Goal: Task Accomplishment & Management: Use online tool/utility

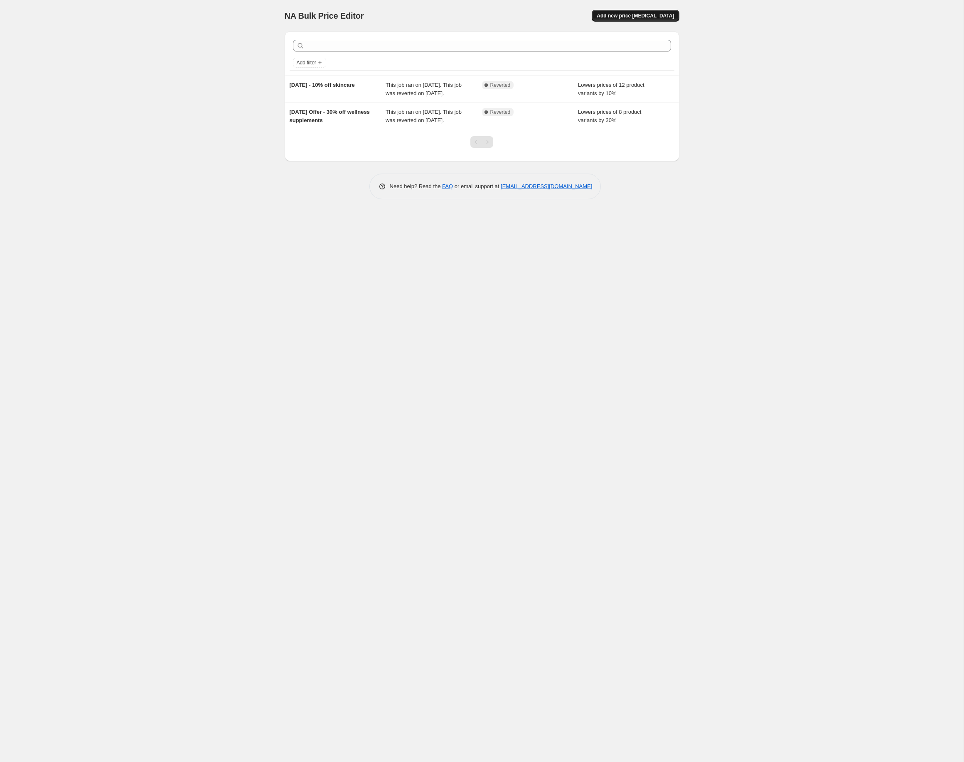
click at [647, 17] on span "Add new price [MEDICAL_DATA]" at bounding box center [635, 15] width 77 height 7
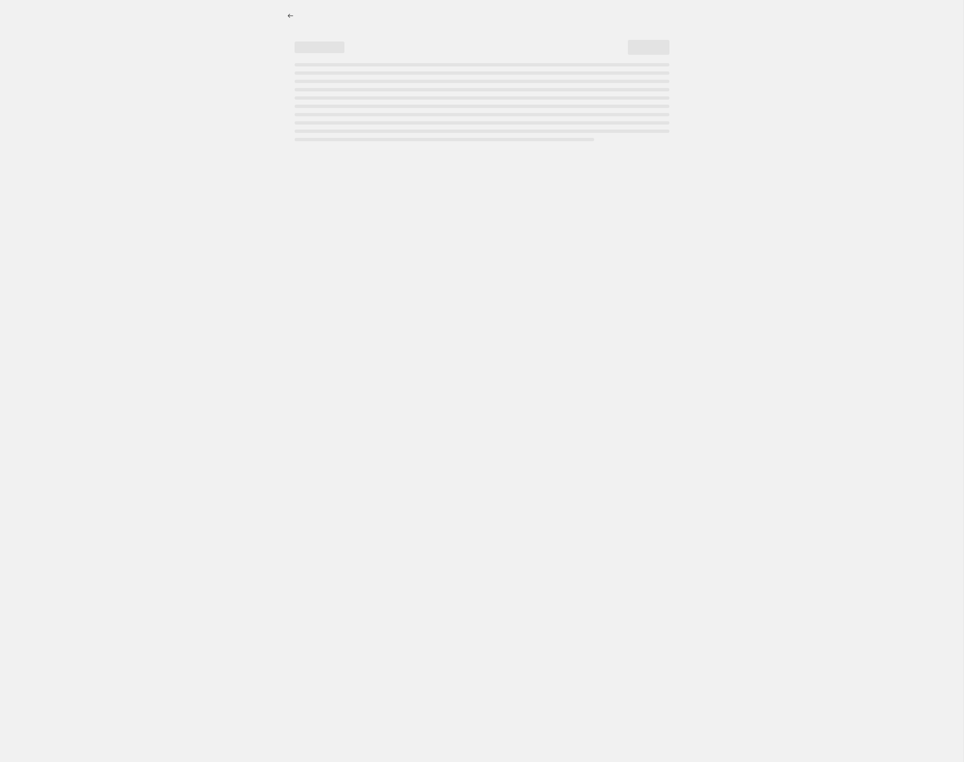
select select "percentage"
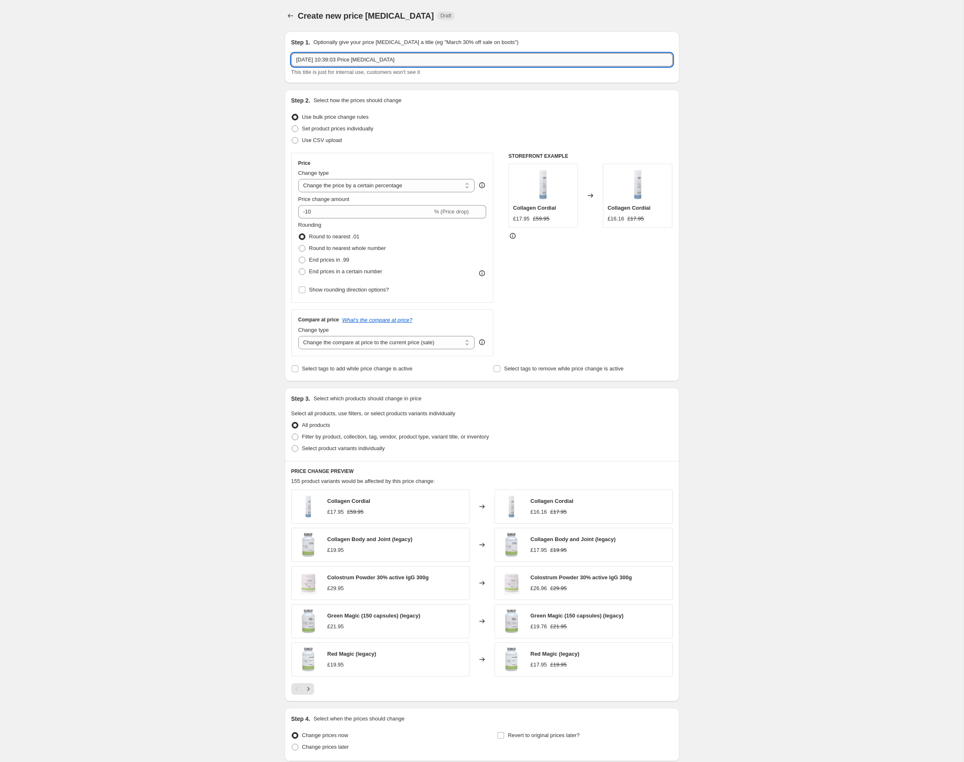
drag, startPoint x: 431, startPoint y: 63, endPoint x: 238, endPoint y: 59, distance: 192.8
click at [291, 59] on input "19 Aug 2025, 10:39:03 Price change job" at bounding box center [481, 59] width 381 height 13
type input "August 2025 - Birthday Offer - 40% off all products"
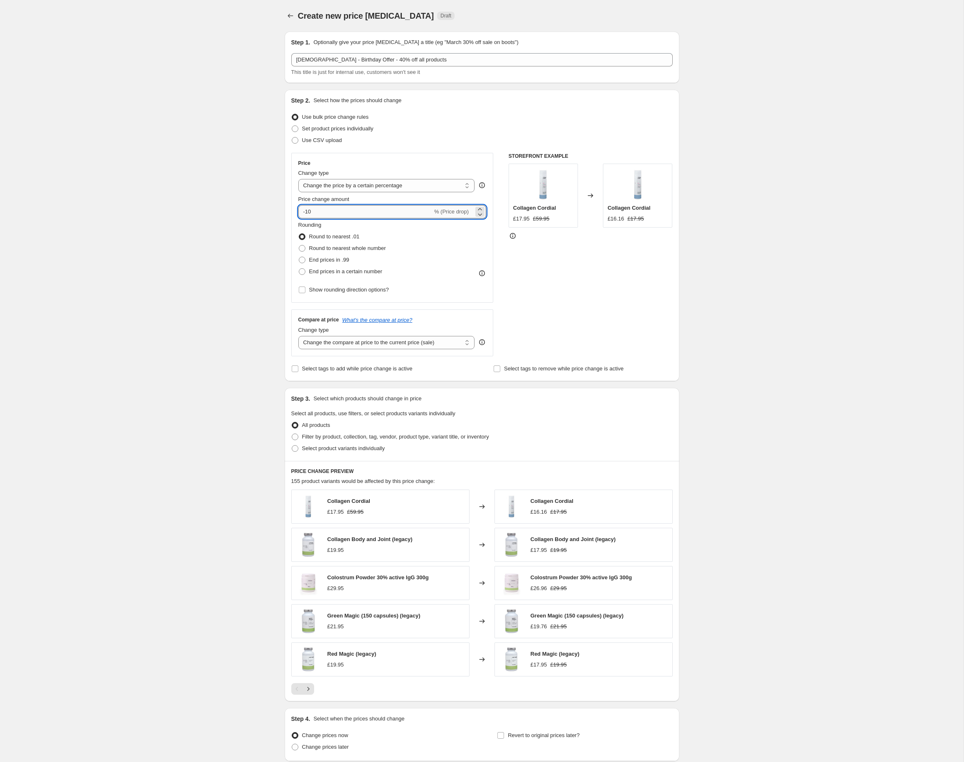
click at [329, 211] on input "-10" at bounding box center [365, 211] width 134 height 13
type input "-1"
type input "-40"
click at [155, 328] on div "Create new price change job. This page is ready Create new price change job Dra…" at bounding box center [481, 415] width 963 height 830
click at [356, 450] on span "Select product variants individually" at bounding box center [343, 448] width 83 height 6
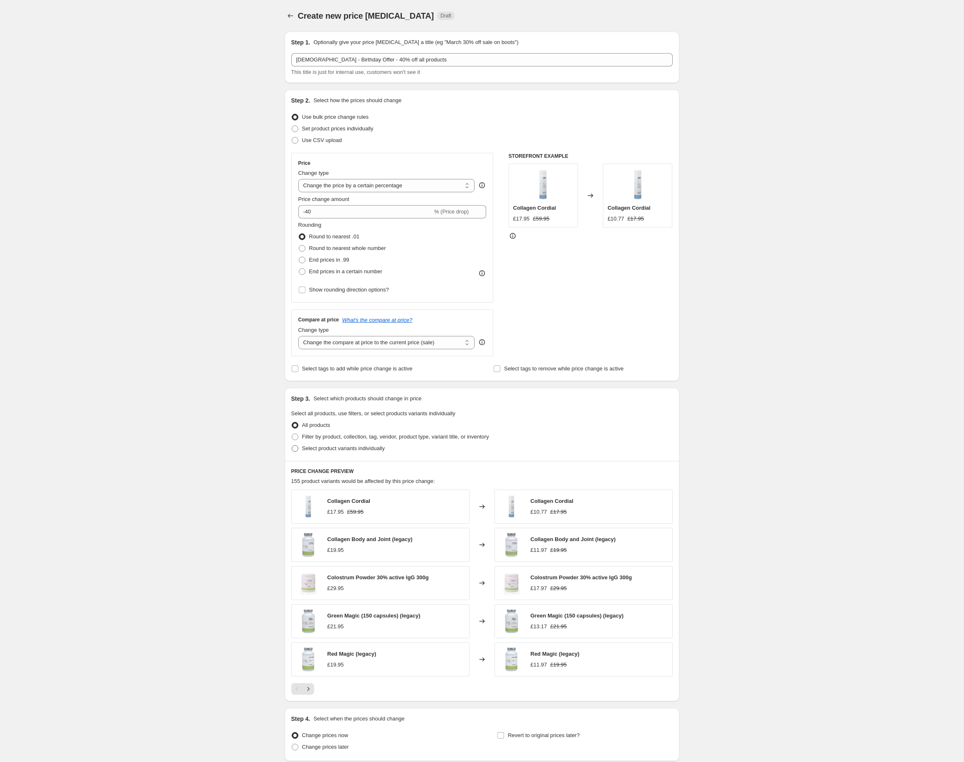
click at [292, 446] on input "Select product variants individually" at bounding box center [292, 445] width 0 height 0
radio input "true"
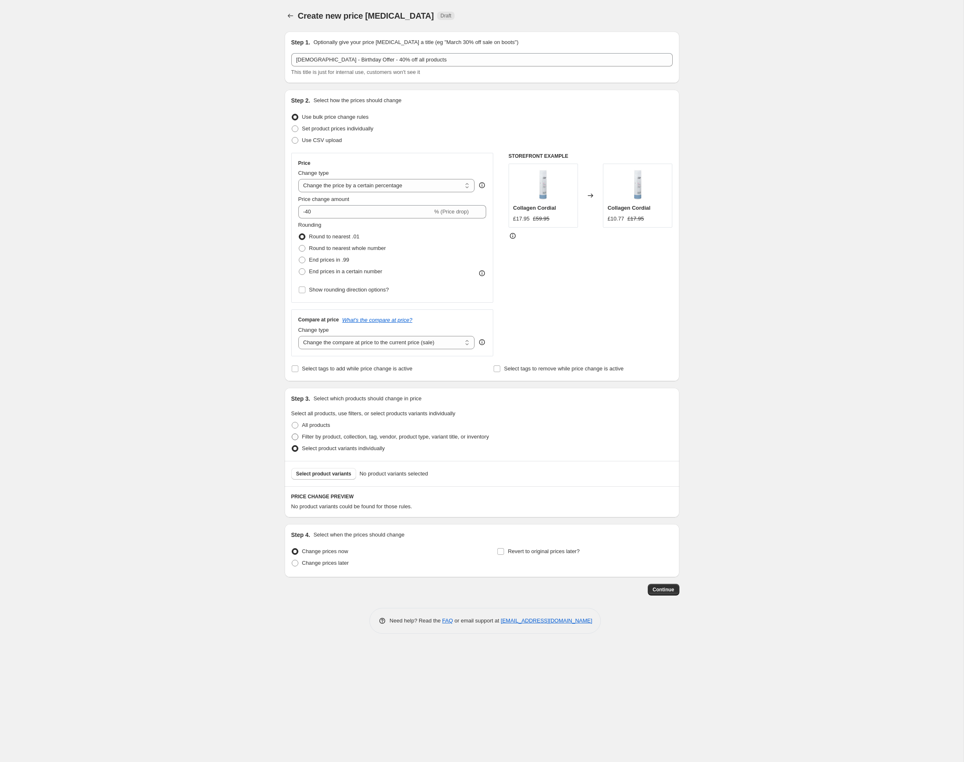
click at [354, 438] on span "Filter by product, collection, tag, vendor, product type, variant title, or inv…" at bounding box center [395, 437] width 187 height 6
click at [292, 434] on input "Filter by product, collection, tag, vendor, product type, variant title, or inv…" at bounding box center [292, 434] width 0 height 0
radio input "true"
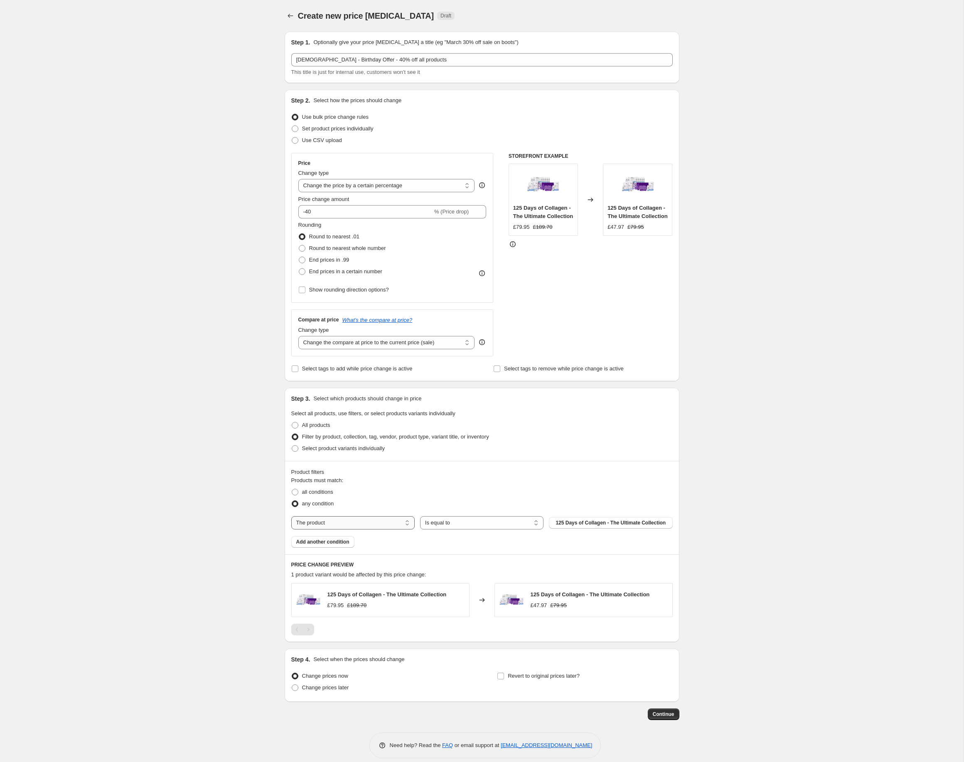
select select "product_status"
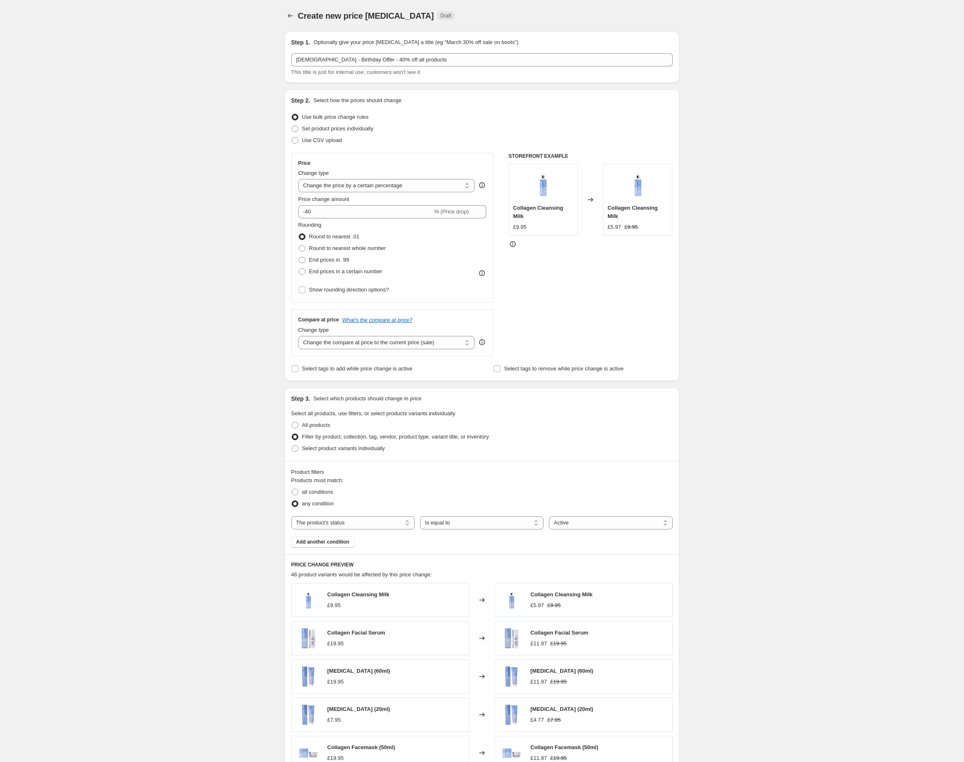
click at [331, 547] on button "Add another condition" at bounding box center [322, 542] width 63 height 12
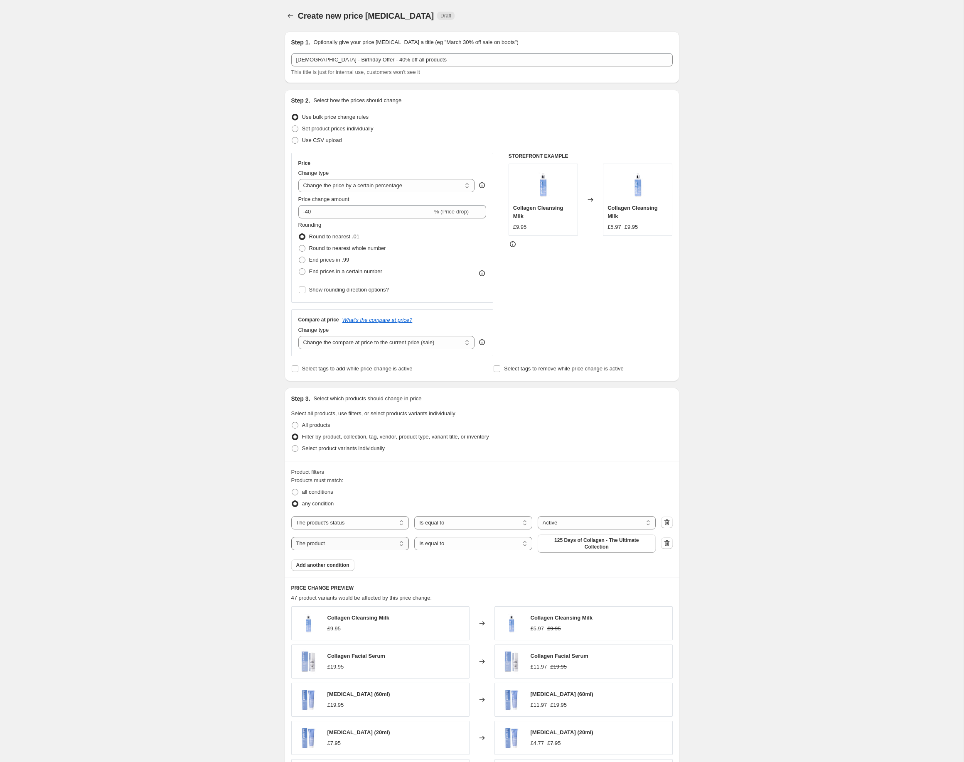
select select "product_type"
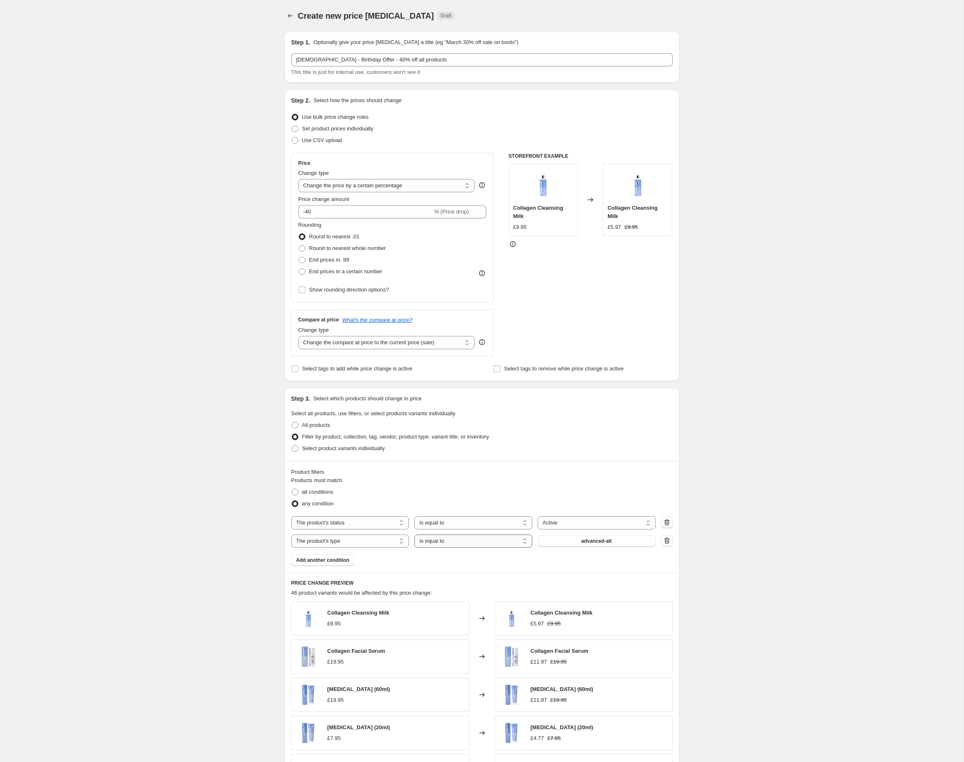
select select "not_equal"
click at [591, 543] on span "advanced-alt" at bounding box center [596, 541] width 30 height 7
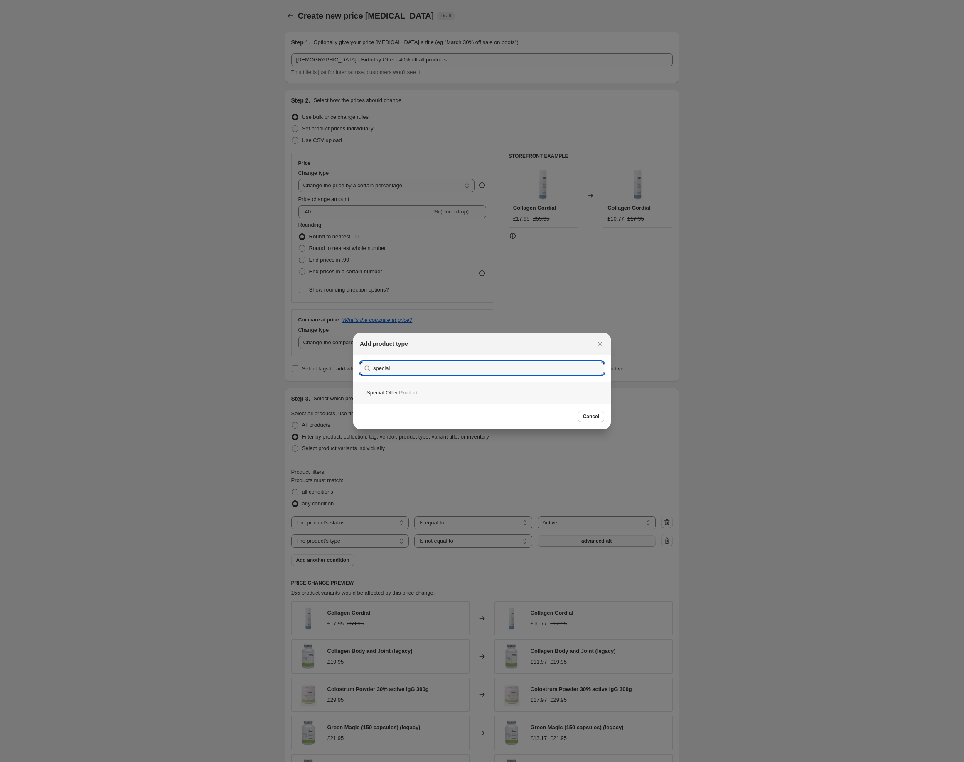
type input "special"
click at [440, 397] on div "Special Offer Product" at bounding box center [482, 393] width 258 height 22
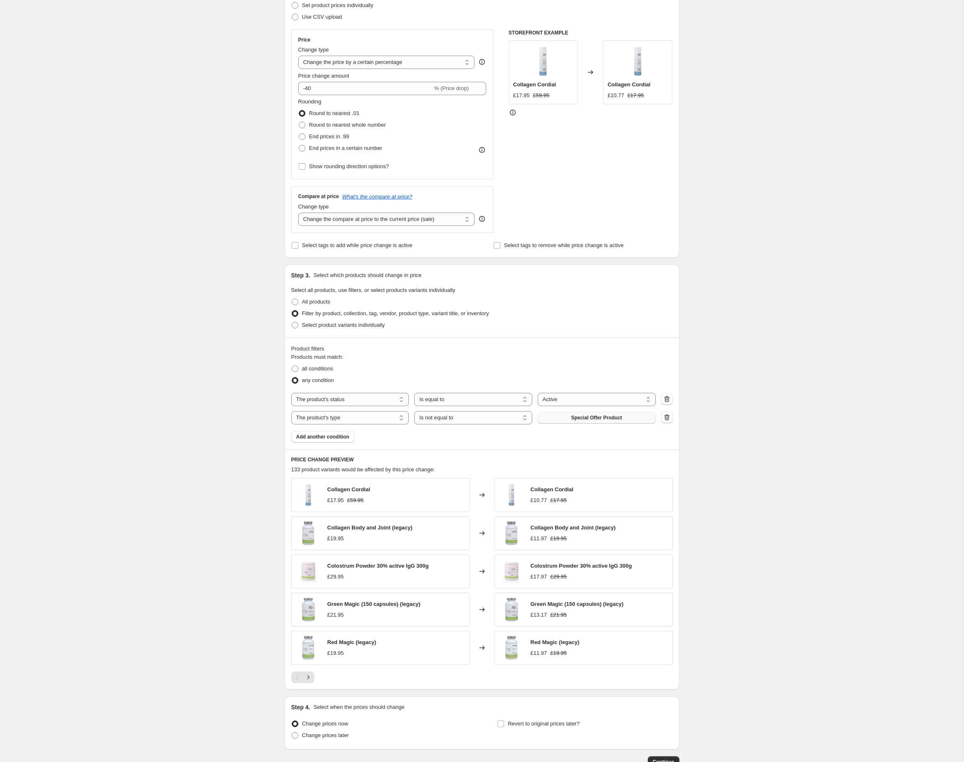
scroll to position [143, 0]
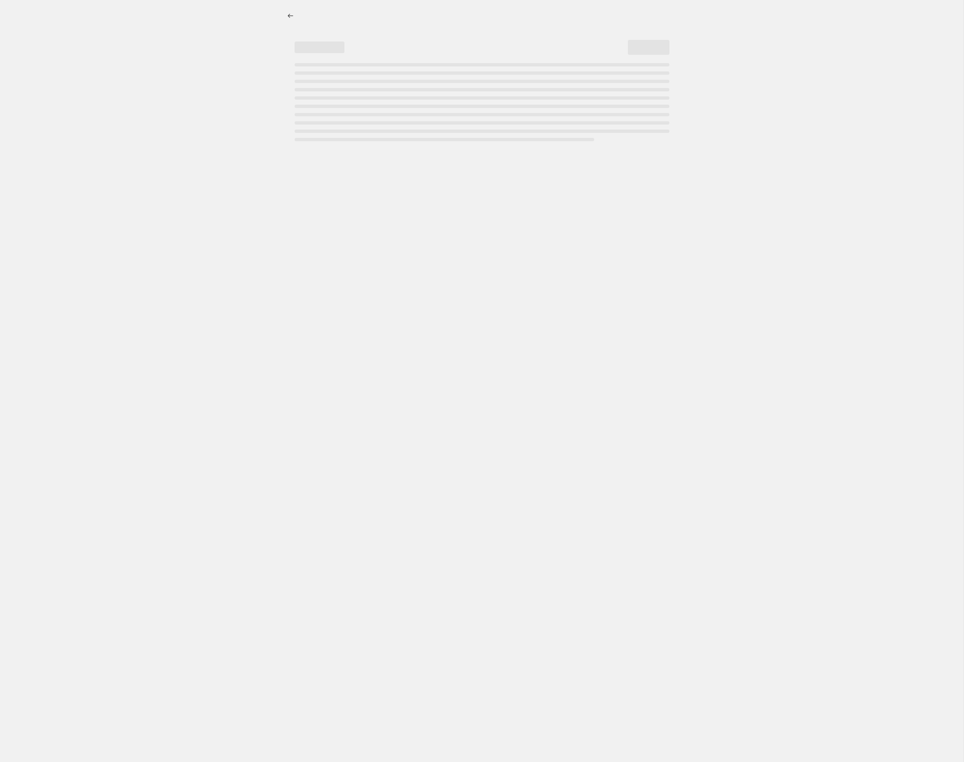
select select "percentage"
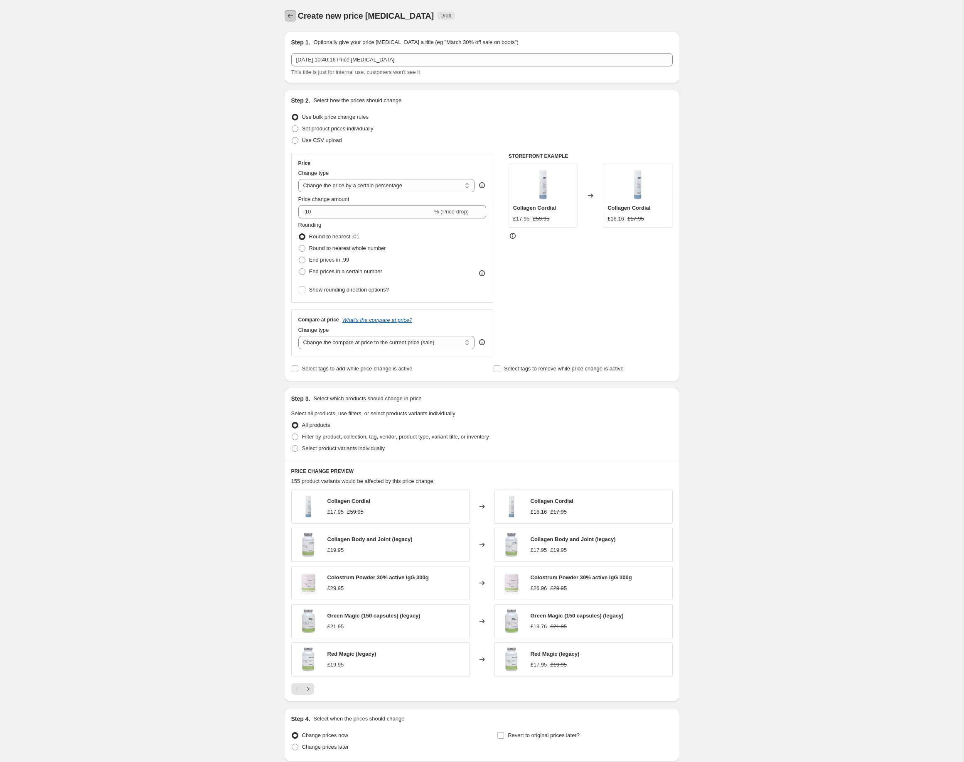
click at [284, 18] on div "Create new price change job. This page is ready Create new price change job Dra…" at bounding box center [482, 415] width 415 height 830
click at [290, 15] on icon "Price change jobs" at bounding box center [290, 16] width 8 height 8
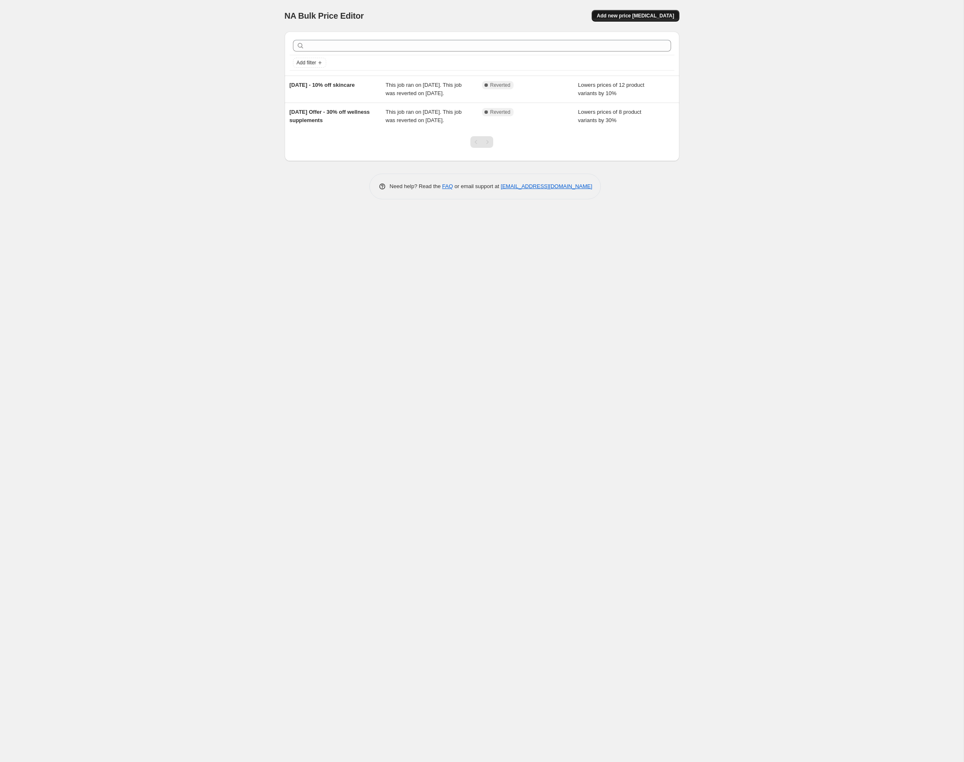
click at [649, 15] on span "Add new price [MEDICAL_DATA]" at bounding box center [635, 15] width 77 height 7
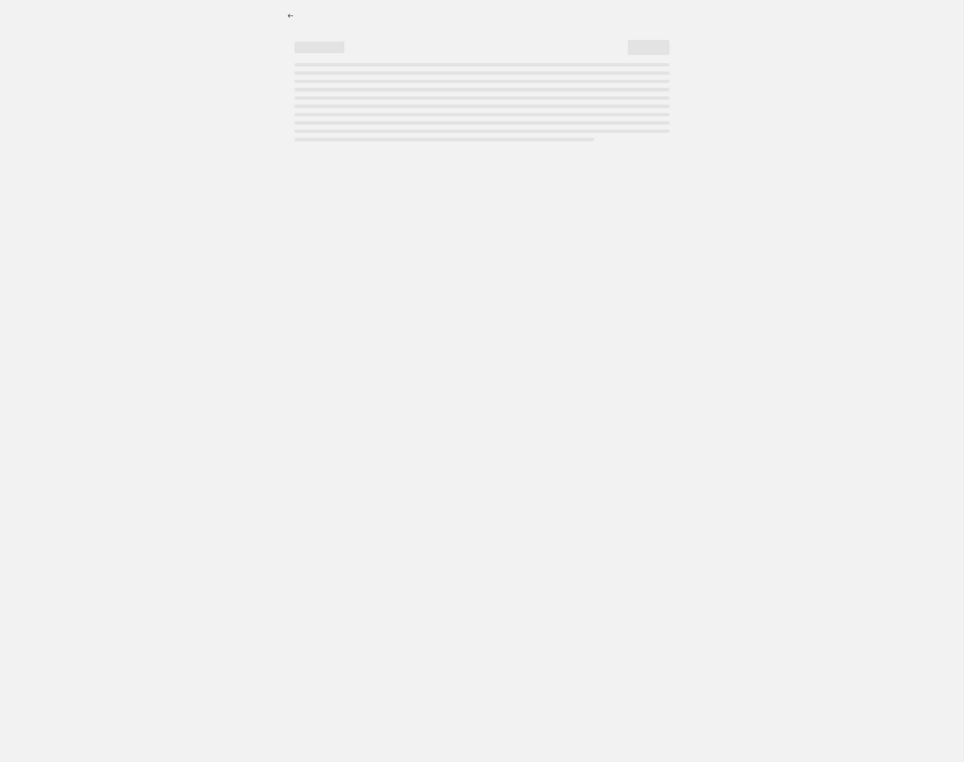
select select "percentage"
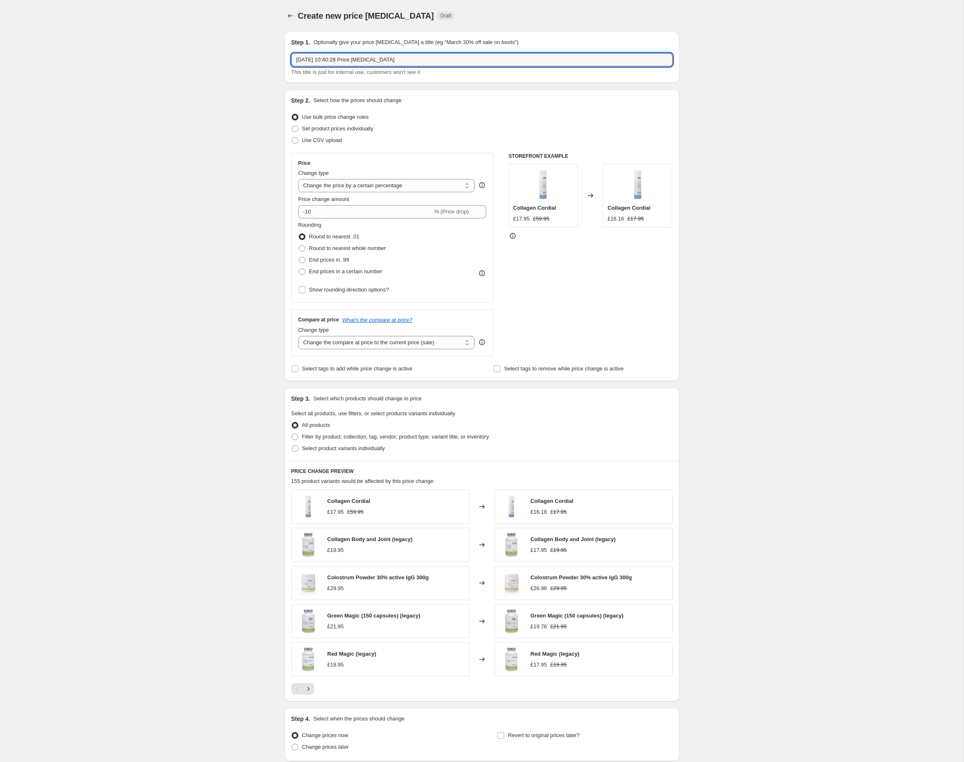
drag, startPoint x: 453, startPoint y: 62, endPoint x: 253, endPoint y: 49, distance: 200.7
click at [291, 53] on input "[DATE] 10:40:28 Price [MEDICAL_DATA]" at bounding box center [481, 59] width 381 height 13
type input "[DATE]"
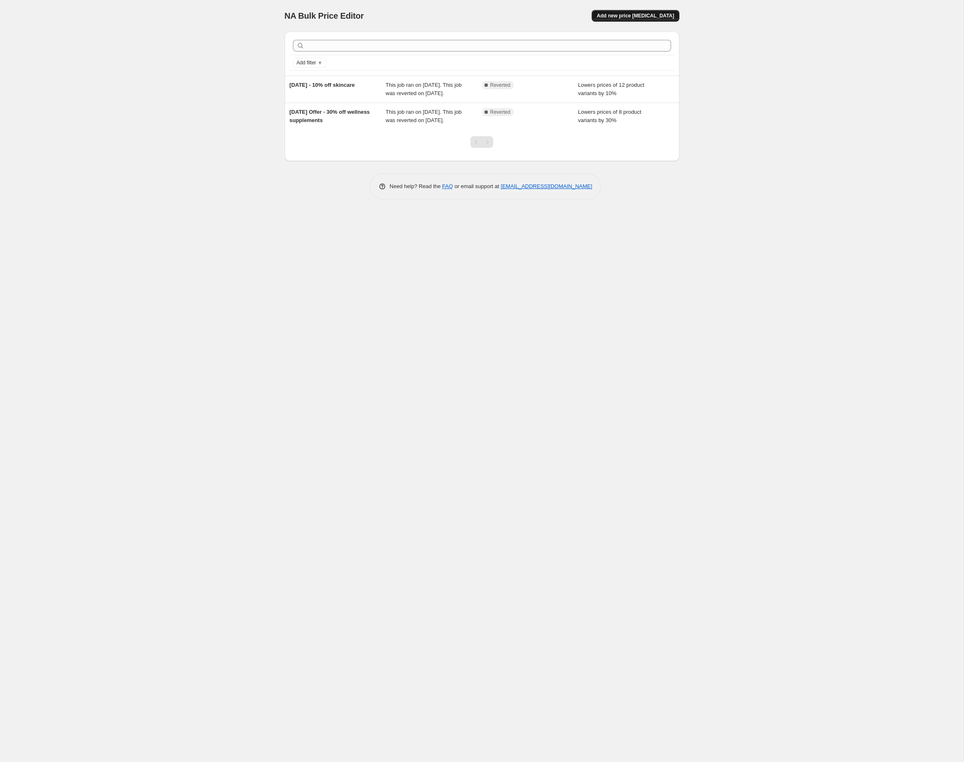
click at [655, 13] on span "Add new price [MEDICAL_DATA]" at bounding box center [635, 15] width 77 height 7
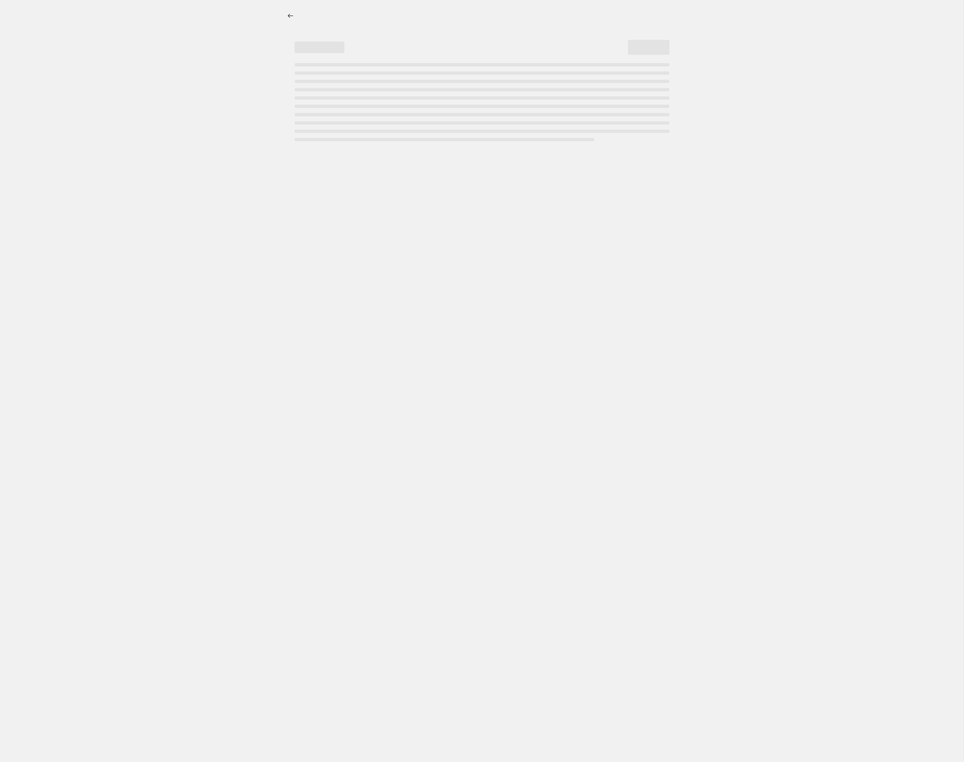
select select "percentage"
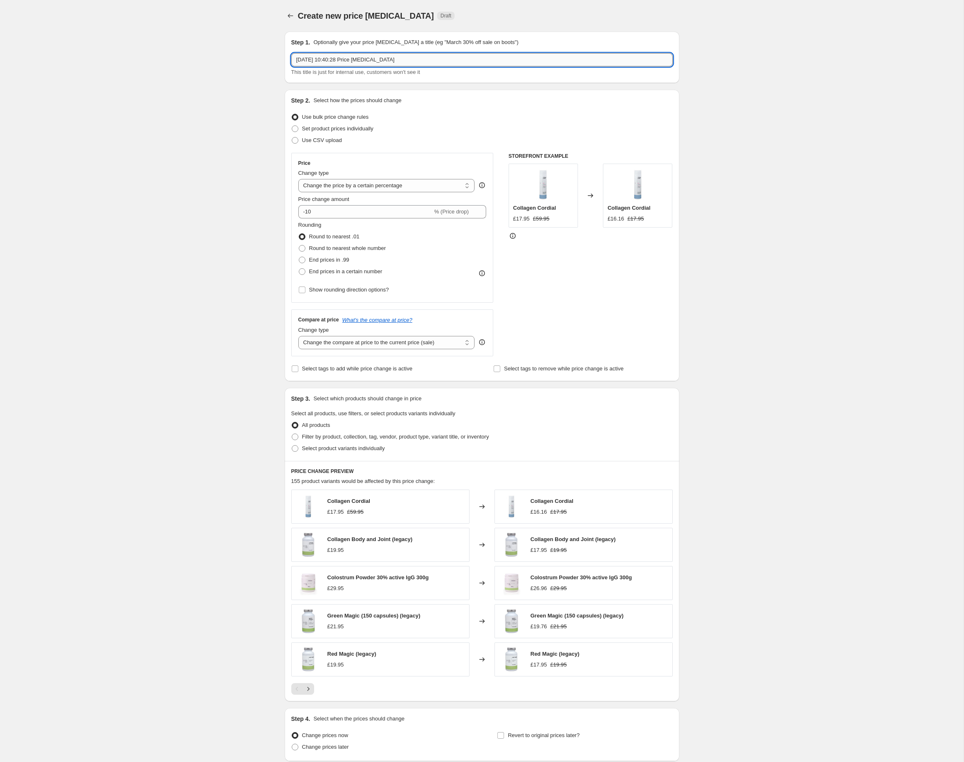
click at [375, 58] on input "[DATE] 10:40:28 Price [MEDICAL_DATA]" at bounding box center [481, 59] width 381 height 13
type input "[DEMOGRAPHIC_DATA] Birthday Offer - 40% off all products"
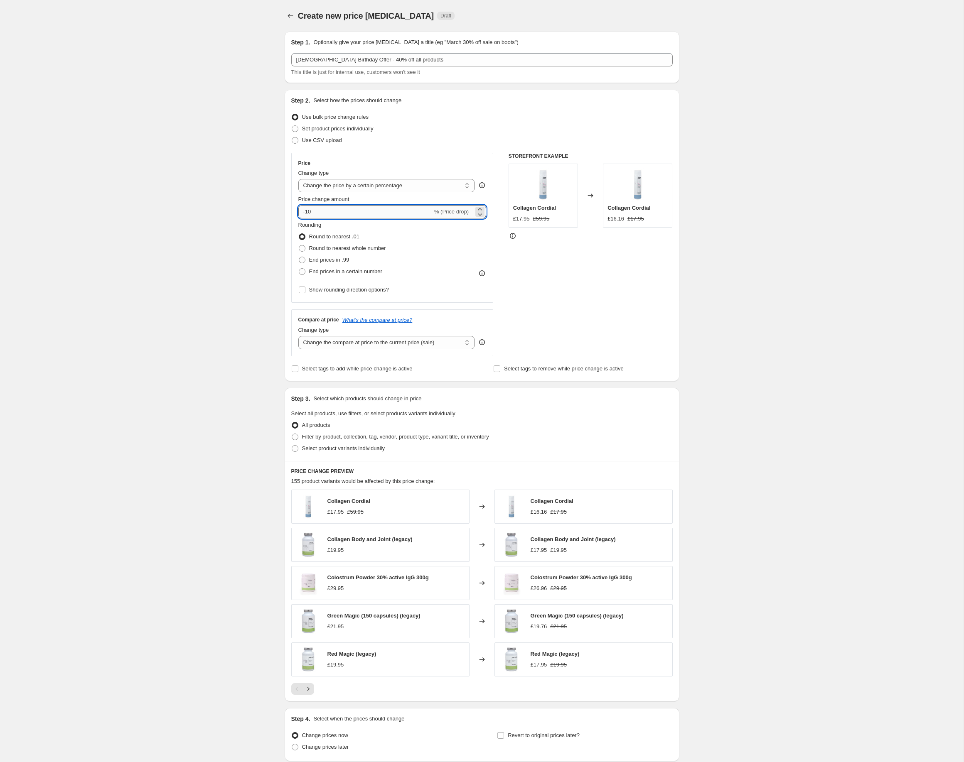
click at [326, 214] on input "-10" at bounding box center [365, 211] width 134 height 13
type input "-1"
type input "-40"
drag, startPoint x: 258, startPoint y: 290, endPoint x: 258, endPoint y: 294, distance: 4.2
click at [258, 290] on div "Create new price [MEDICAL_DATA]. This page is ready Create new price [MEDICAL_D…" at bounding box center [481, 415] width 963 height 830
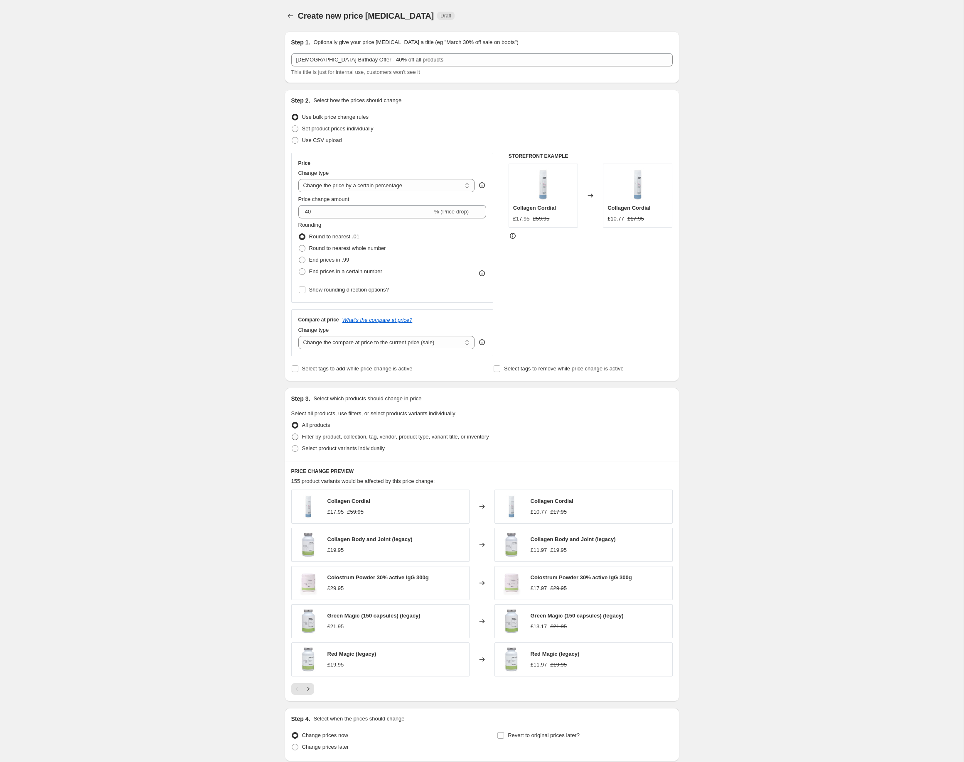
click at [338, 440] on span "Filter by product, collection, tag, vendor, product type, variant title, or inv…" at bounding box center [395, 437] width 187 height 6
click at [292, 434] on input "Filter by product, collection, tag, vendor, product type, variant title, or inv…" at bounding box center [292, 434] width 0 height 0
radio input "true"
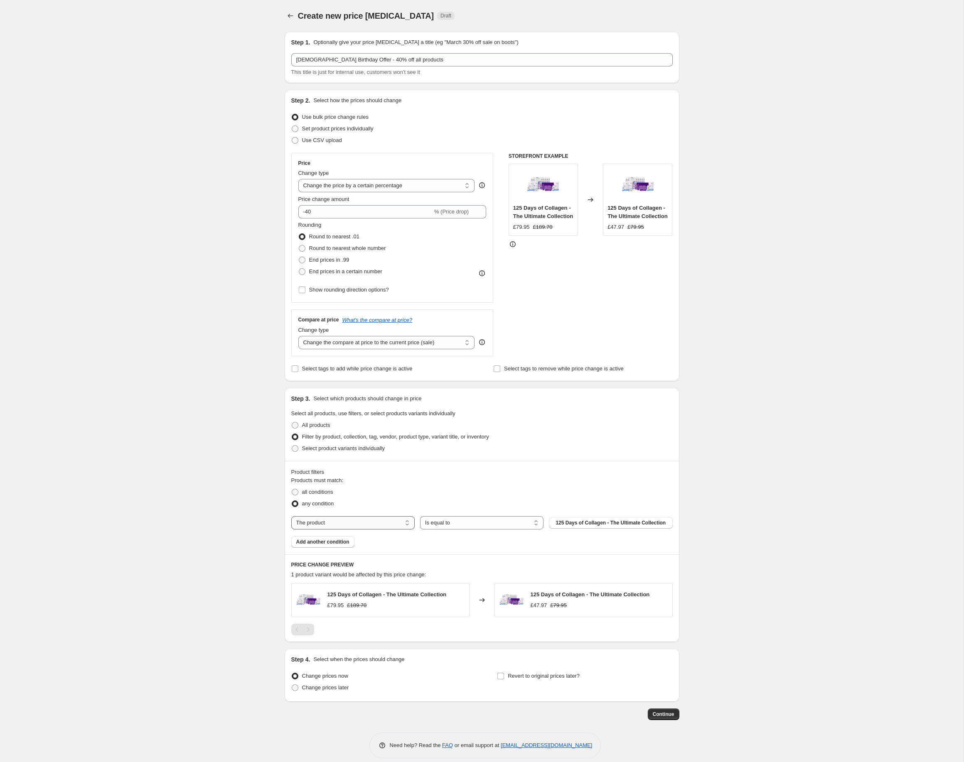
select select "product_status"
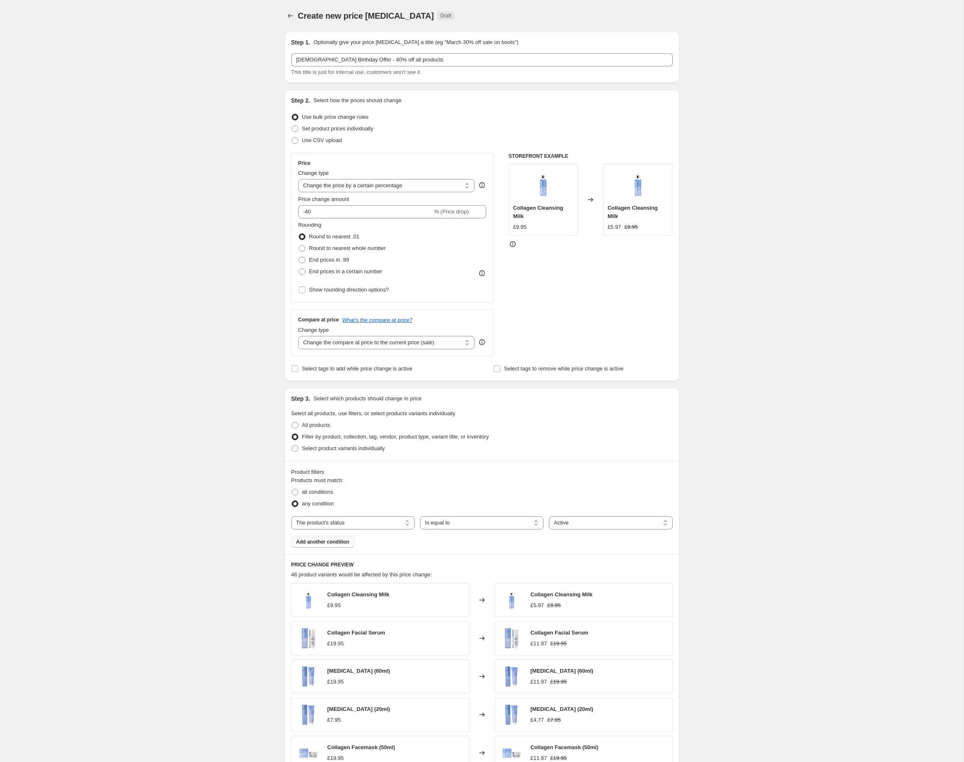
click at [339, 545] on button "Add another condition" at bounding box center [322, 542] width 63 height 12
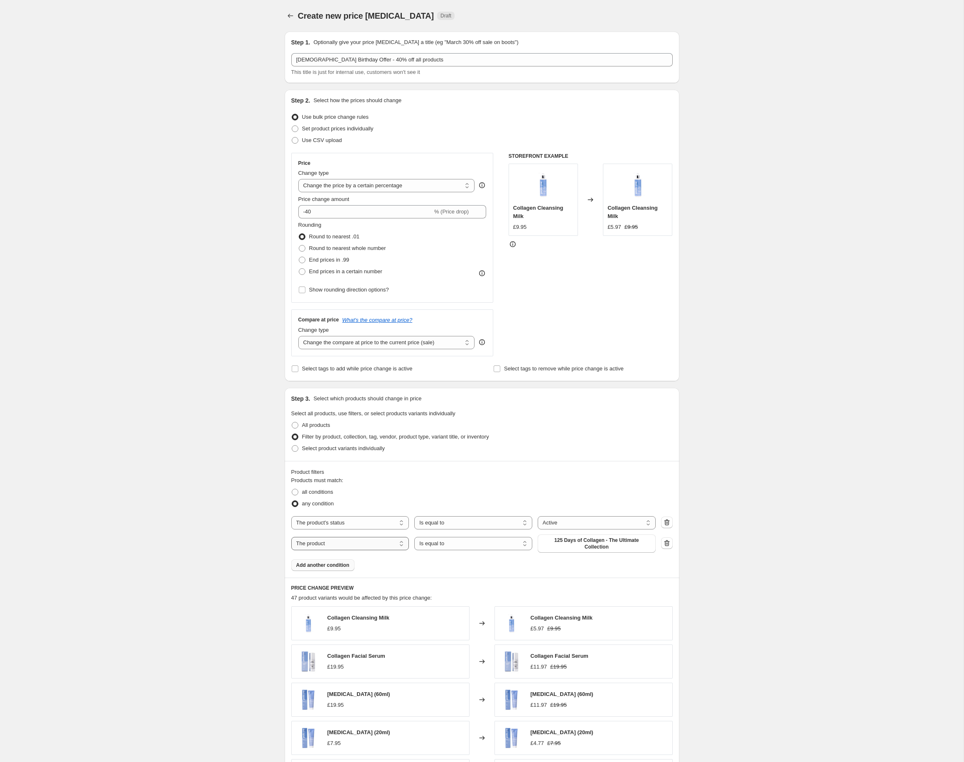
select select "product_type"
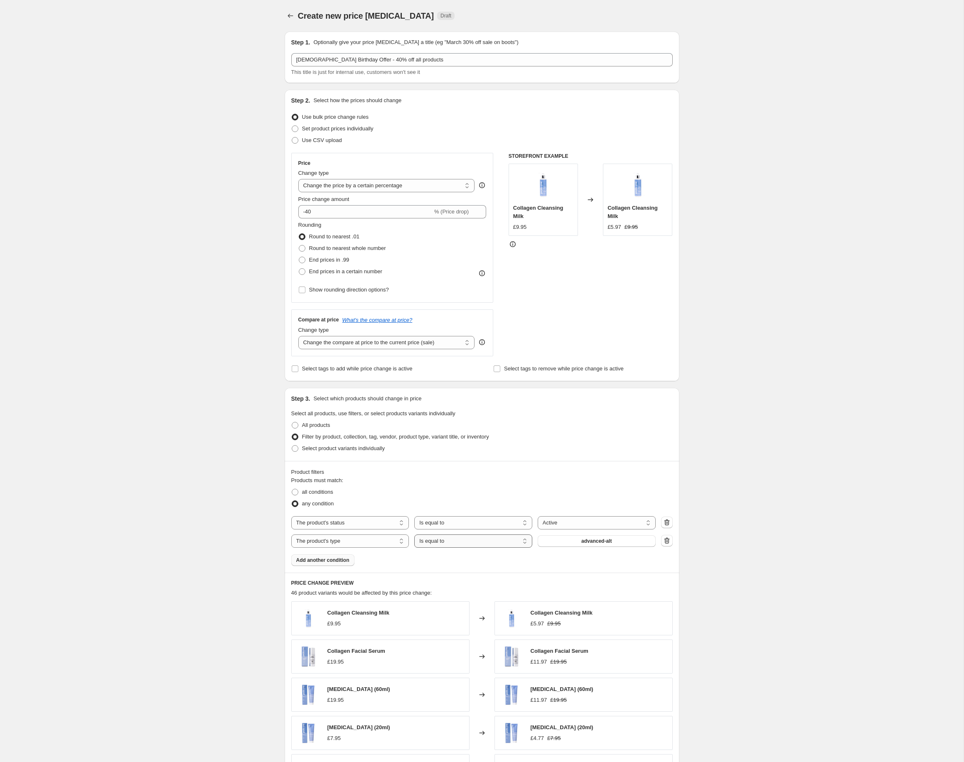
select select "not_equal"
click at [574, 542] on button "advanced-alt" at bounding box center [597, 542] width 118 height 12
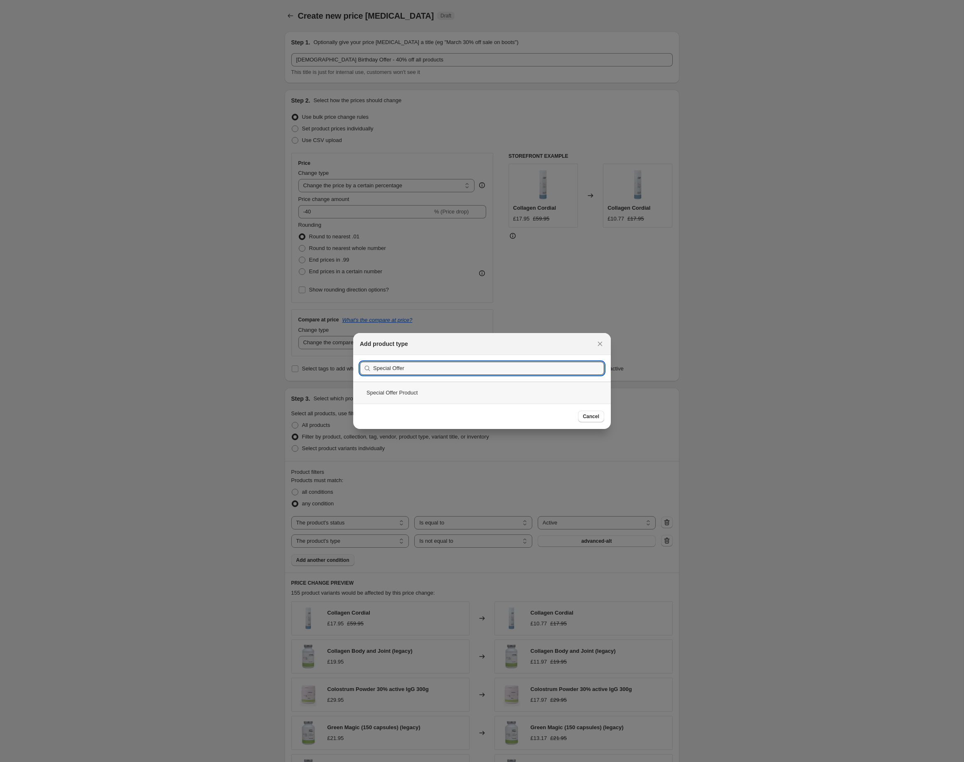
type input "Special Offer"
click at [395, 393] on div "Special Offer Product" at bounding box center [482, 393] width 258 height 22
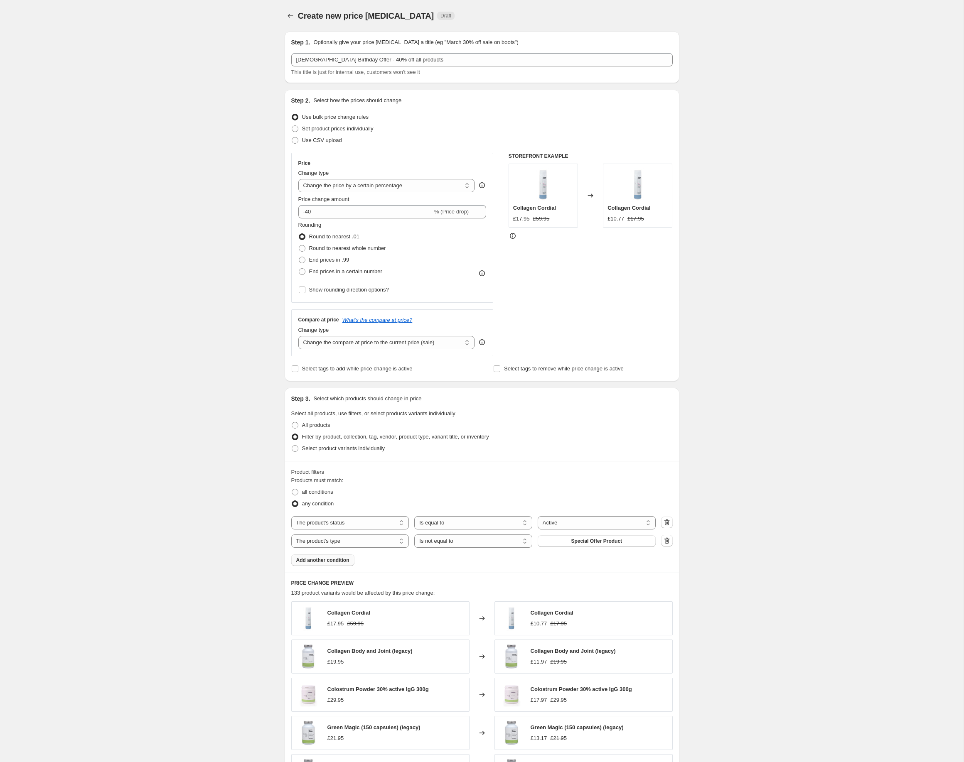
click at [327, 562] on span "Add another condition" at bounding box center [322, 560] width 53 height 7
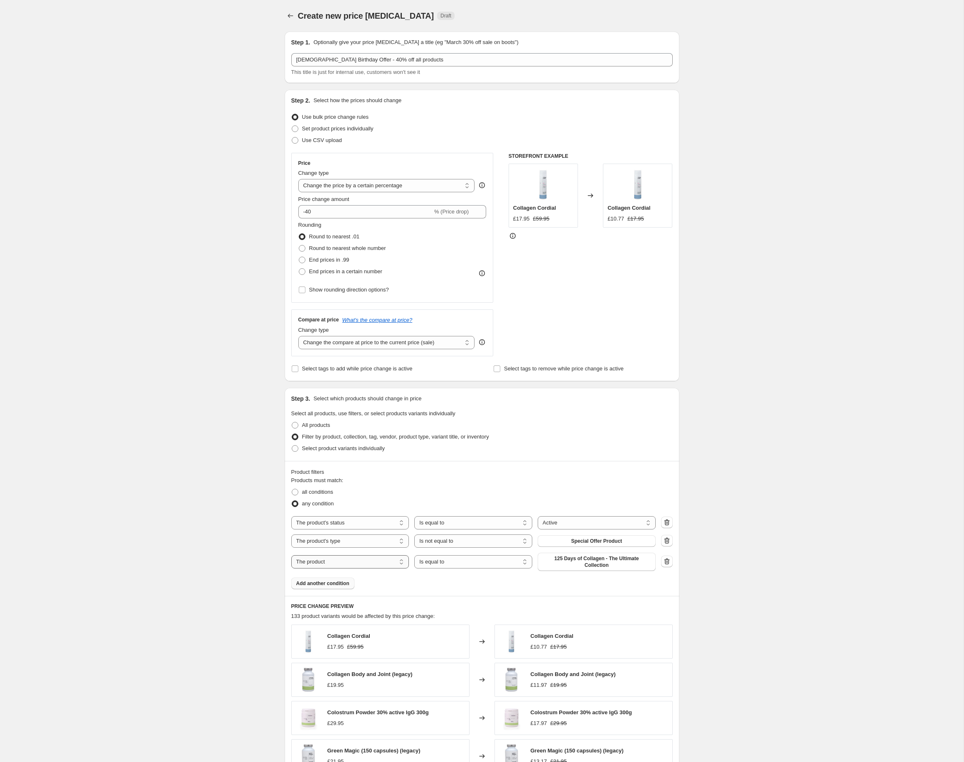
select select "product_type"
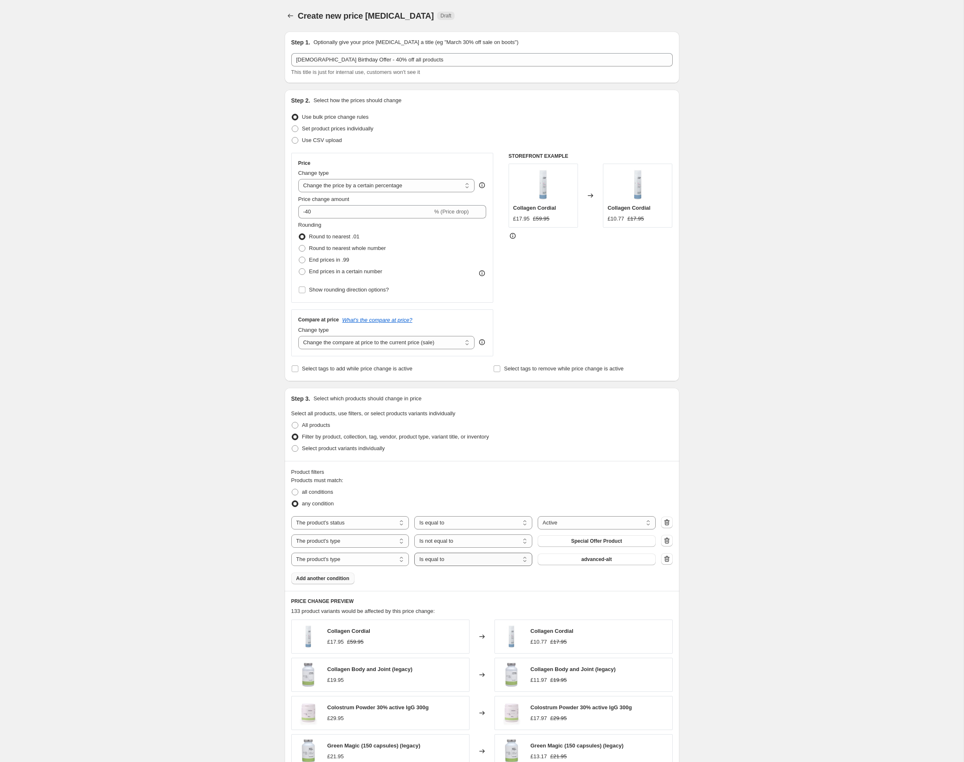
select select "not_equal"
click at [596, 560] on span "advanced-alt" at bounding box center [596, 559] width 30 height 7
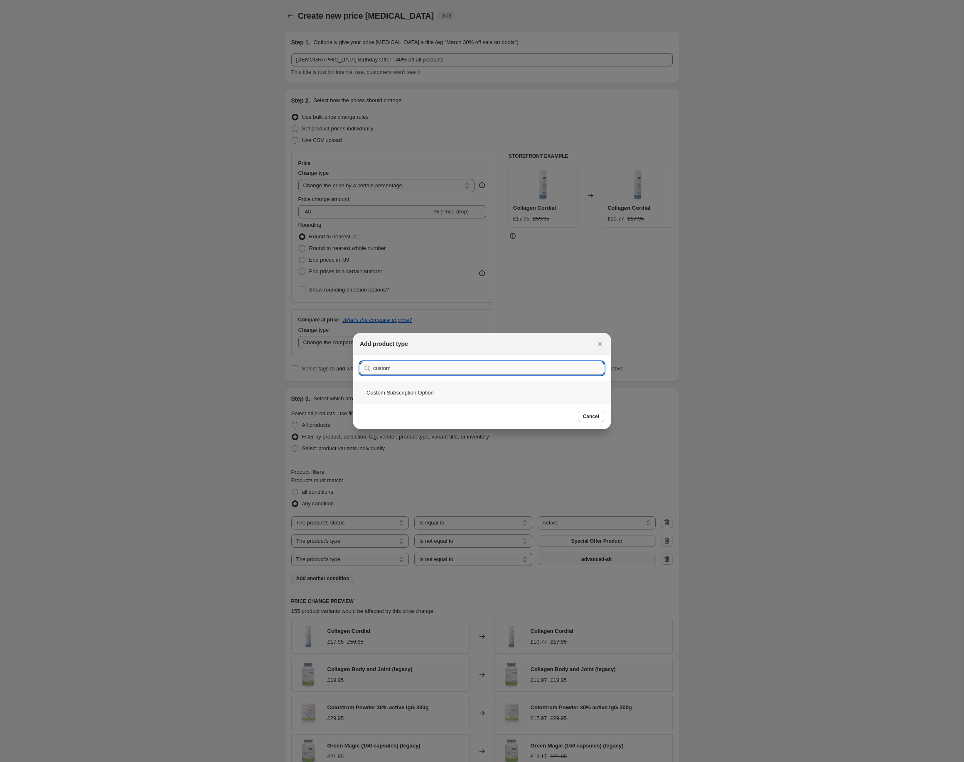
type input "custom"
click at [429, 395] on div "Custom Subscription Option" at bounding box center [482, 393] width 258 height 22
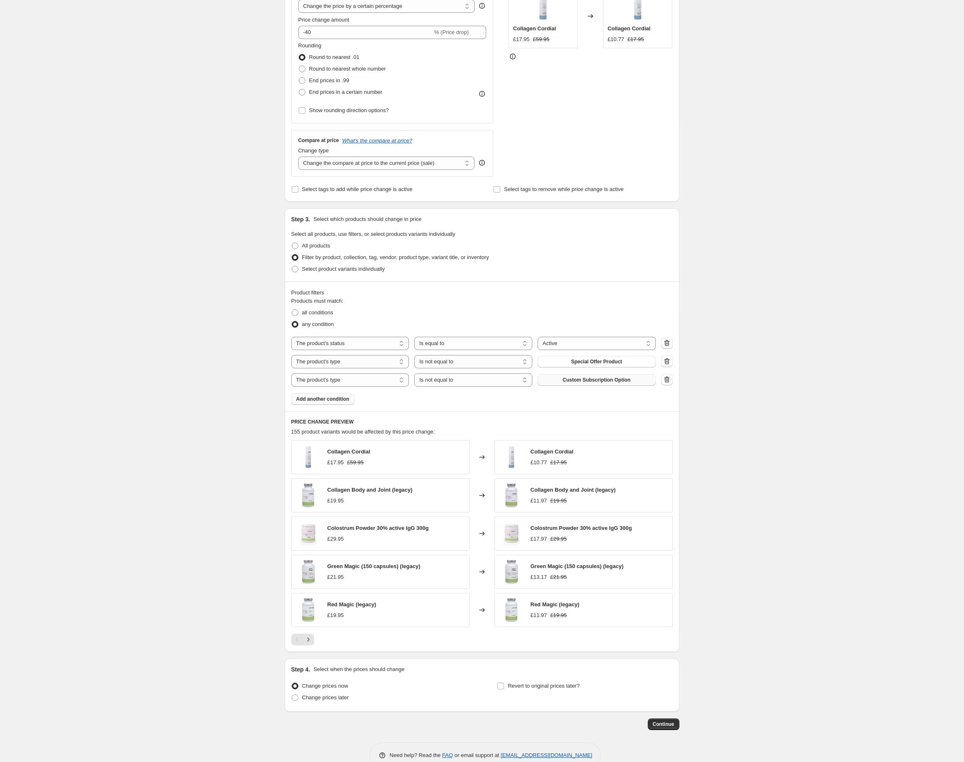
scroll to position [179, 0]
click at [330, 400] on span "Add another condition" at bounding box center [322, 400] width 53 height 7
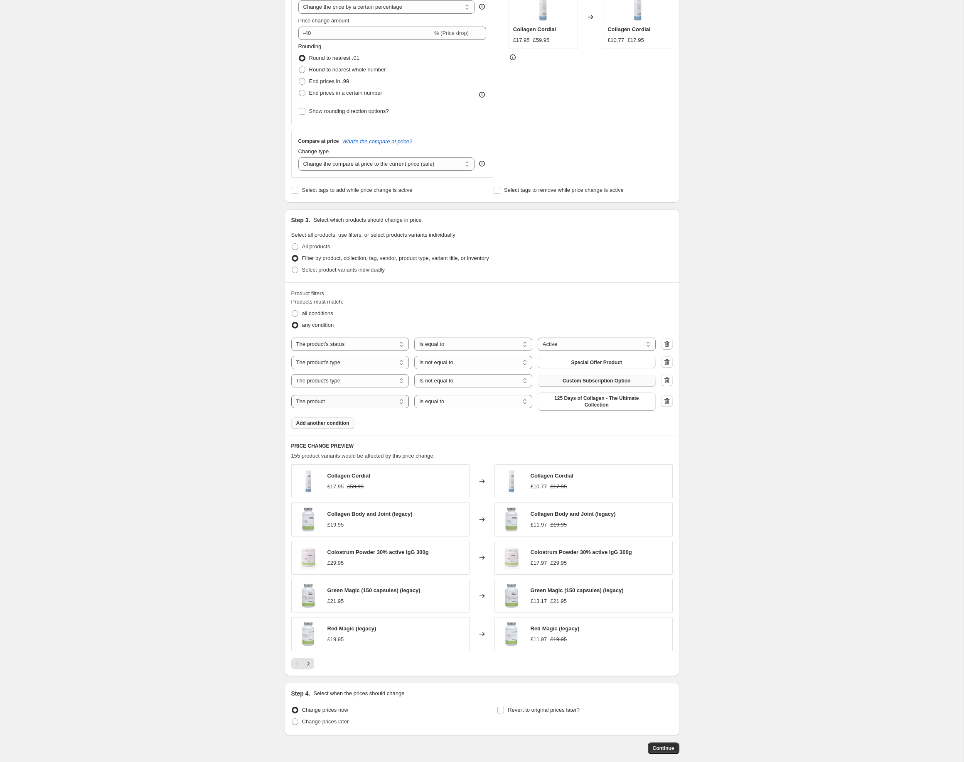
select select "title"
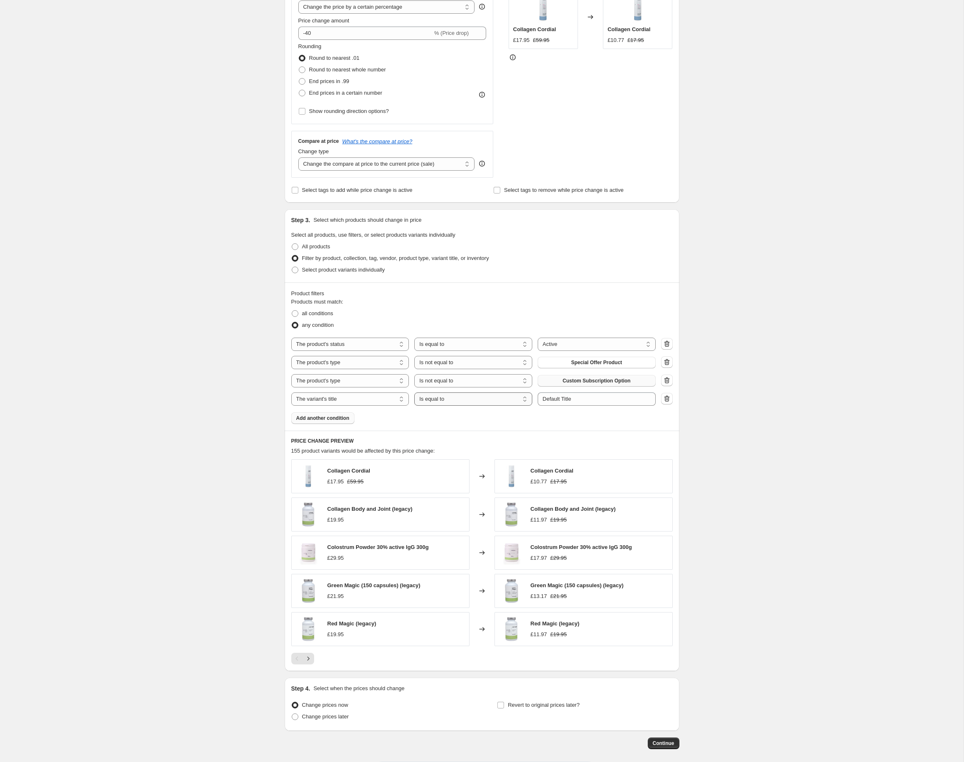
select select "not_equal"
click at [577, 400] on input "Default Title" at bounding box center [597, 399] width 118 height 13
paste input "E-gift Card"
drag, startPoint x: 619, startPoint y: 400, endPoint x: 463, endPoint y: 396, distance: 155.8
click at [538, 396] on input "Default TitleE-gift Card" at bounding box center [597, 399] width 118 height 13
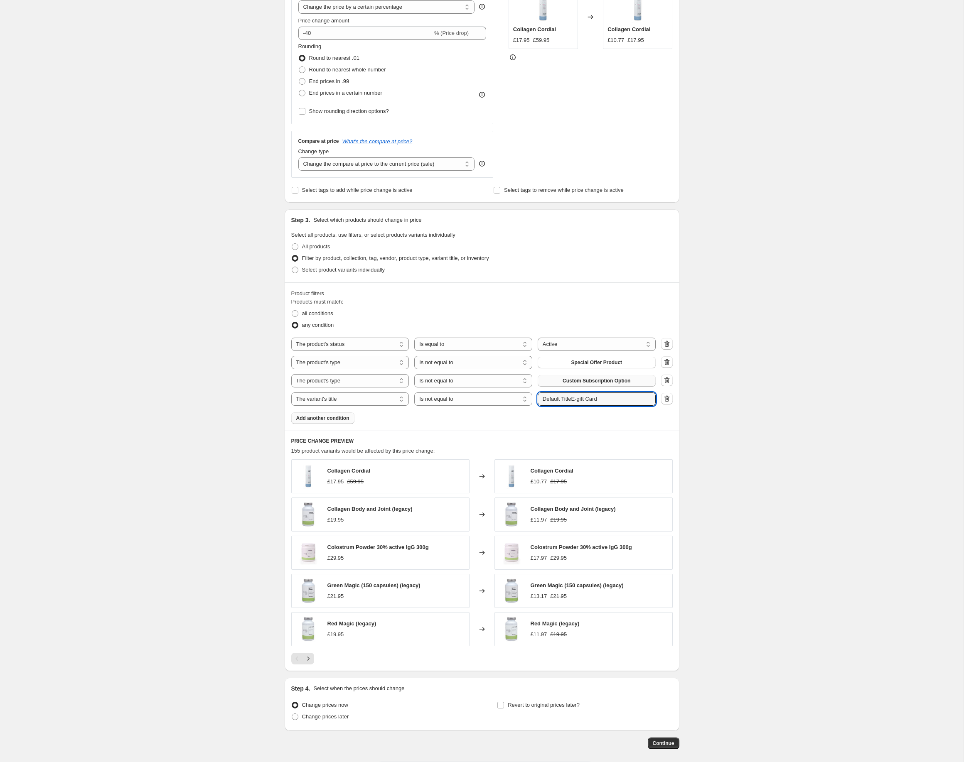
paste input "text"
type input "E-gift Card"
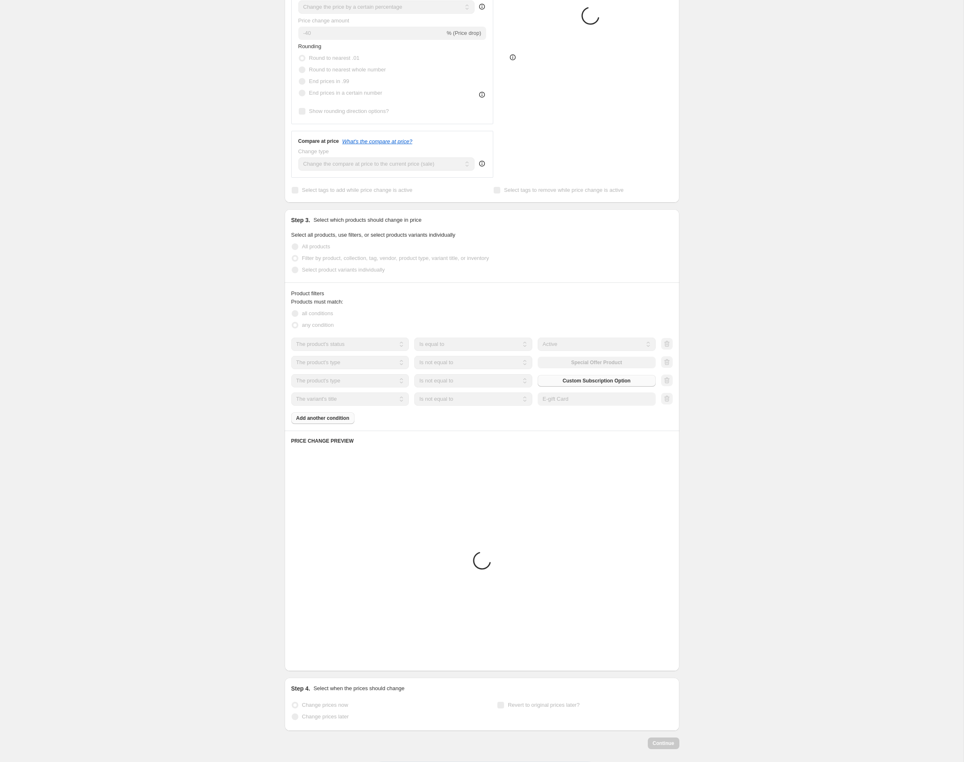
click at [781, 505] on div "Create new price [MEDICAL_DATA]. This page is ready Create new price [MEDICAL_D…" at bounding box center [481, 310] width 963 height 979
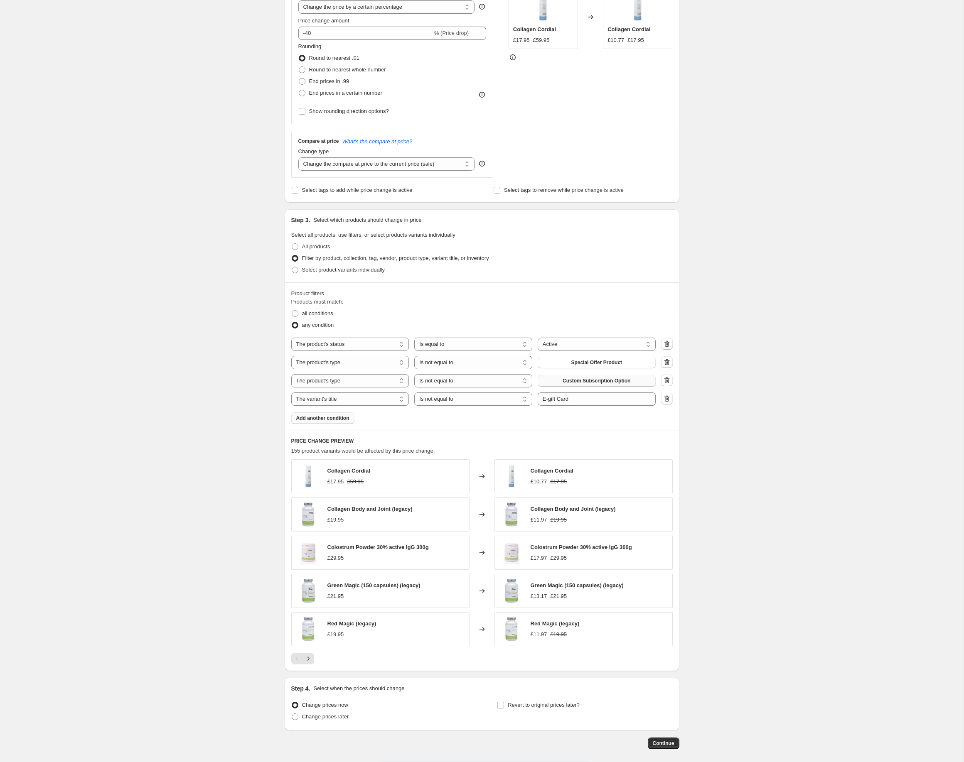
click at [242, 500] on div "Create new price [MEDICAL_DATA]. This page is ready Create new price [MEDICAL_D…" at bounding box center [481, 310] width 963 height 979
click at [163, 382] on div "Create new price [MEDICAL_DATA]. This page is ready Create new price [MEDICAL_D…" at bounding box center [481, 310] width 963 height 979
click at [311, 660] on icon "Next" at bounding box center [308, 659] width 8 height 8
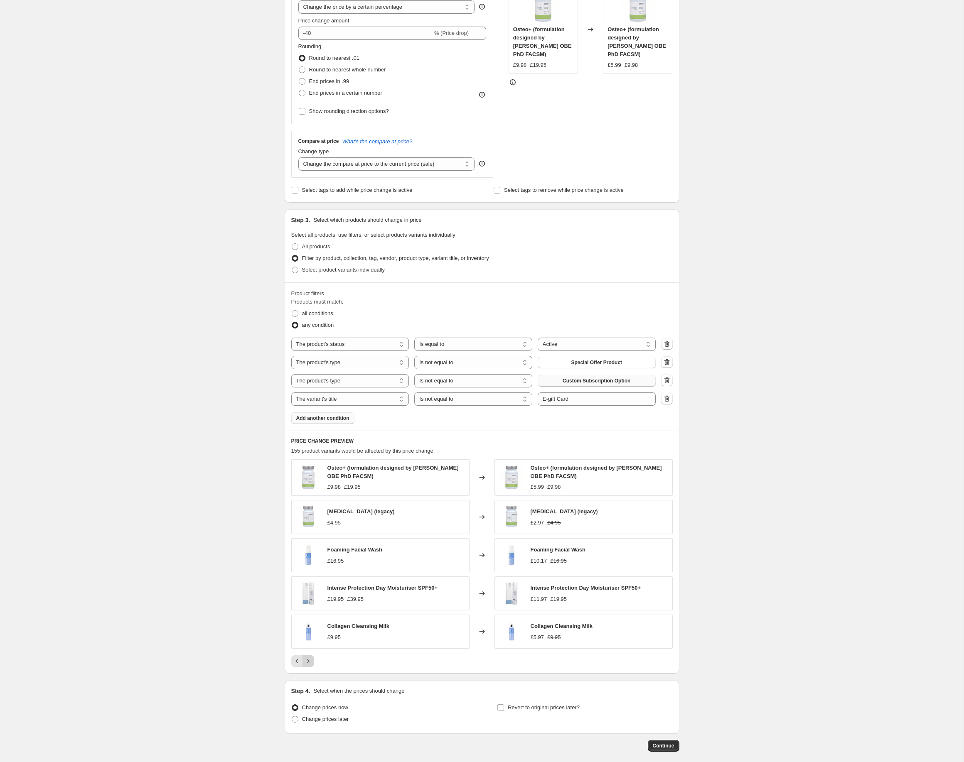
click at [311, 661] on icon "Next" at bounding box center [308, 661] width 8 height 8
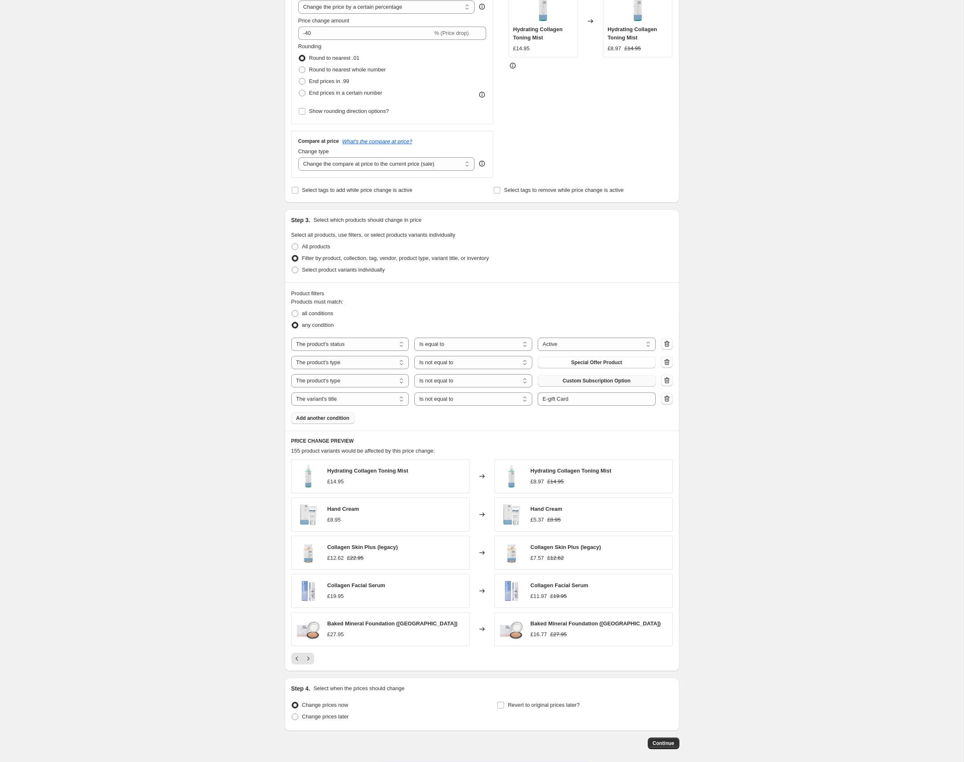
click at [333, 416] on span "Add another condition" at bounding box center [322, 418] width 53 height 7
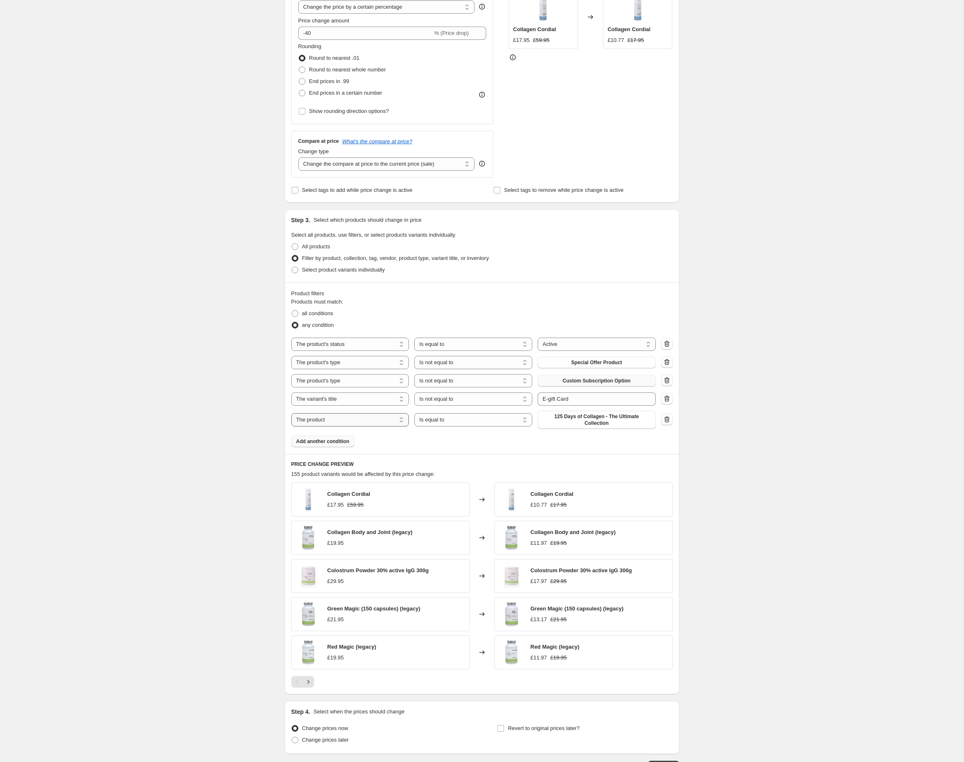
select select "product_type"
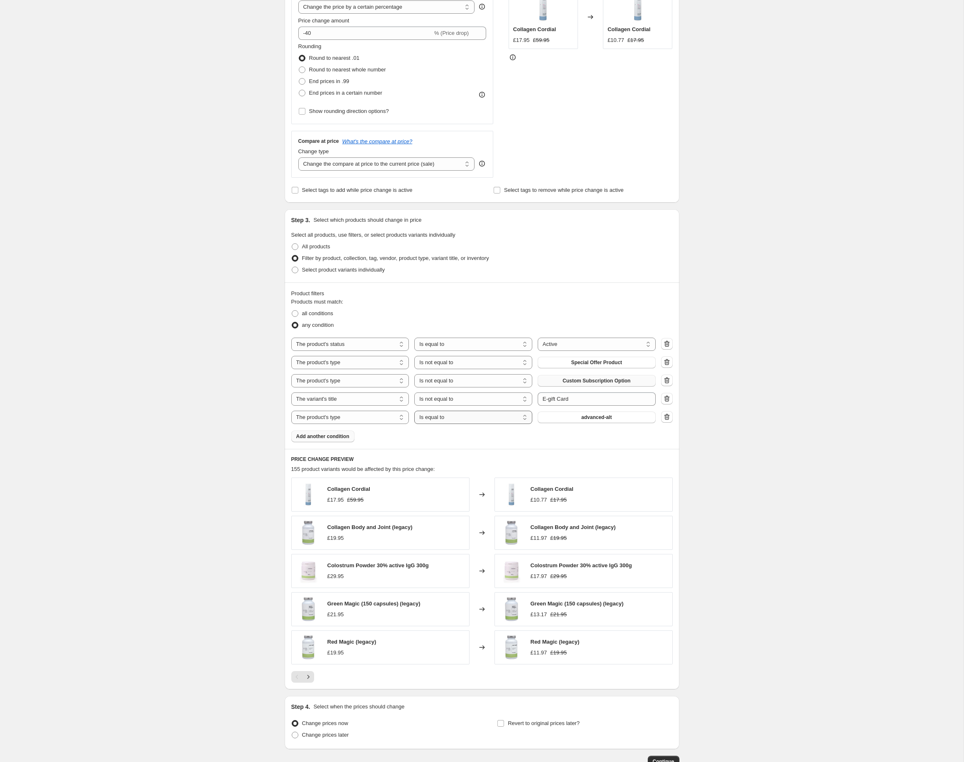
select select "not_equal"
click at [584, 420] on span "advanced-alt" at bounding box center [596, 417] width 30 height 7
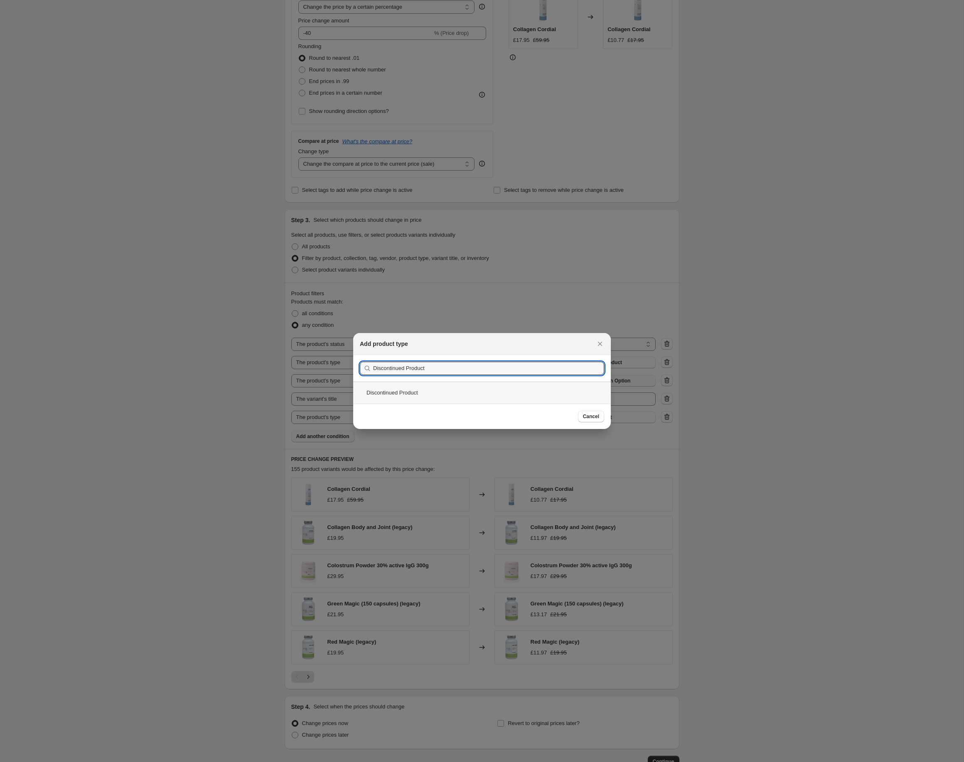
type input "Discontinued Product"
drag, startPoint x: 414, startPoint y: 391, endPoint x: 441, endPoint y: 398, distance: 27.4
click at [414, 391] on div "Discontinued Product" at bounding box center [482, 393] width 258 height 22
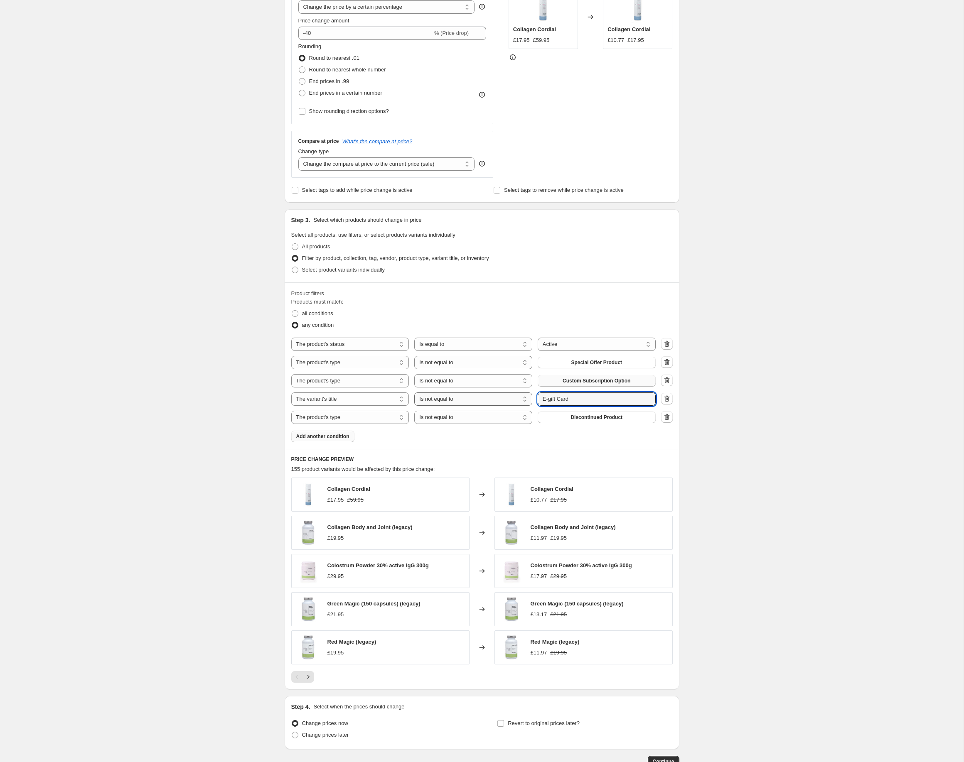
drag, startPoint x: 596, startPoint y: 398, endPoint x: 482, endPoint y: 399, distance: 113.4
click at [538, 399] on input "E-gift Card" at bounding box center [597, 399] width 118 height 13
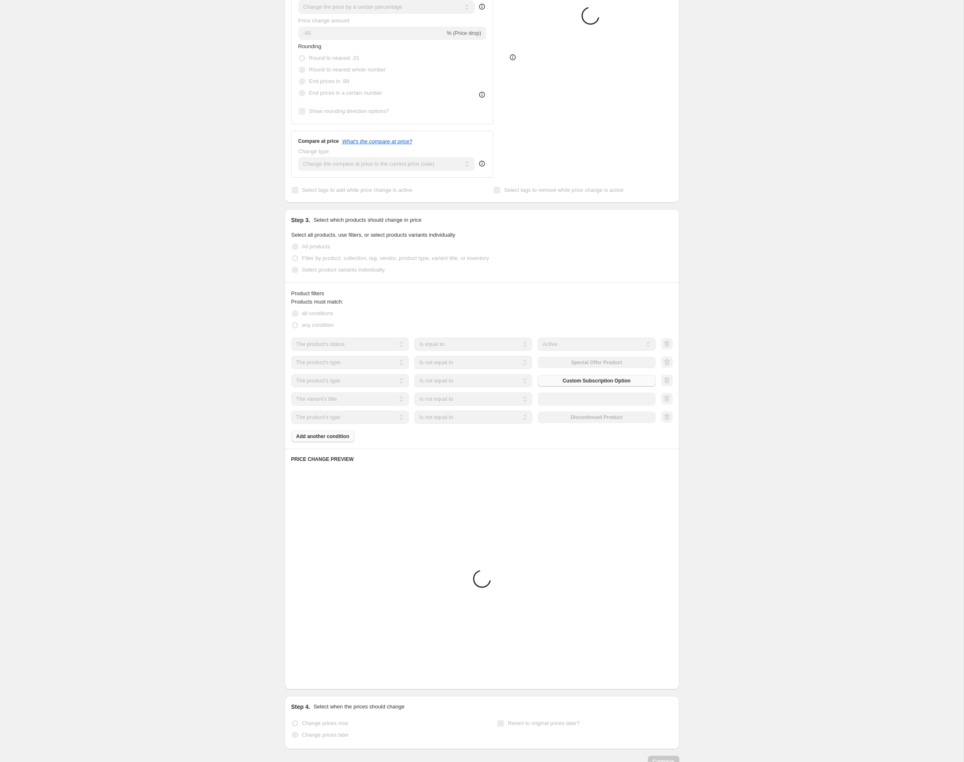
click at [666, 400] on div at bounding box center [667, 399] width 12 height 12
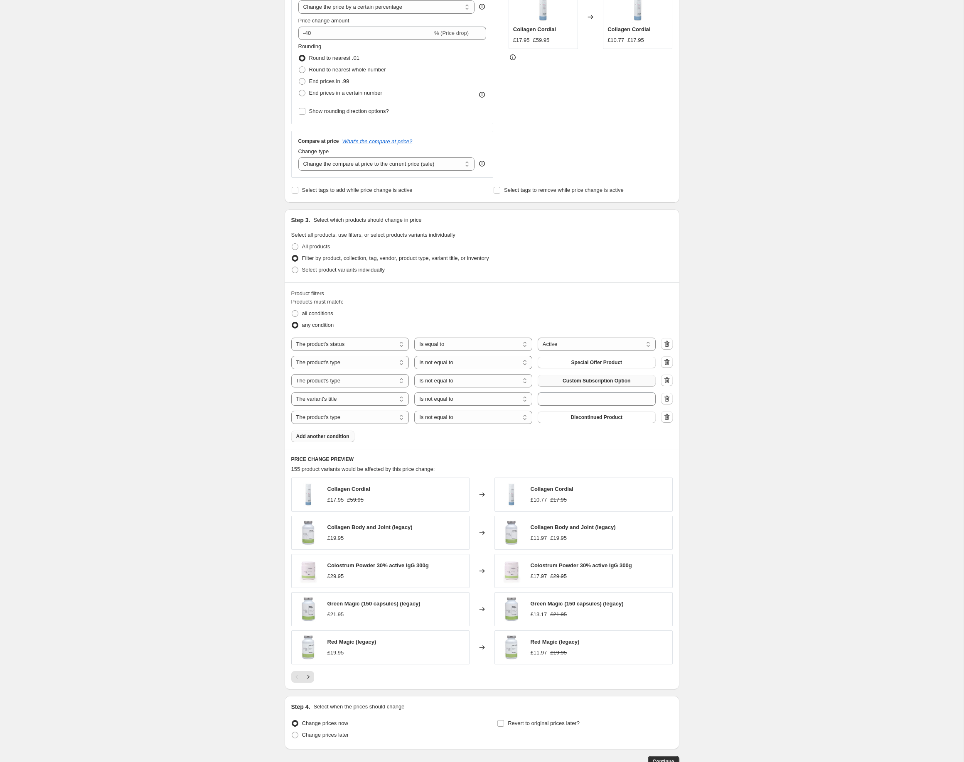
click at [666, 399] on icon "button" at bounding box center [667, 399] width 8 height 8
select select "product_type"
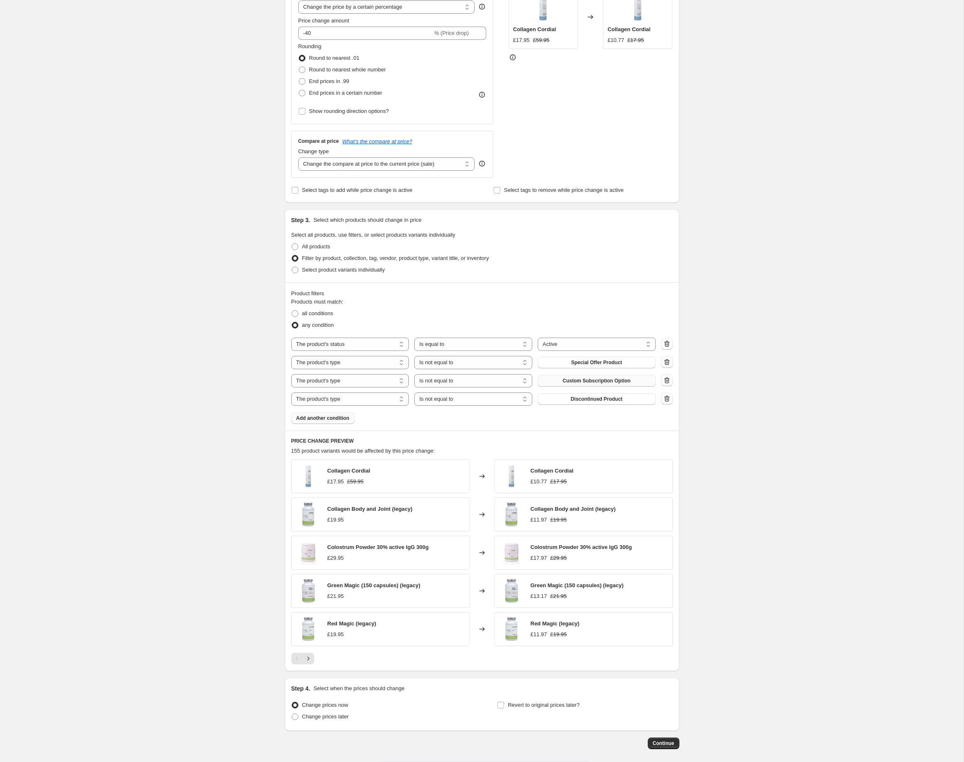
click at [338, 424] on button "Add another condition" at bounding box center [322, 419] width 63 height 12
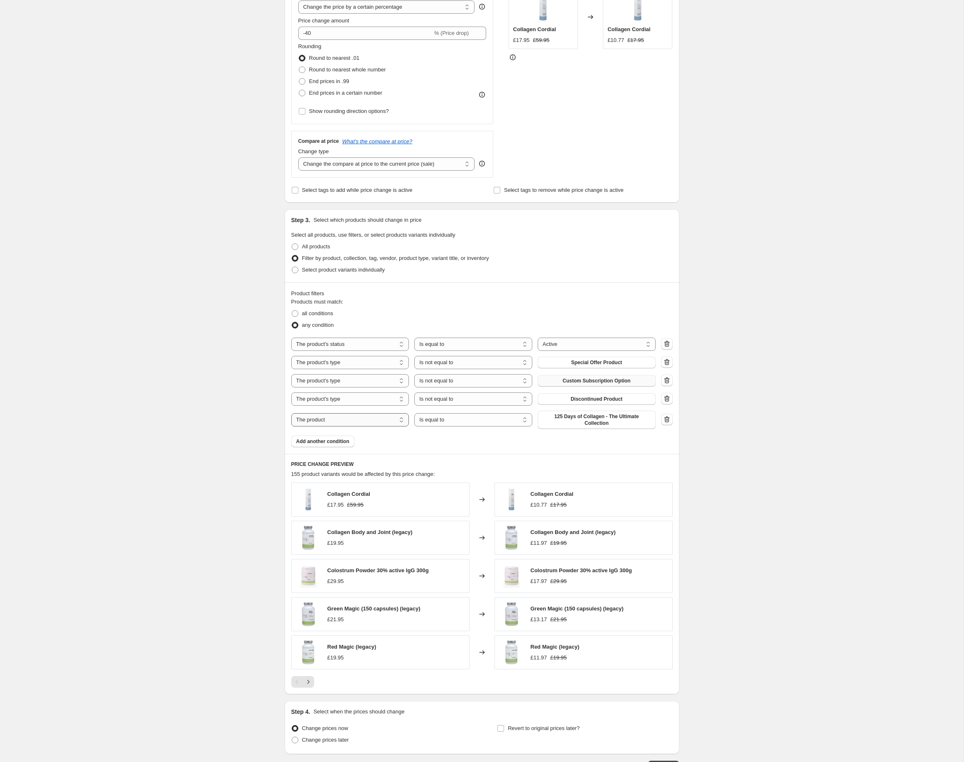
select select "title"
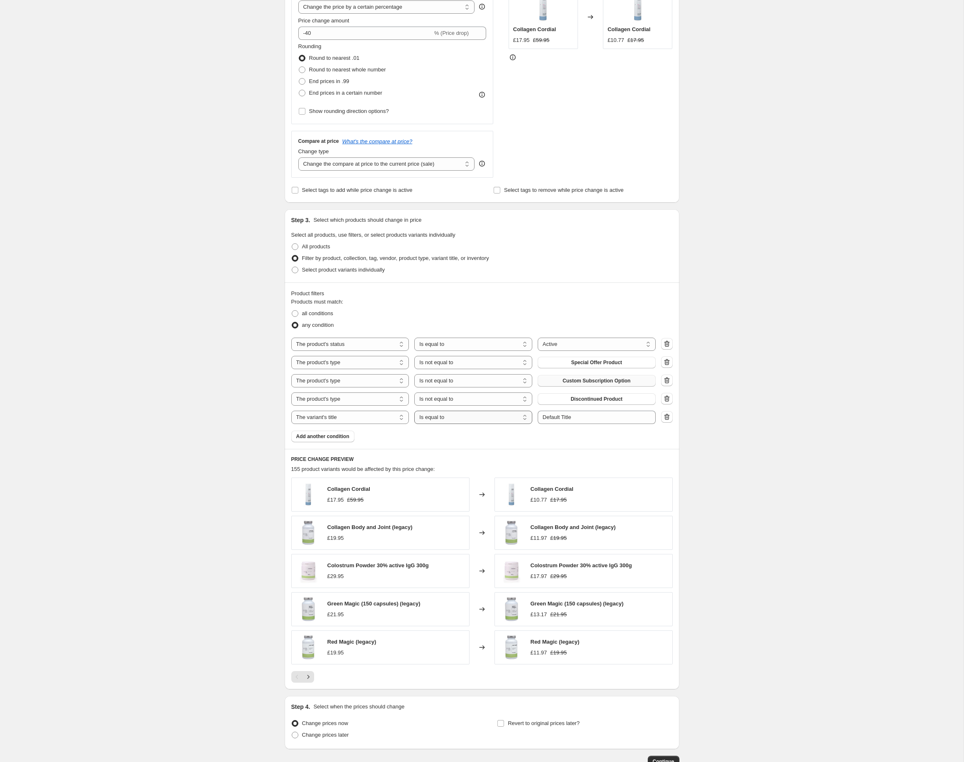
select select "not_equal"
click at [578, 418] on input "Default Title" at bounding box center [597, 417] width 118 height 13
drag, startPoint x: 591, startPoint y: 419, endPoint x: 495, endPoint y: 422, distance: 96.0
click at [538, 418] on input "Default Title" at bounding box center [597, 417] width 118 height 13
paste input "E-gift Card"
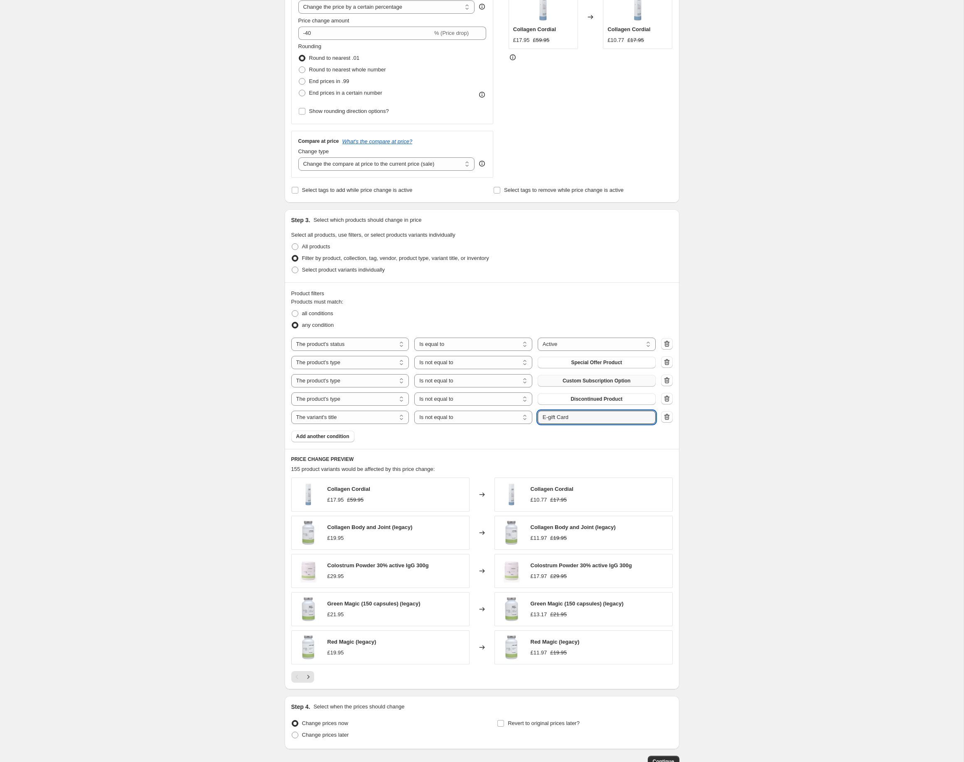
type input "E-gift Card"
click at [738, 469] on div "Create new price [MEDICAL_DATA]. This page is ready Create new price [MEDICAL_D…" at bounding box center [481, 319] width 963 height 997
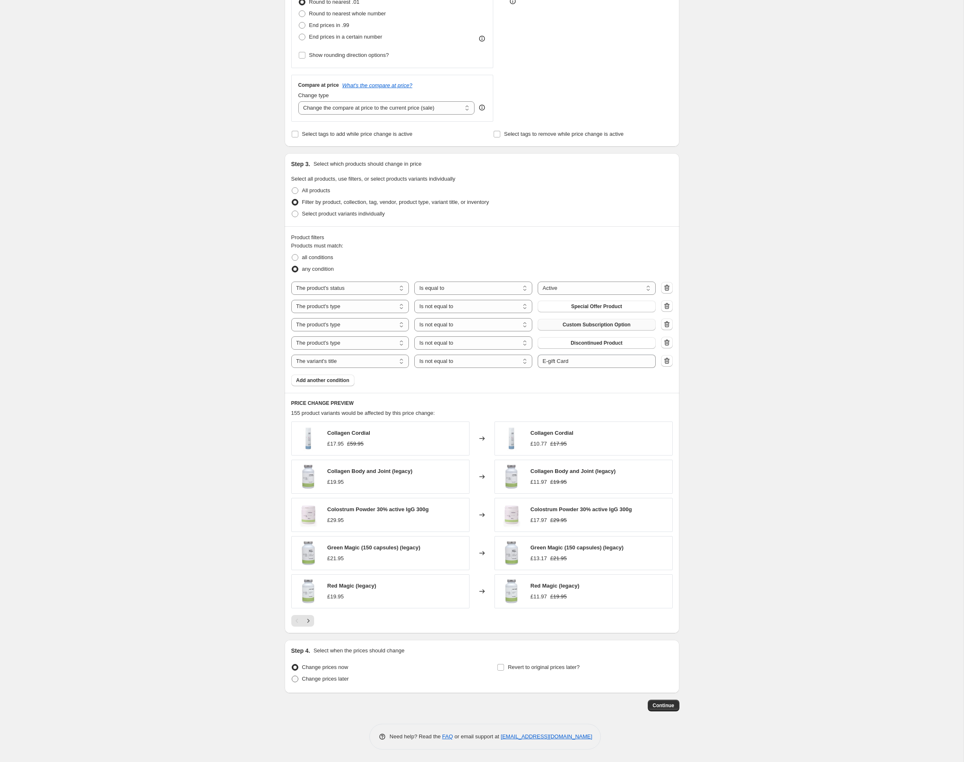
click at [320, 681] on span "Change prices later" at bounding box center [325, 679] width 47 height 6
click at [292, 676] on input "Change prices later" at bounding box center [292, 676] width 0 height 0
radio input "true"
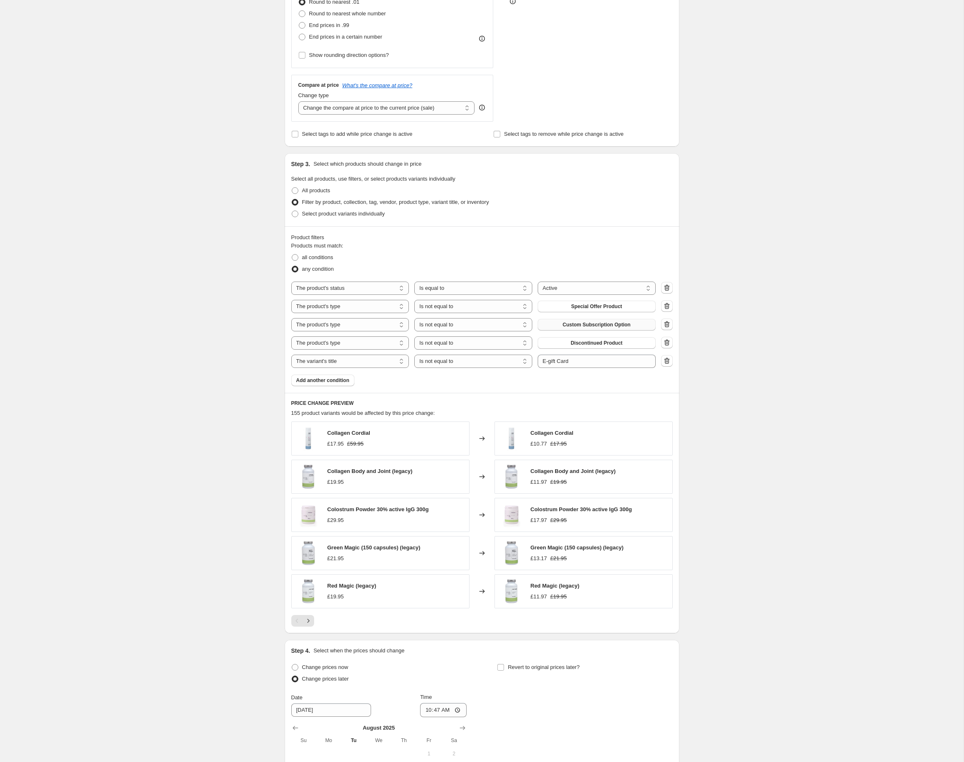
scroll to position [389, 0]
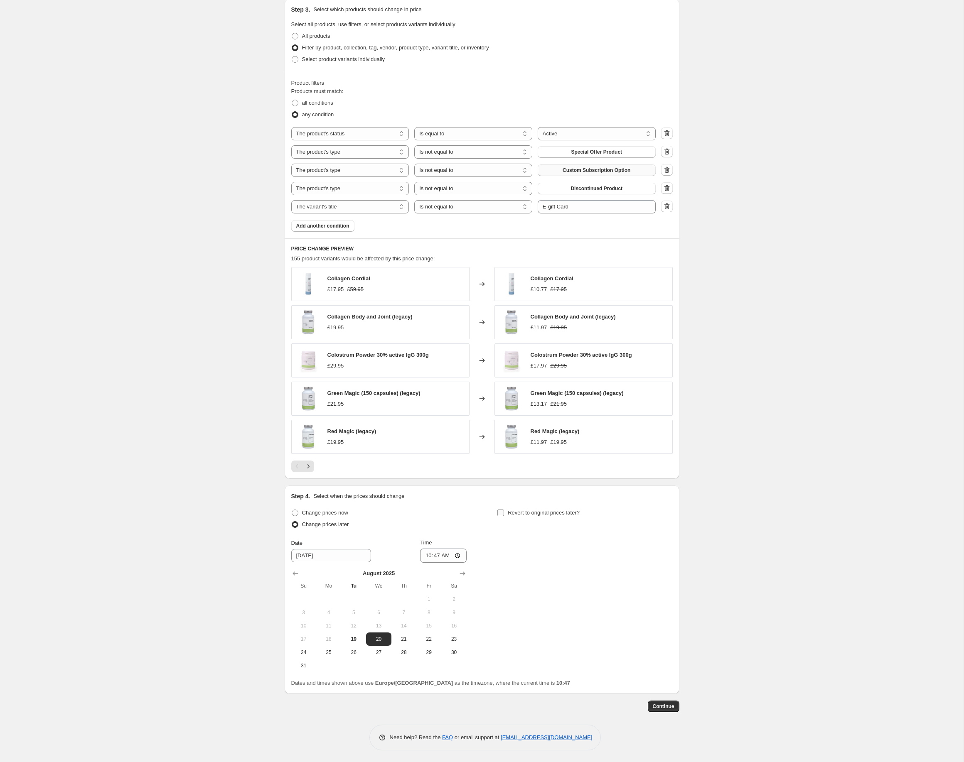
click at [520, 517] on label "Revert to original prices later?" at bounding box center [538, 513] width 83 height 12
click at [504, 516] on input "Revert to original prices later?" at bounding box center [500, 513] width 7 height 7
checkbox input "true"
click at [332, 555] on input "[DATE]" at bounding box center [331, 555] width 80 height 13
click at [347, 554] on input "[DATE]" at bounding box center [331, 555] width 80 height 13
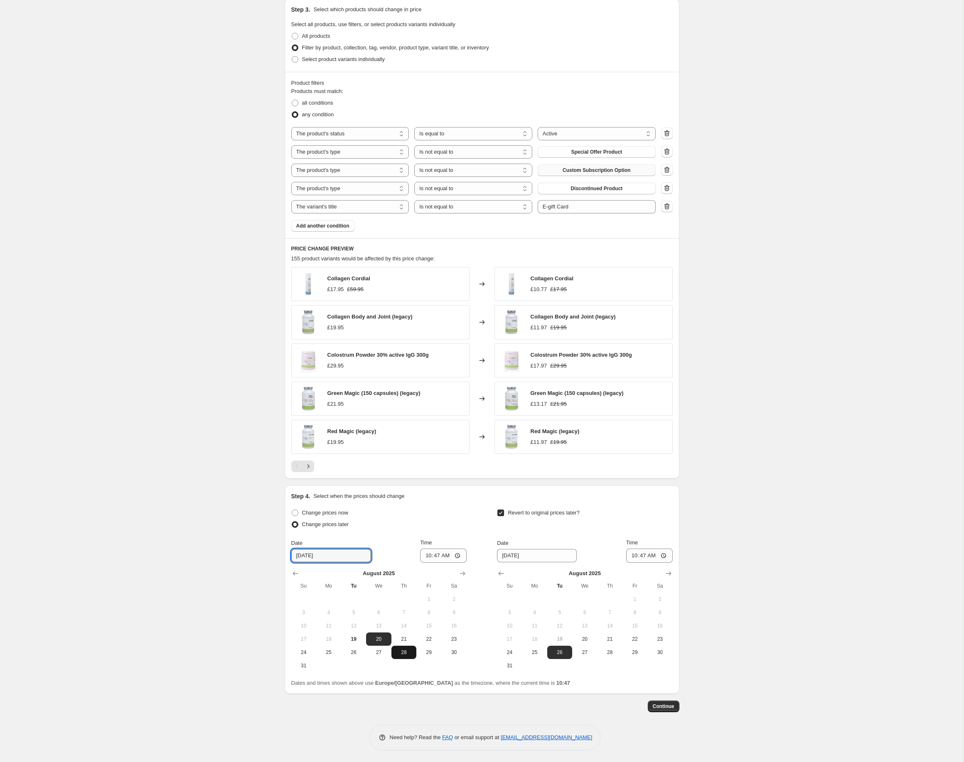
click at [403, 654] on span "28" at bounding box center [404, 652] width 18 height 7
type input "[DATE]"
click at [445, 554] on input "10:47" at bounding box center [443, 556] width 47 height 14
type input "16:00"
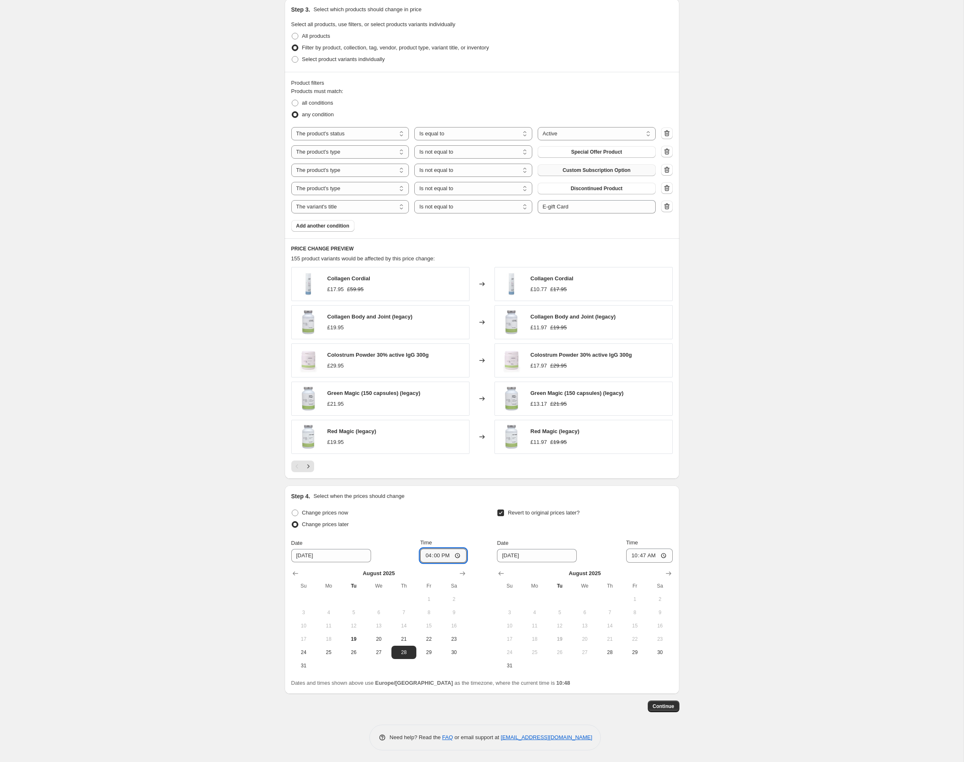
click at [696, 579] on div "Create new price [MEDICAL_DATA]. This page is ready Create new price [MEDICAL_D…" at bounding box center [481, 187] width 963 height 1152
click at [671, 572] on icon "Show next month, September 2025" at bounding box center [668, 574] width 8 height 8
click at [562, 600] on span "2" at bounding box center [559, 599] width 18 height 7
type input "[DATE]"
click at [652, 558] on input "10:47" at bounding box center [649, 556] width 47 height 14
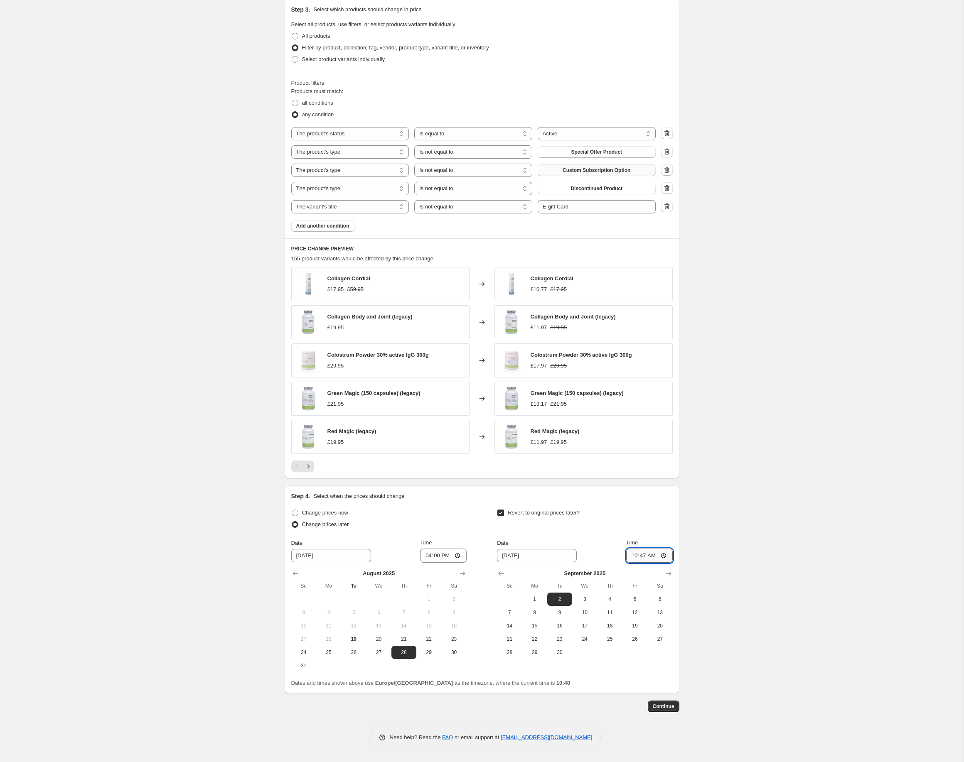
click at [652, 558] on input "10:47" at bounding box center [649, 556] width 47 height 14
type input "16:00"
click at [793, 614] on div "Create new price [MEDICAL_DATA]. This page is ready Create new price [MEDICAL_D…" at bounding box center [481, 187] width 963 height 1152
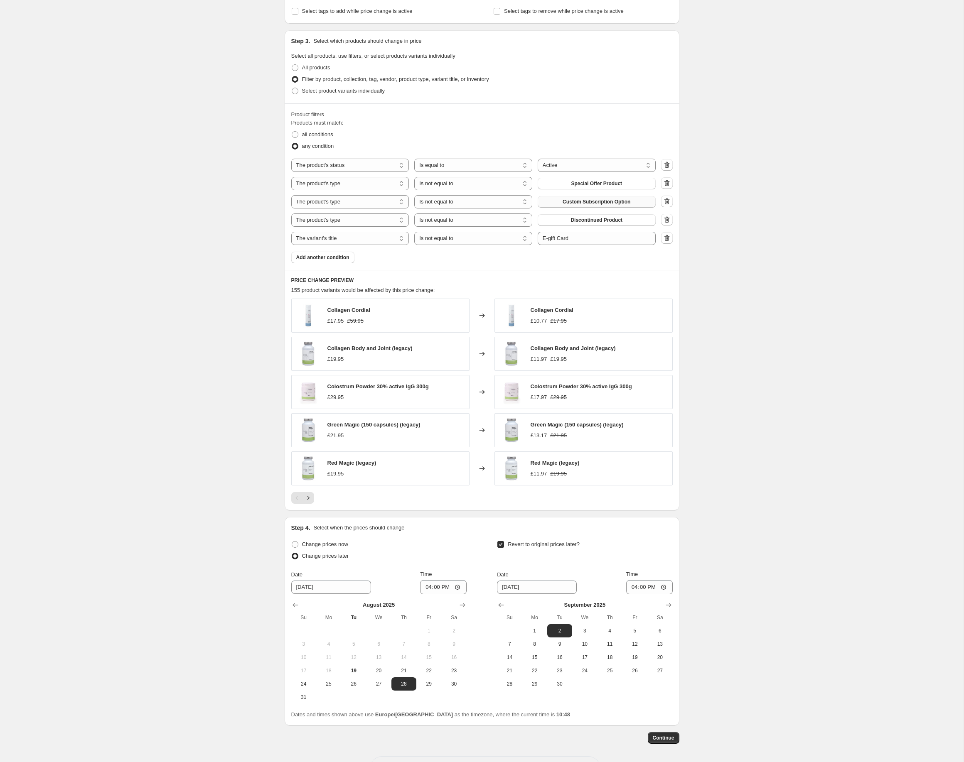
scroll to position [360, 0]
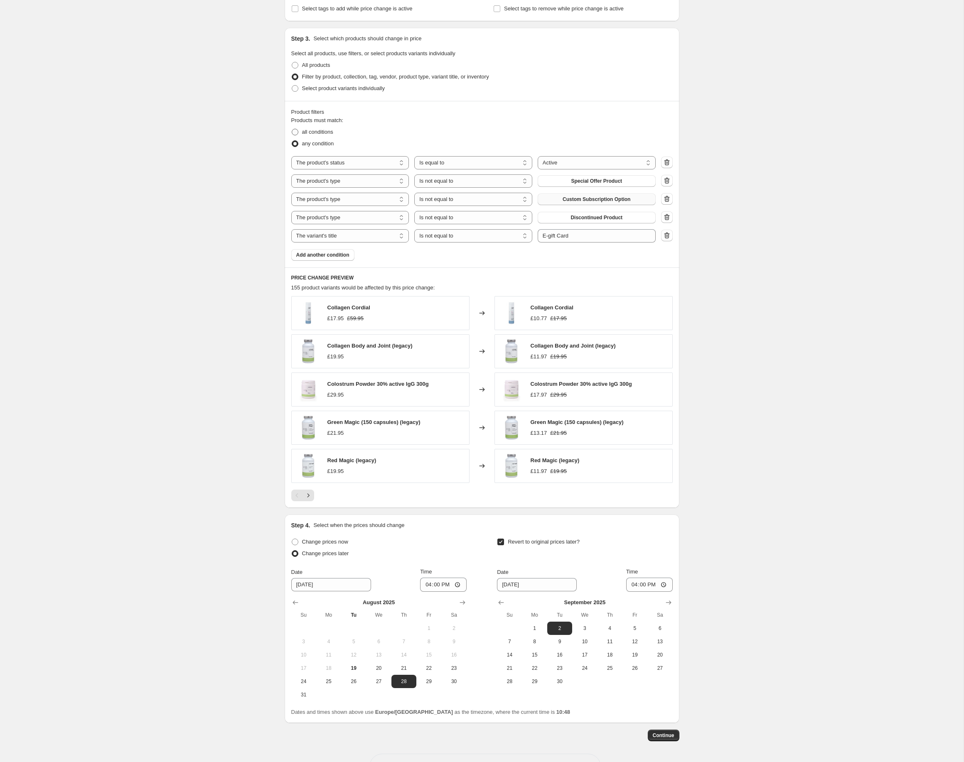
click at [312, 134] on span "all conditions" at bounding box center [317, 132] width 31 height 6
click at [292, 129] on input "all conditions" at bounding box center [292, 129] width 0 height 0
radio input "true"
click at [311, 494] on icon "Next" at bounding box center [308, 495] width 8 height 8
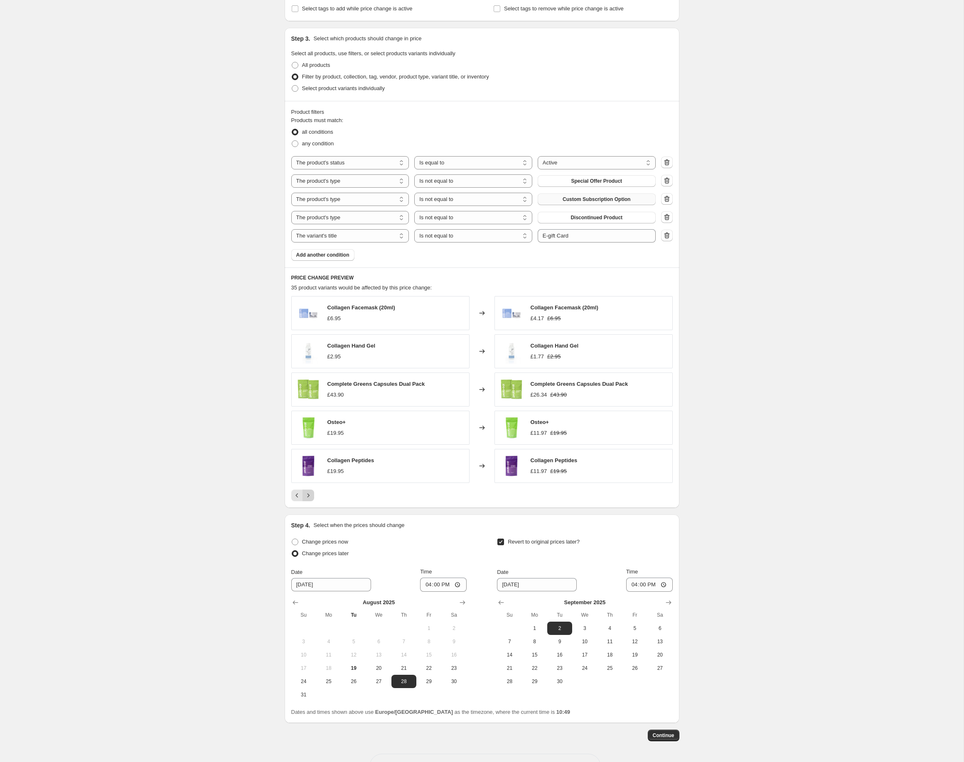
click at [311, 494] on icon "Next" at bounding box center [308, 495] width 8 height 8
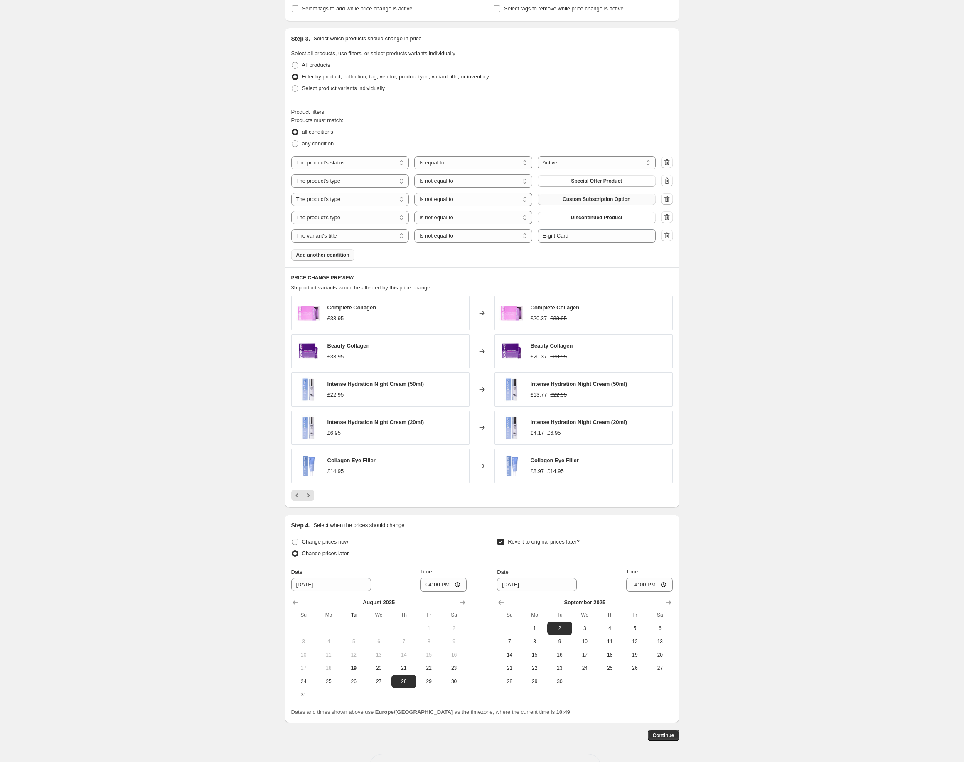
click at [319, 260] on button "Add another condition" at bounding box center [322, 255] width 63 height 12
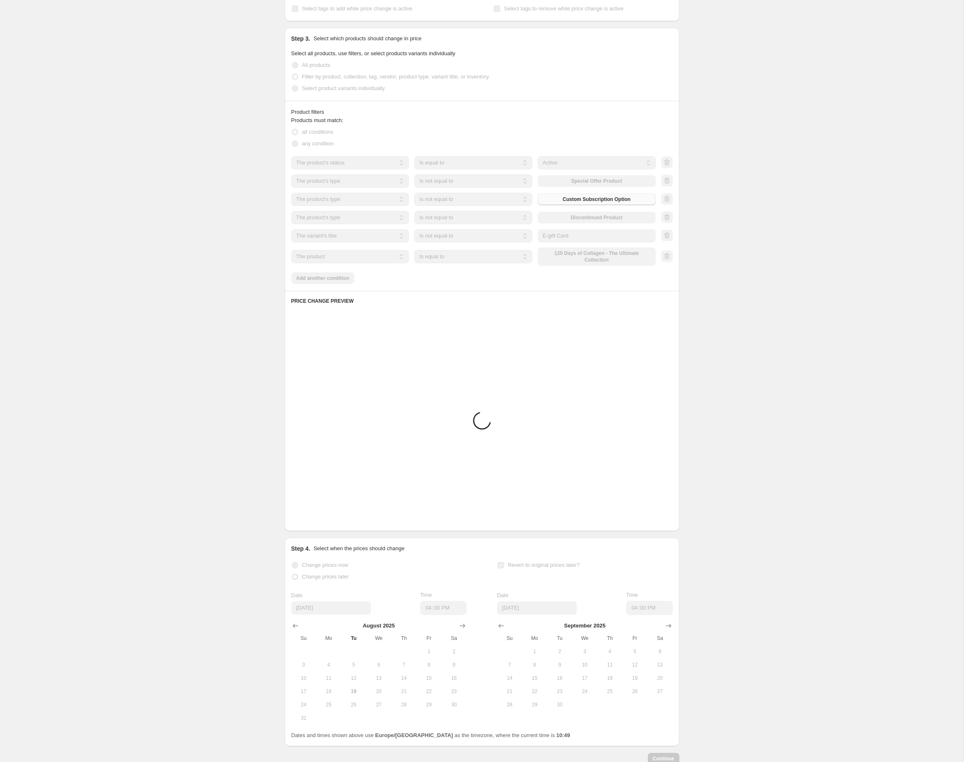
scroll to position [203, 0]
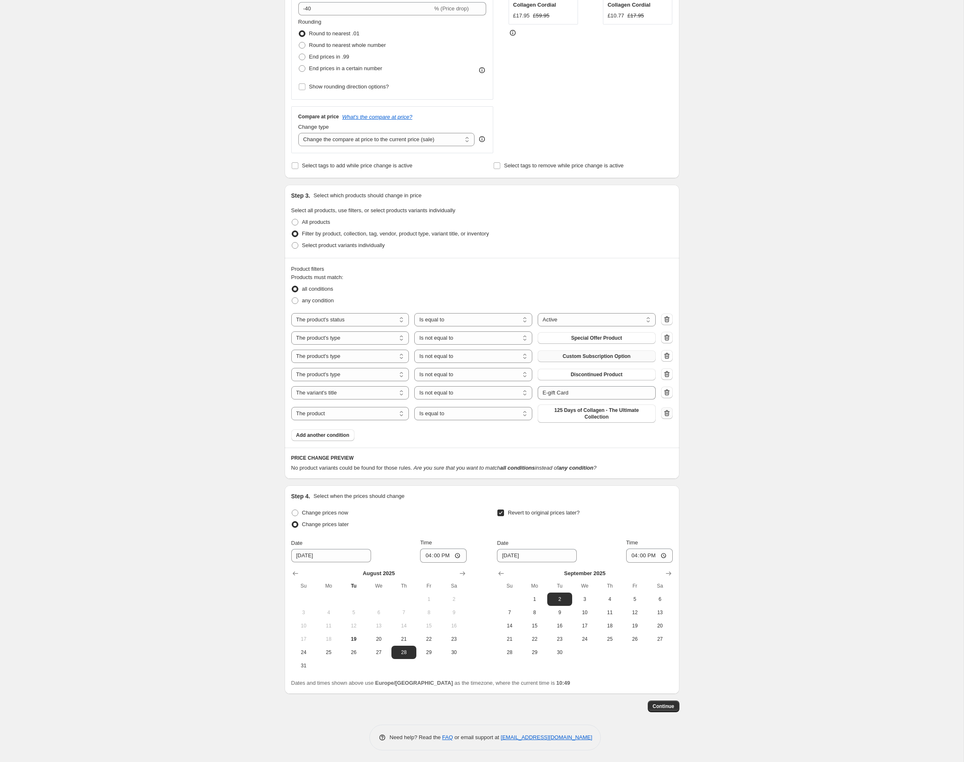
click at [668, 415] on icon "button" at bounding box center [667, 413] width 8 height 8
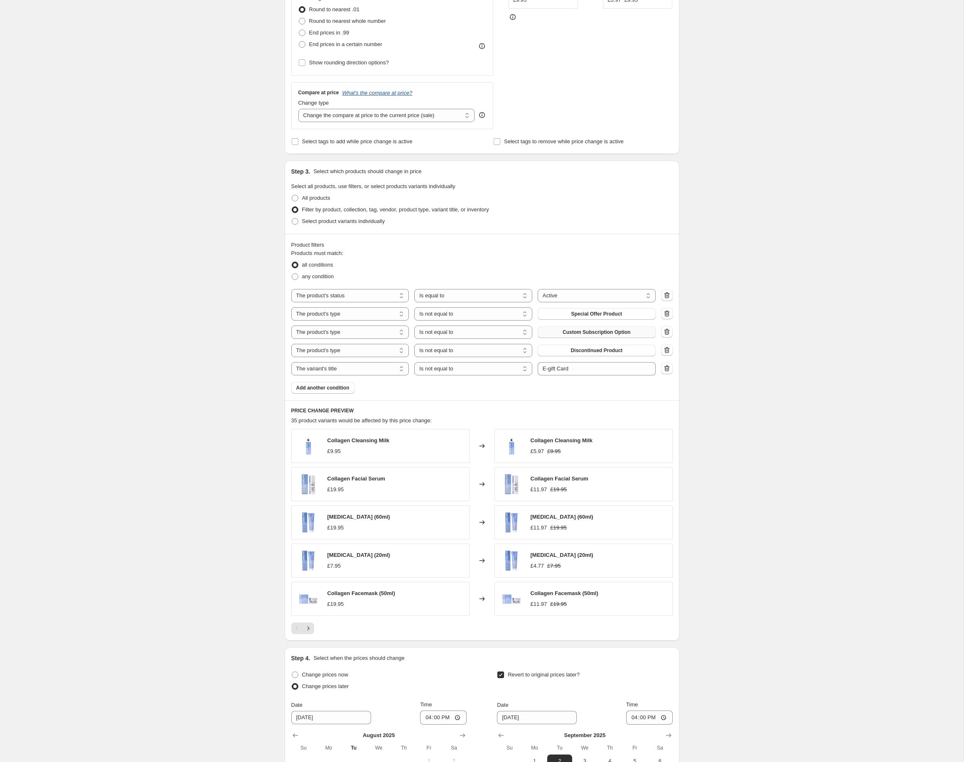
scroll to position [240, 0]
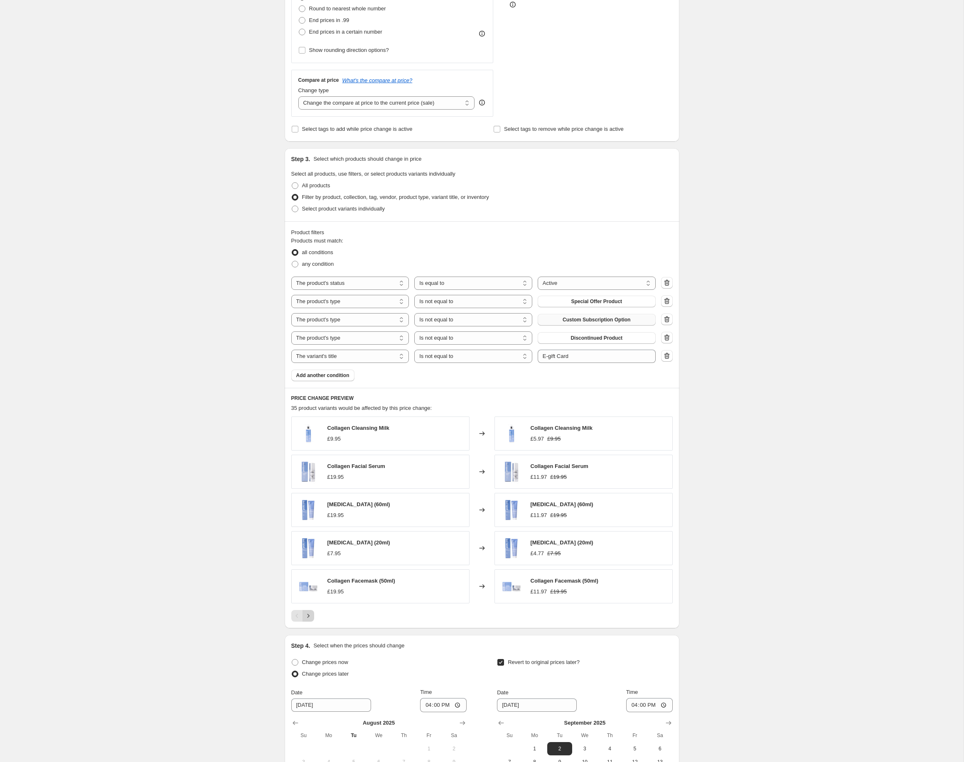
click at [311, 618] on icon "Next" at bounding box center [308, 616] width 8 height 8
click at [311, 617] on icon "Next" at bounding box center [308, 616] width 8 height 8
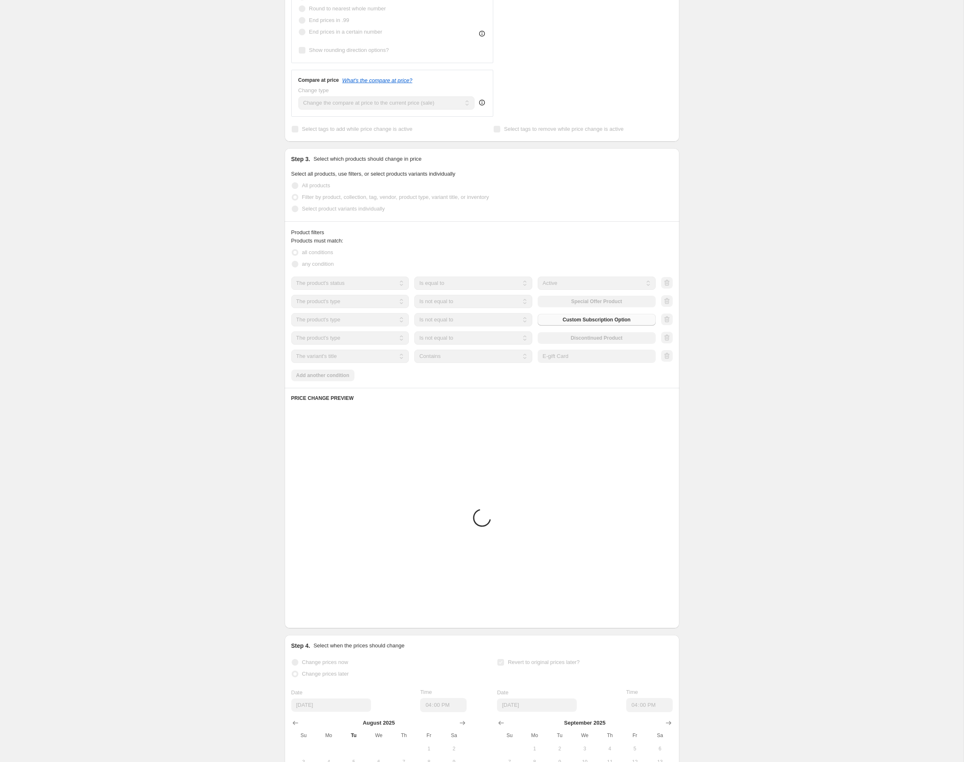
scroll to position [180, 0]
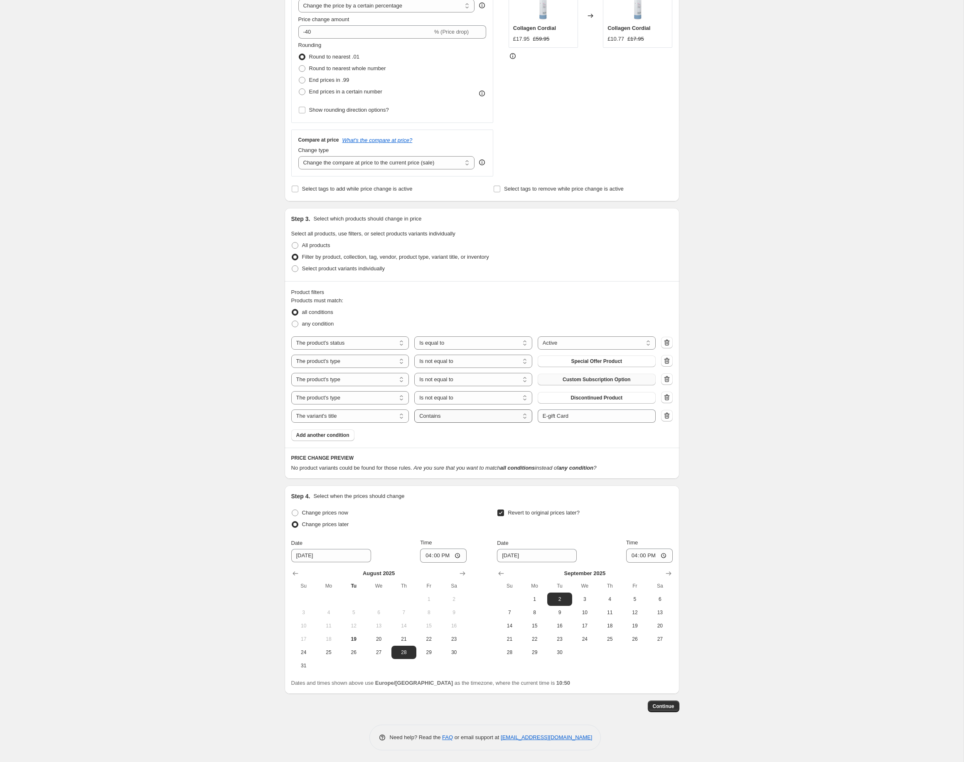
select select "not_equal"
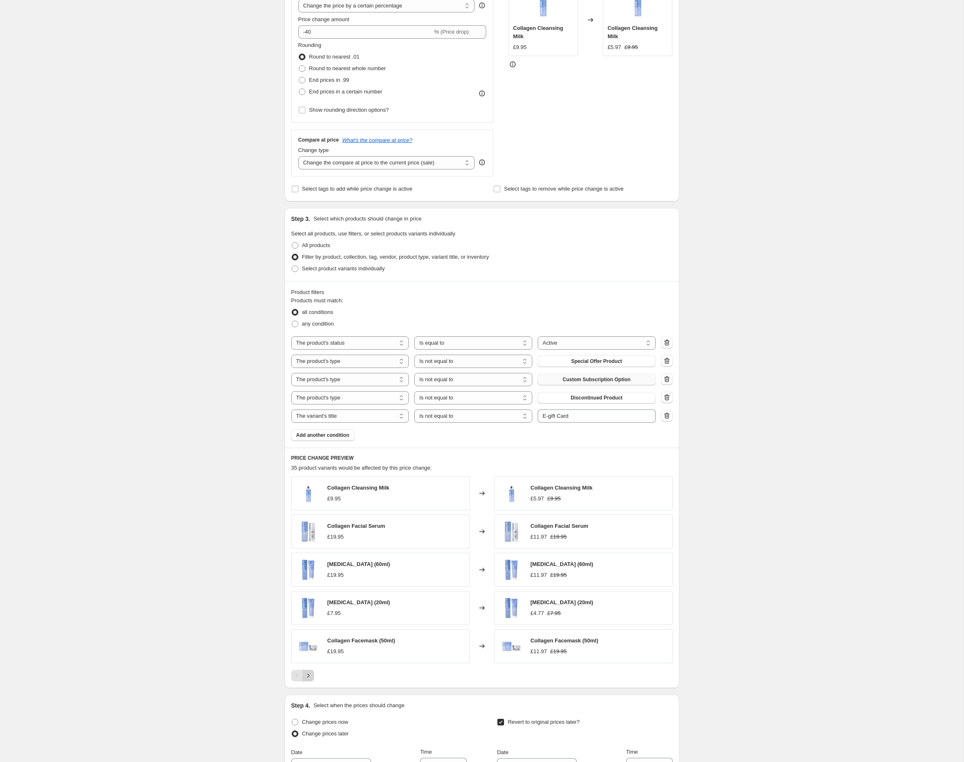
click at [310, 680] on icon "Next" at bounding box center [308, 676] width 8 height 8
click at [310, 678] on icon "Next" at bounding box center [308, 676] width 8 height 8
click at [594, 418] on span "15 Day Subscriptions" at bounding box center [596, 416] width 51 height 7
select select "product_type"
click at [600, 417] on span "advanced-alt" at bounding box center [596, 416] width 30 height 7
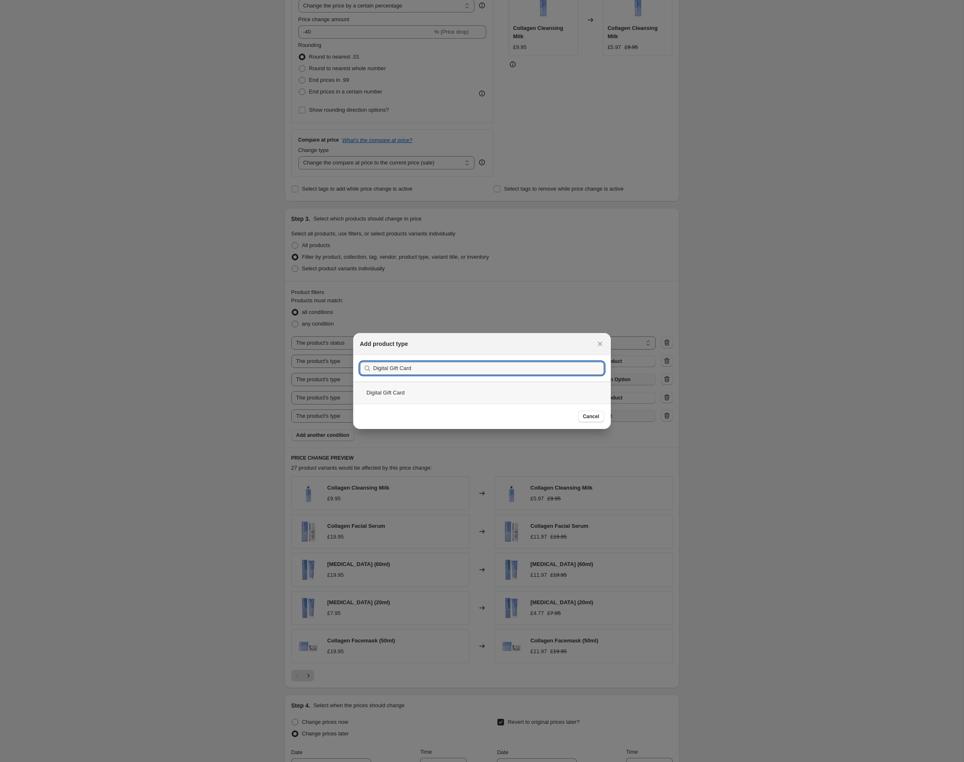
type input "Digital Gift Card"
drag, startPoint x: 428, startPoint y: 391, endPoint x: 433, endPoint y: 393, distance: 5.8
click at [427, 391] on div "Digital Gift Card" at bounding box center [482, 393] width 258 height 22
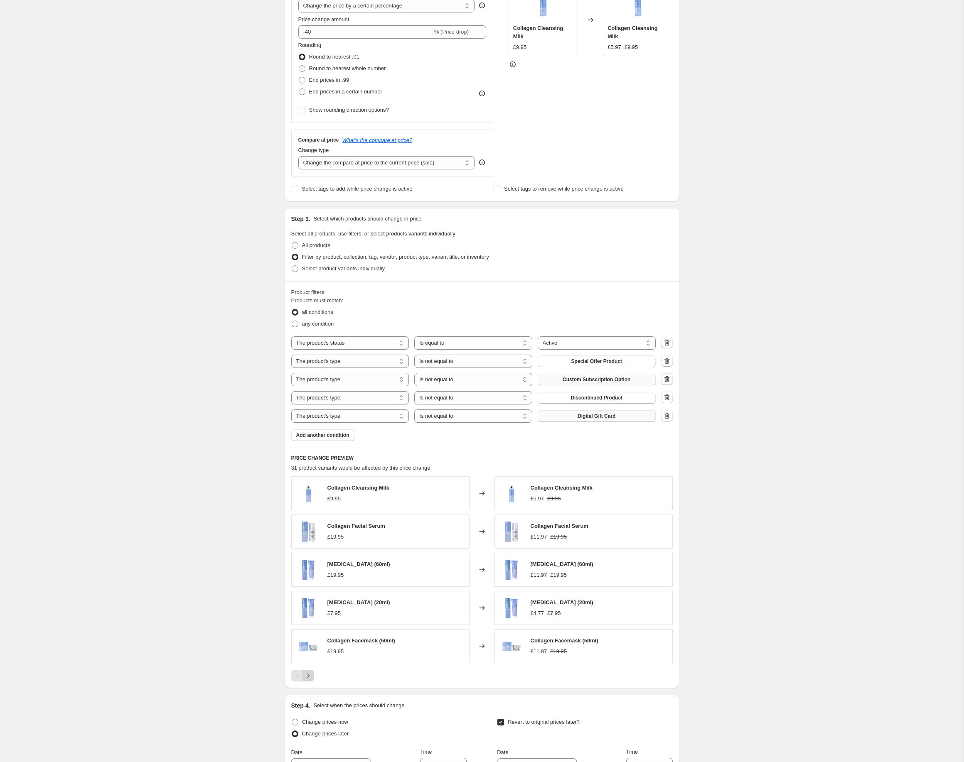
click at [312, 679] on icon "Next" at bounding box center [308, 676] width 8 height 8
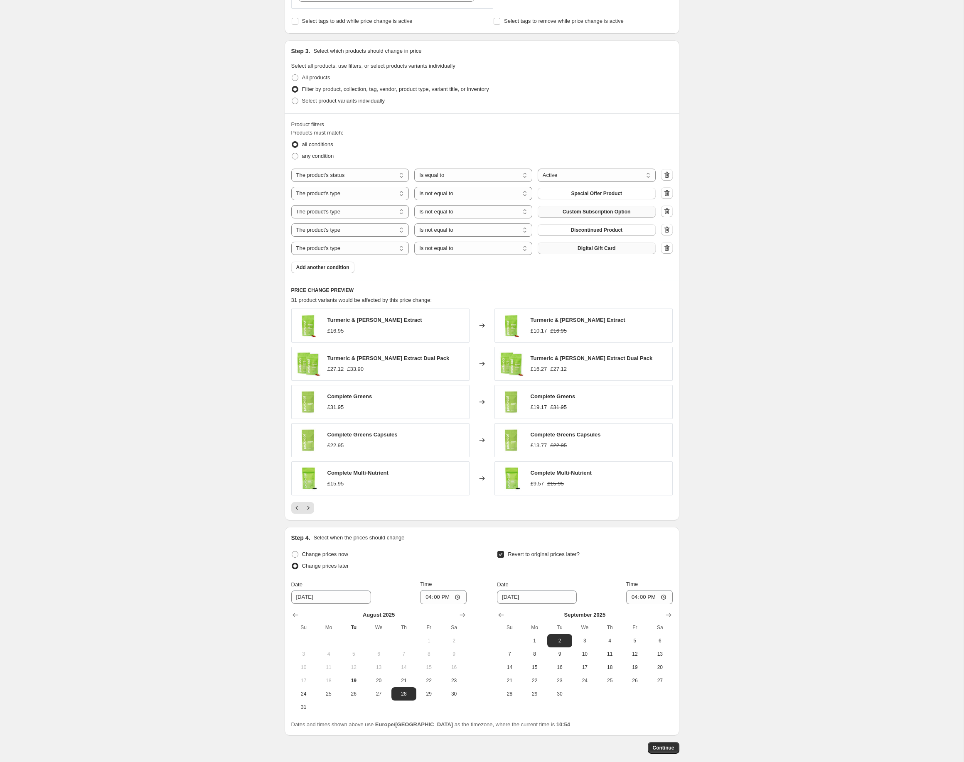
scroll to position [389, 0]
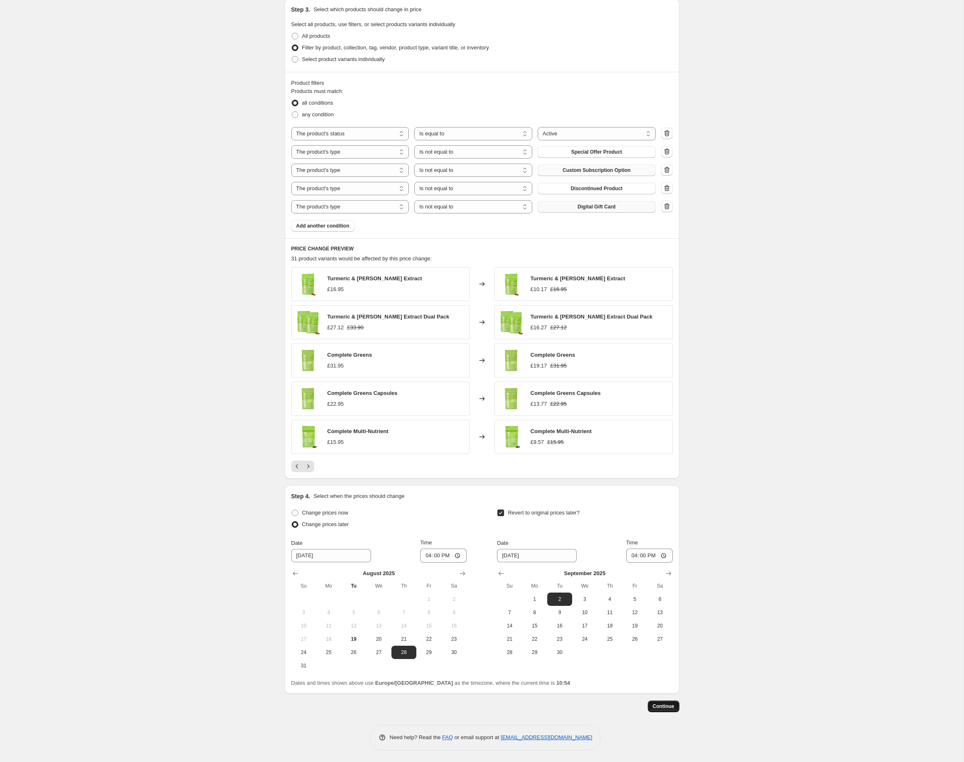
click at [668, 706] on span "Continue" at bounding box center [664, 706] width 22 height 7
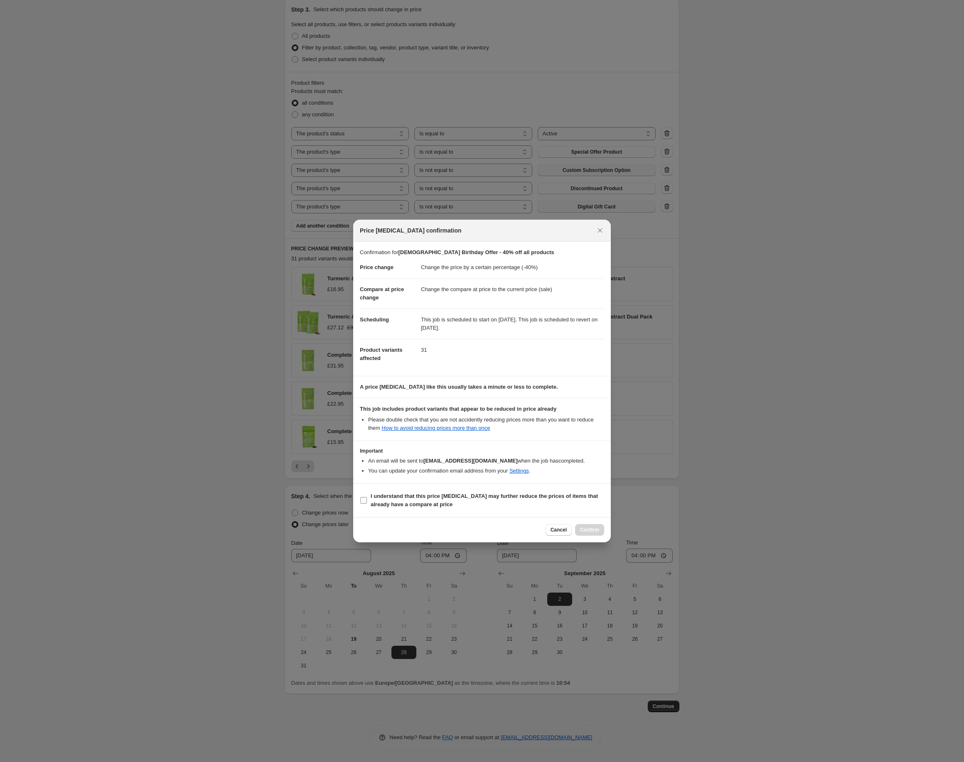
click at [472, 498] on b "I understand that this price [MEDICAL_DATA] may further reduce the prices of it…" at bounding box center [484, 500] width 227 height 15
click at [367, 498] on input "I understand that this price [MEDICAL_DATA] may further reduce the prices of it…" at bounding box center [363, 500] width 7 height 7
click at [417, 504] on b "I understand that this price [MEDICAL_DATA] may further reduce the prices of it…" at bounding box center [484, 500] width 227 height 15
click at [367, 504] on input "I understand that this price [MEDICAL_DATA] may further reduce the prices of it…" at bounding box center [363, 500] width 7 height 7
checkbox input "false"
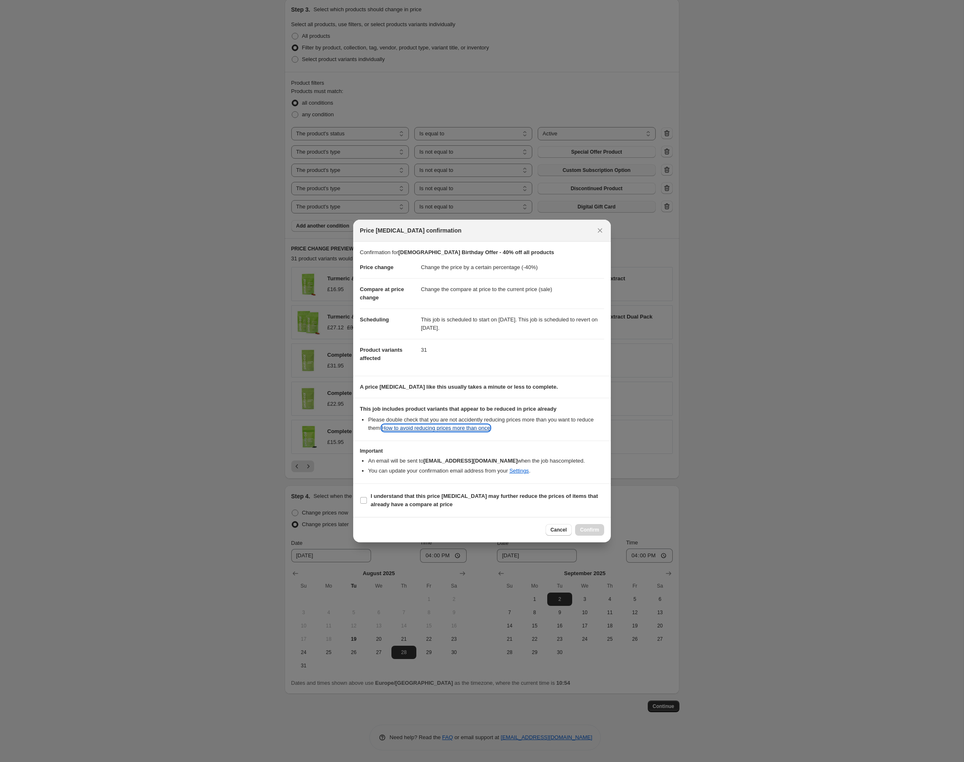
click at [452, 428] on link "How to avoid reducing prices more than once" at bounding box center [436, 428] width 108 height 6
click at [560, 528] on span "Cancel" at bounding box center [558, 530] width 16 height 7
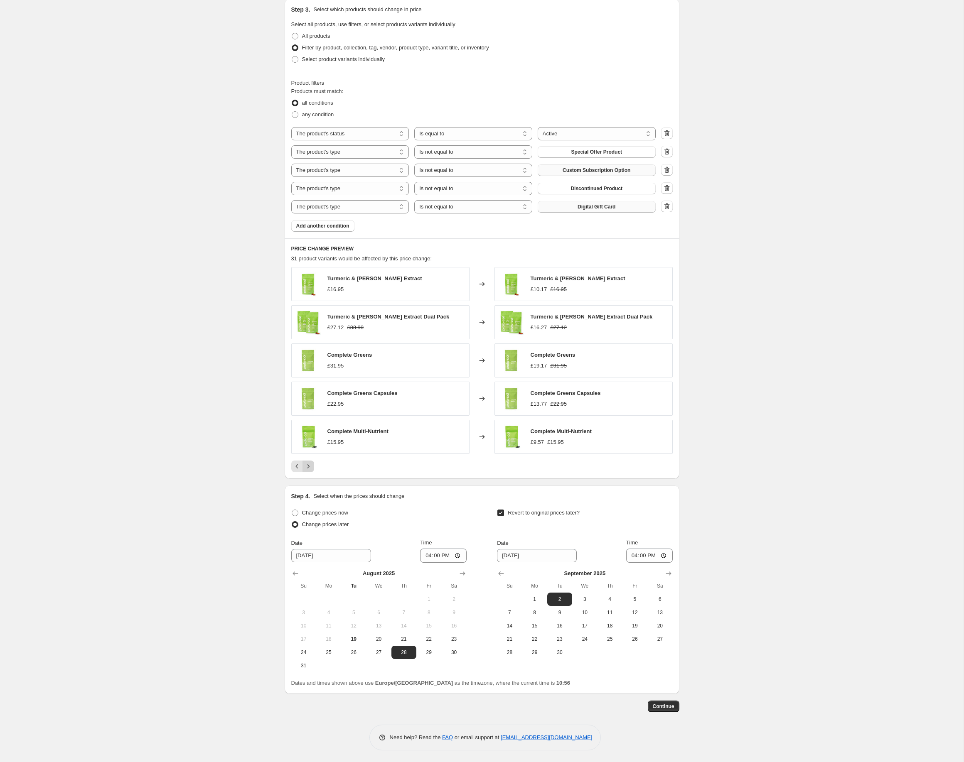
click at [310, 468] on icon "Next" at bounding box center [308, 466] width 8 height 8
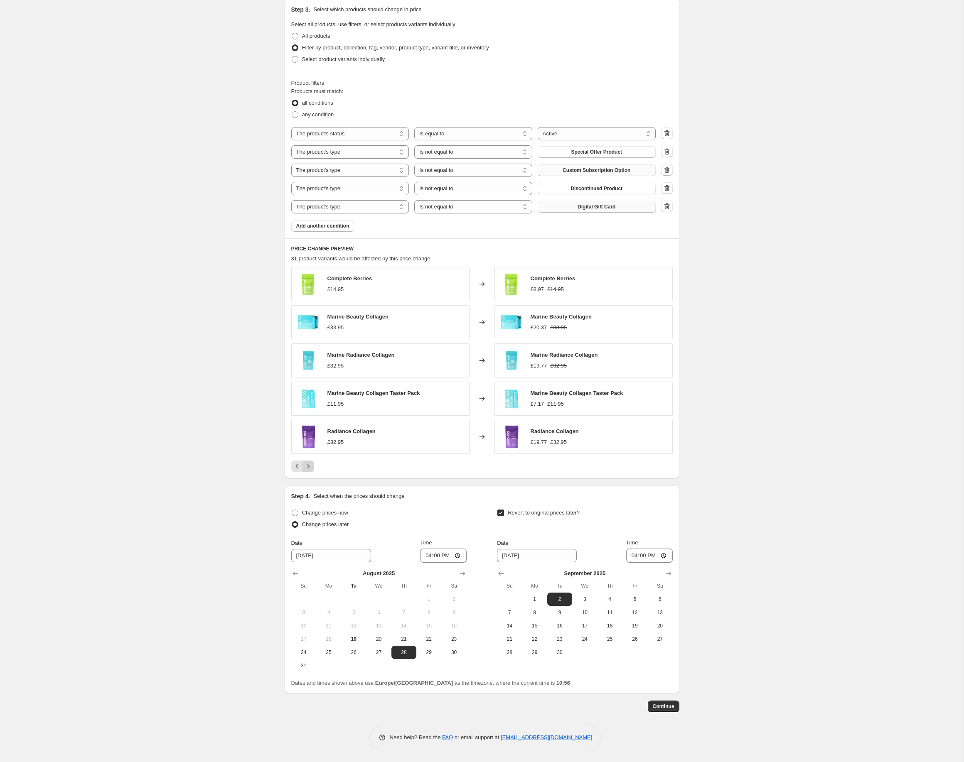
click at [306, 468] on icon "Next" at bounding box center [308, 466] width 8 height 8
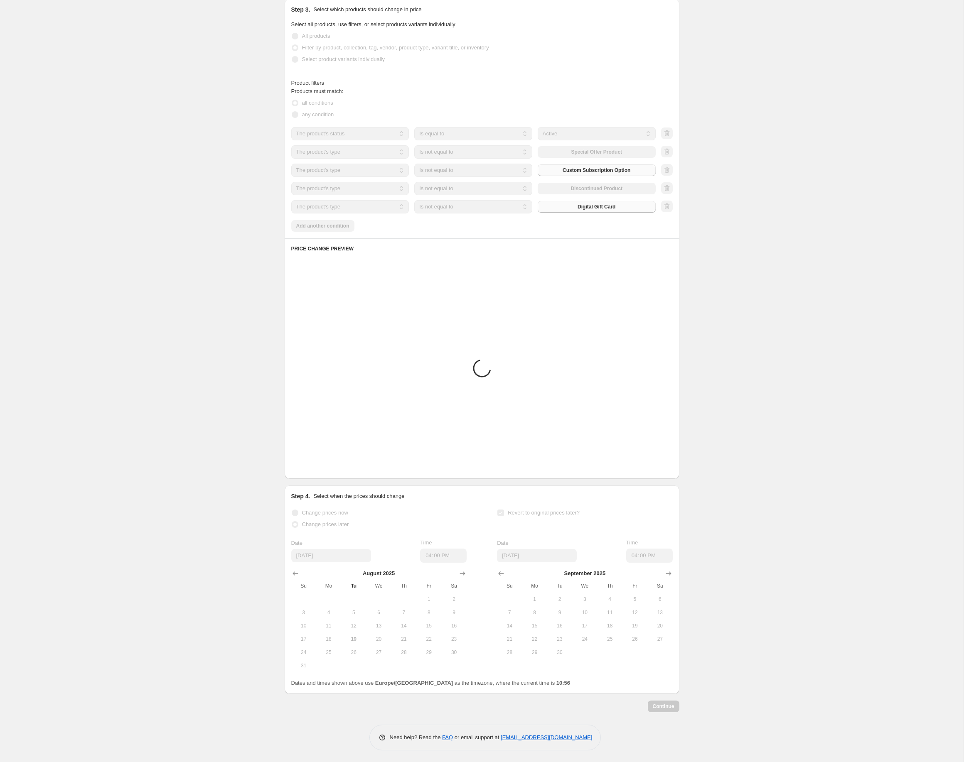
scroll to position [239, 0]
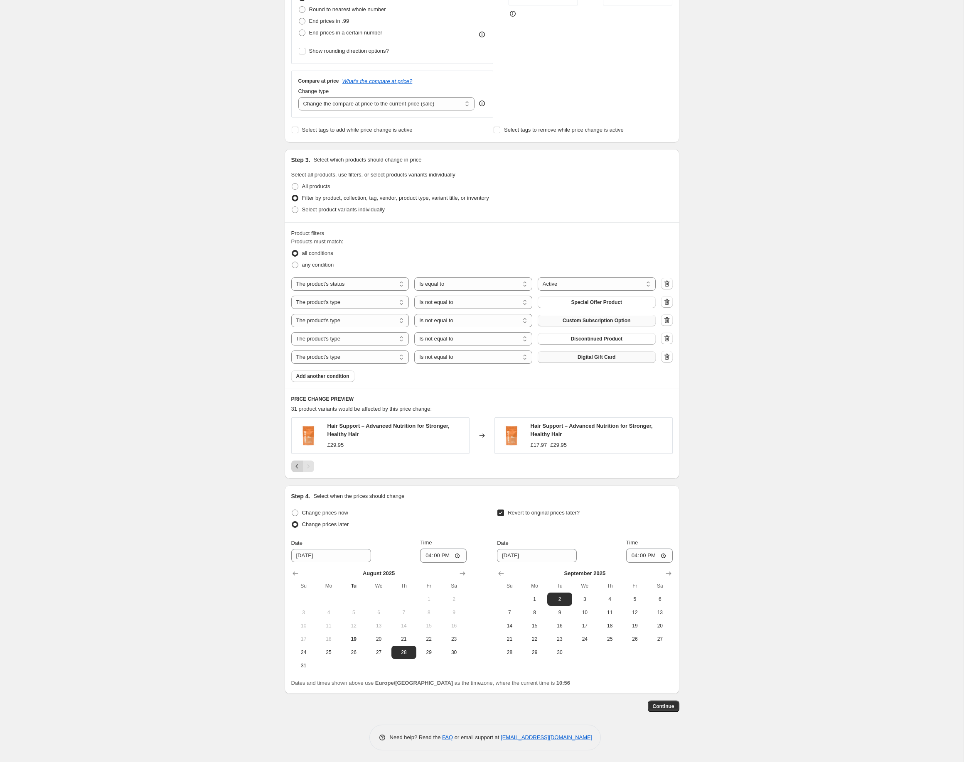
click at [291, 470] on button "Previous" at bounding box center [297, 467] width 12 height 12
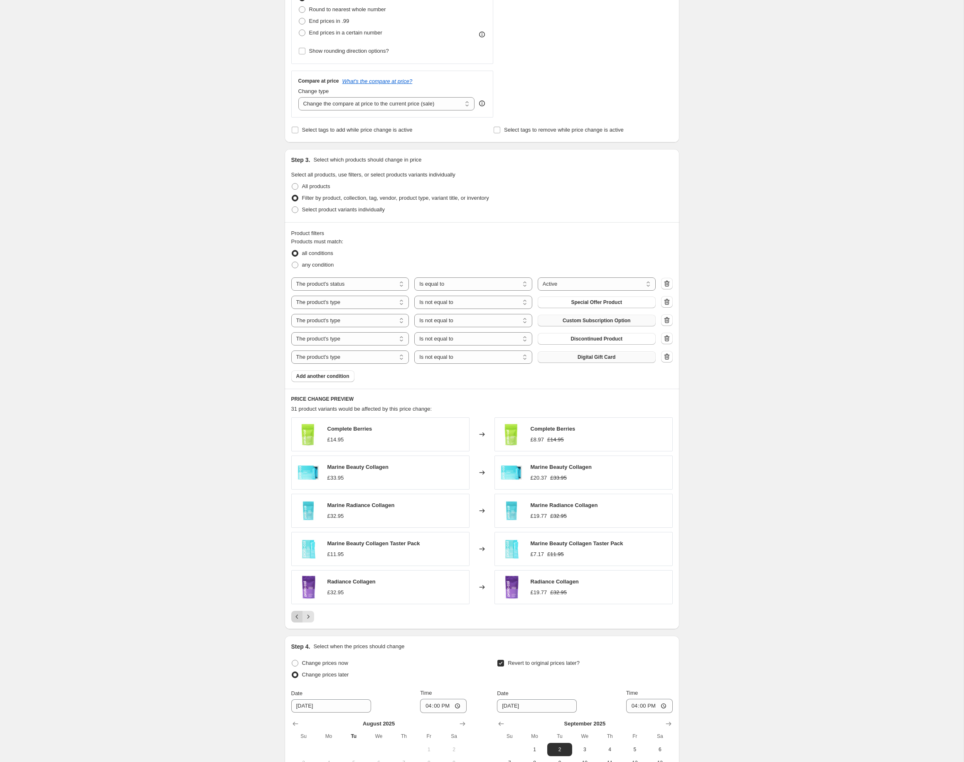
click at [297, 620] on icon "Previous" at bounding box center [297, 617] width 8 height 8
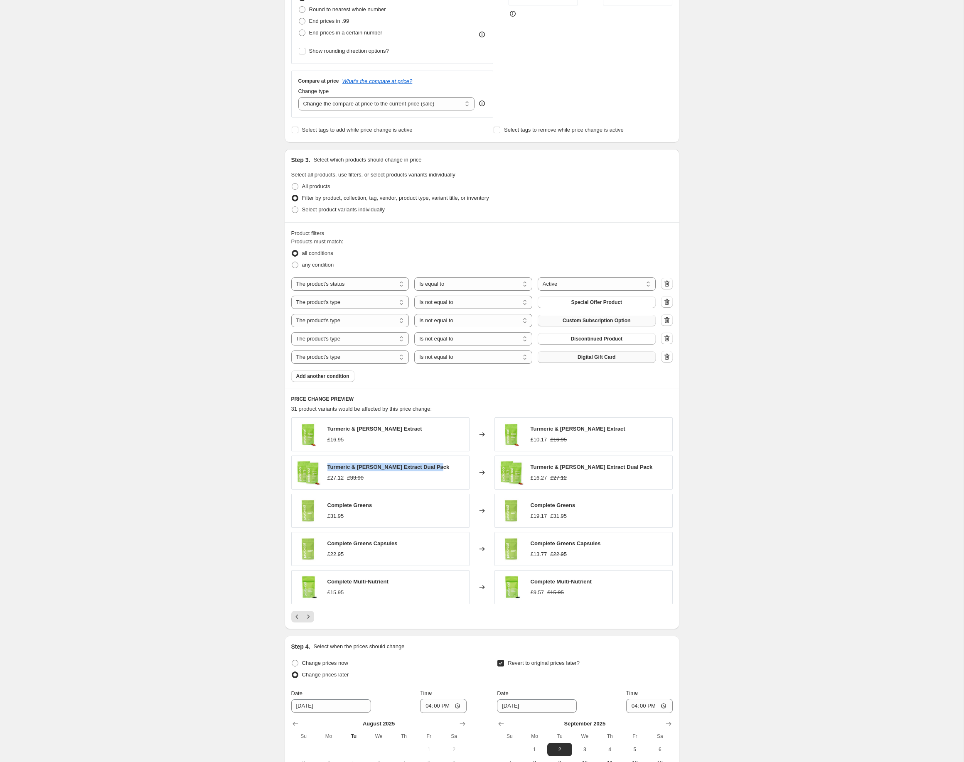
drag, startPoint x: 328, startPoint y: 467, endPoint x: 437, endPoint y: 466, distance: 109.3
click at [438, 465] on div "Turmeric & [PERSON_NAME] Extract Dual Pack £27.12 £33.90" at bounding box center [380, 473] width 178 height 34
copy span "Turmeric & [PERSON_NAME] Extract Dual Pack"
click at [297, 620] on icon "Previous" at bounding box center [297, 617] width 8 height 8
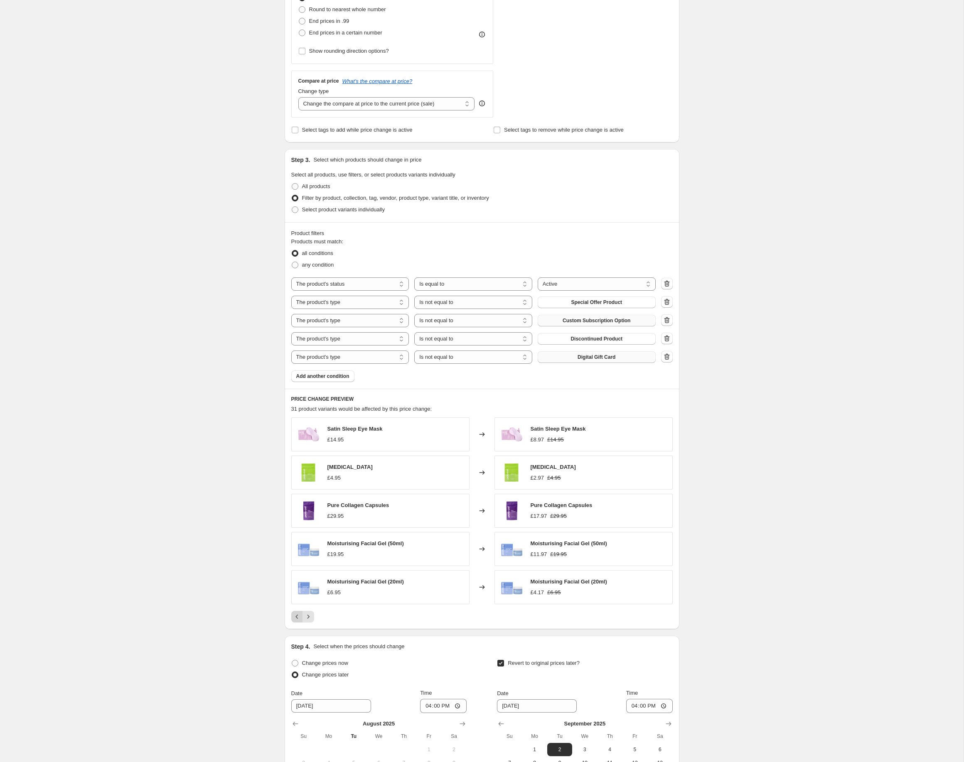
click at [297, 620] on icon "Previous" at bounding box center [297, 617] width 8 height 8
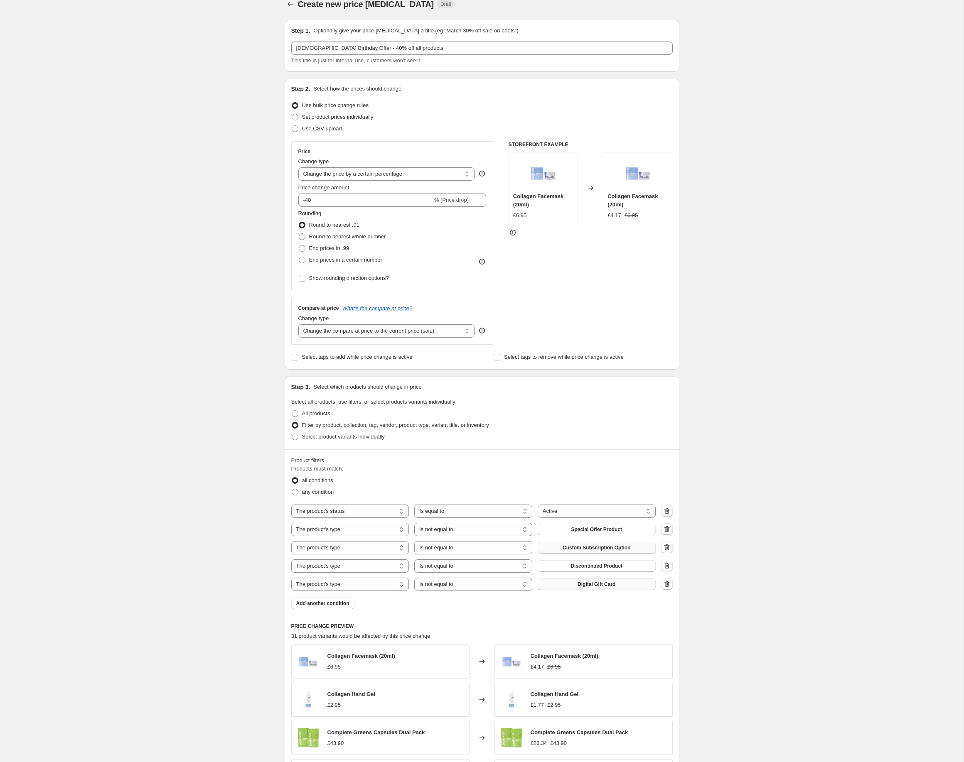
scroll to position [0, 0]
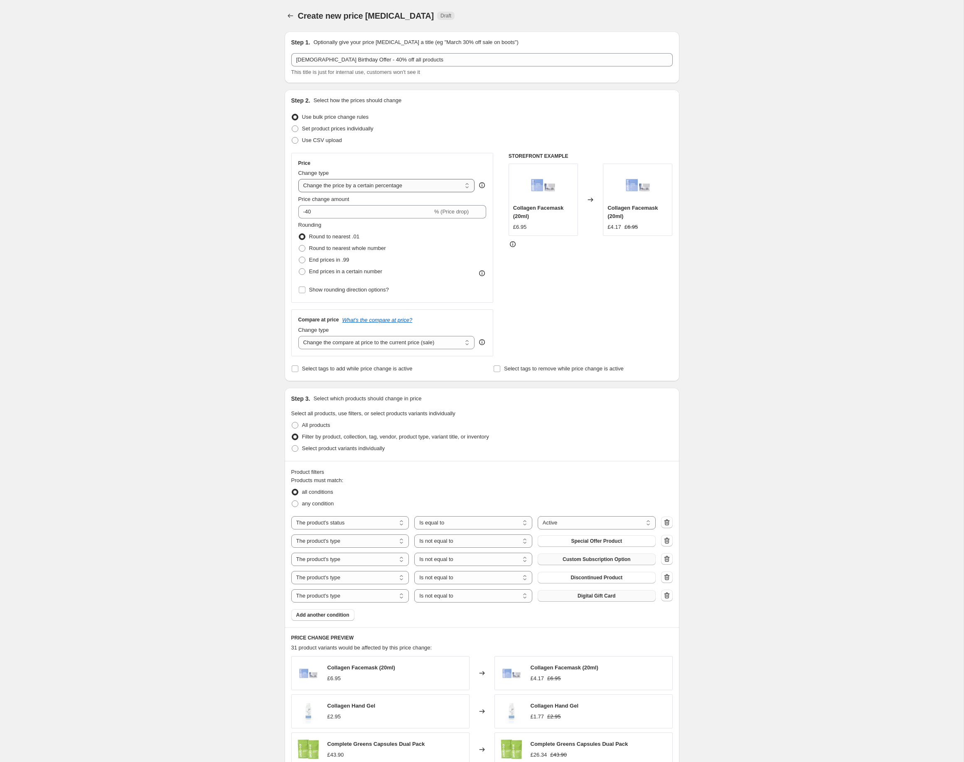
select select "pcap"
click option "Change the price by a certain percentage relative to the compare at price" at bounding box center [0, 0] width 0 height 0
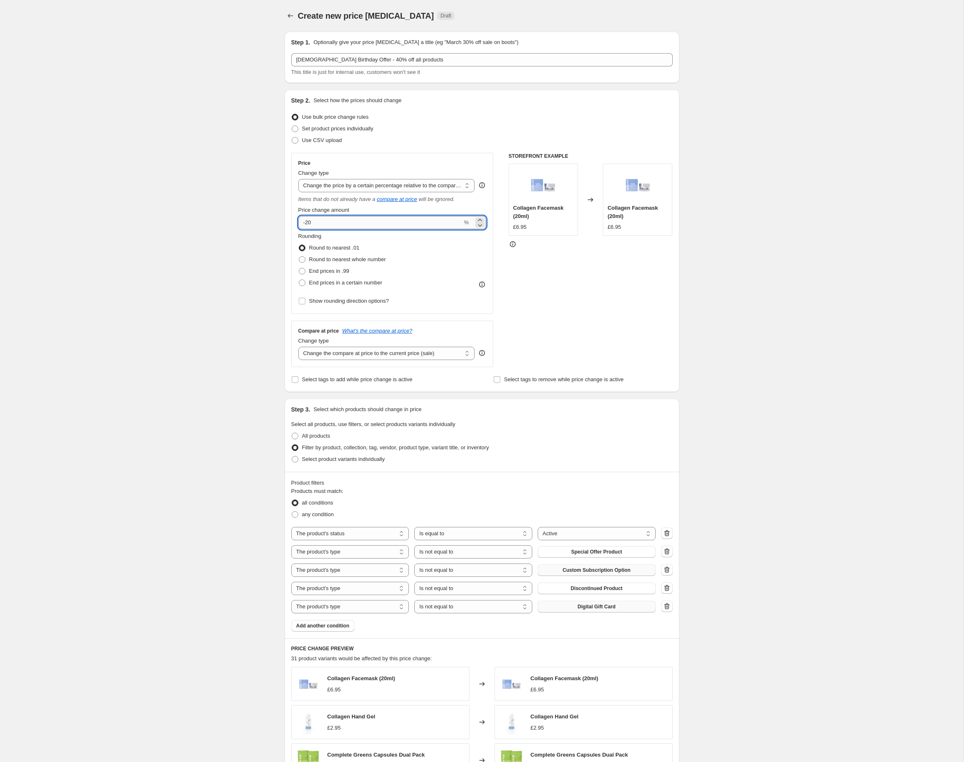
click at [336, 221] on input "-20" at bounding box center [380, 222] width 164 height 13
type input "-2"
type input "-40"
click at [140, 347] on div "Create new price [MEDICAL_DATA]. This page is ready Create new price [MEDICAL_D…" at bounding box center [481, 581] width 963 height 1163
select select "percentage"
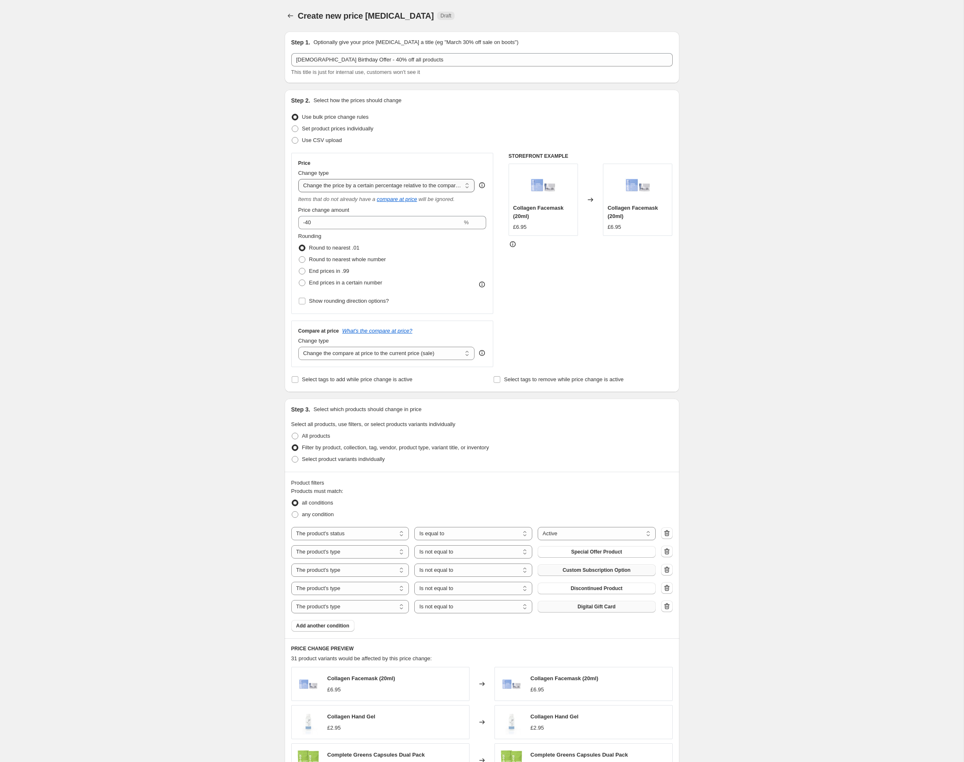
click option "Change the price by a certain percentage" at bounding box center [0, 0] width 0 height 0
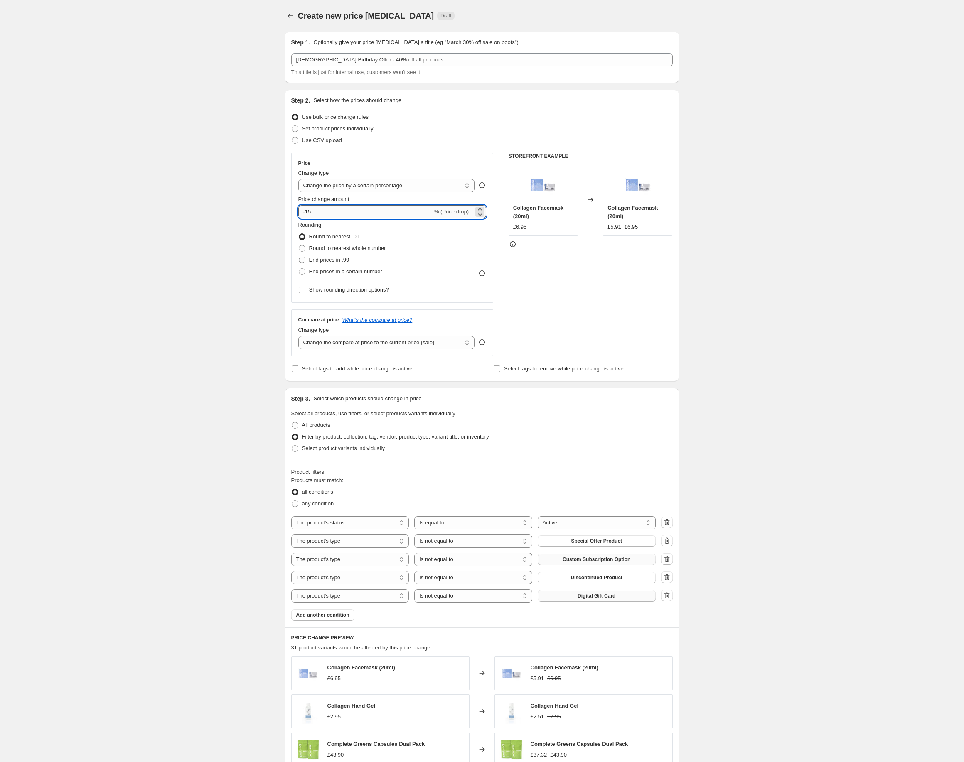
click at [360, 209] on input "-15" at bounding box center [365, 211] width 134 height 13
type input "-1"
type input "-40"
click at [156, 341] on div "Create new price [MEDICAL_DATA]. This page is ready Create new price [MEDICAL_D…" at bounding box center [481, 576] width 963 height 1152
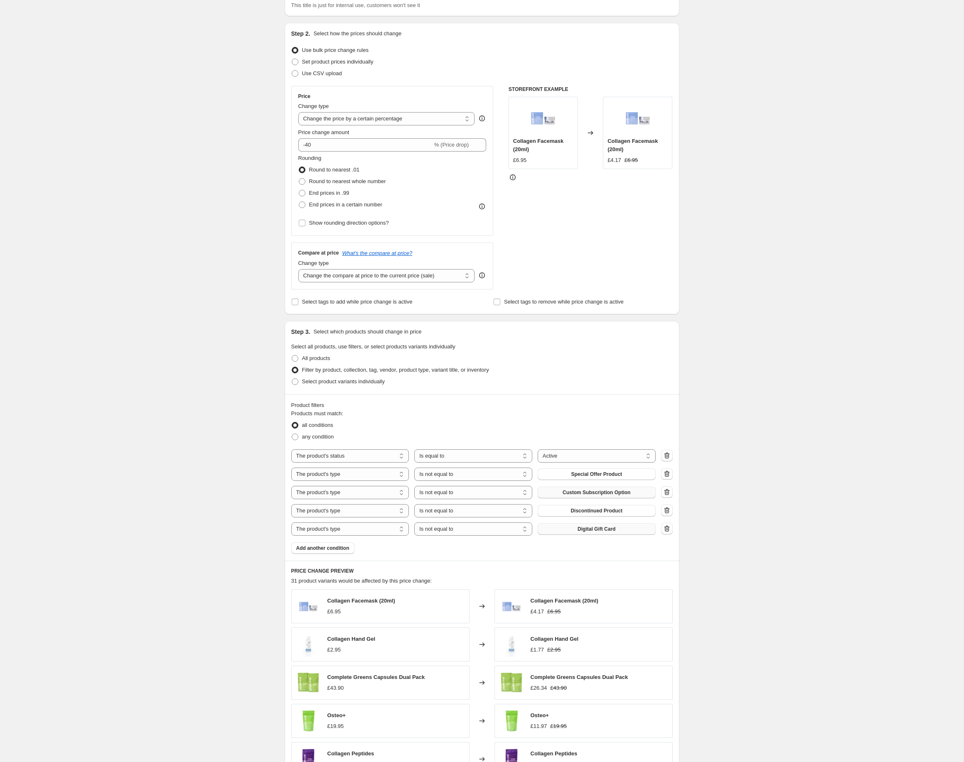
scroll to position [82, 0]
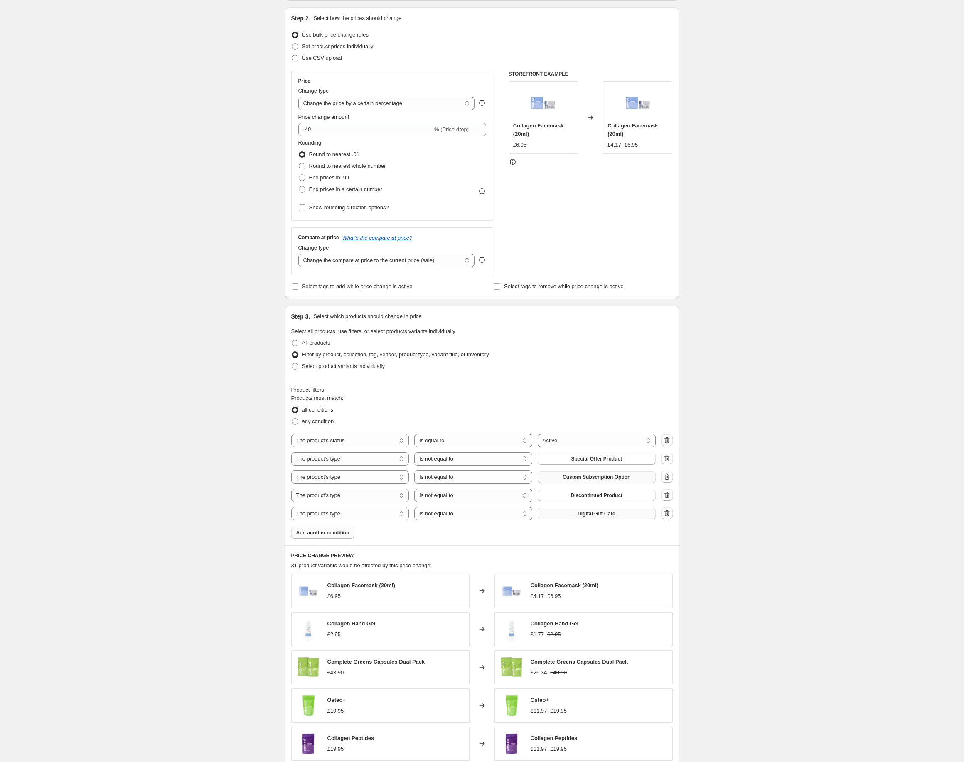
click at [328, 536] on span "Add another condition" at bounding box center [322, 533] width 53 height 7
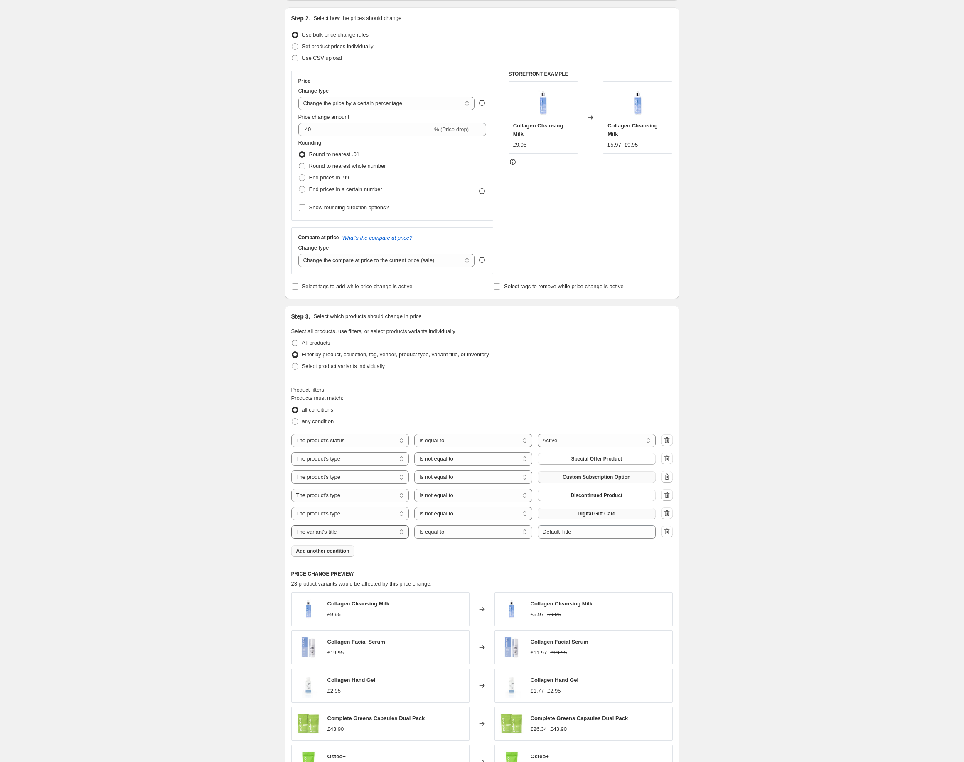
select select "product"
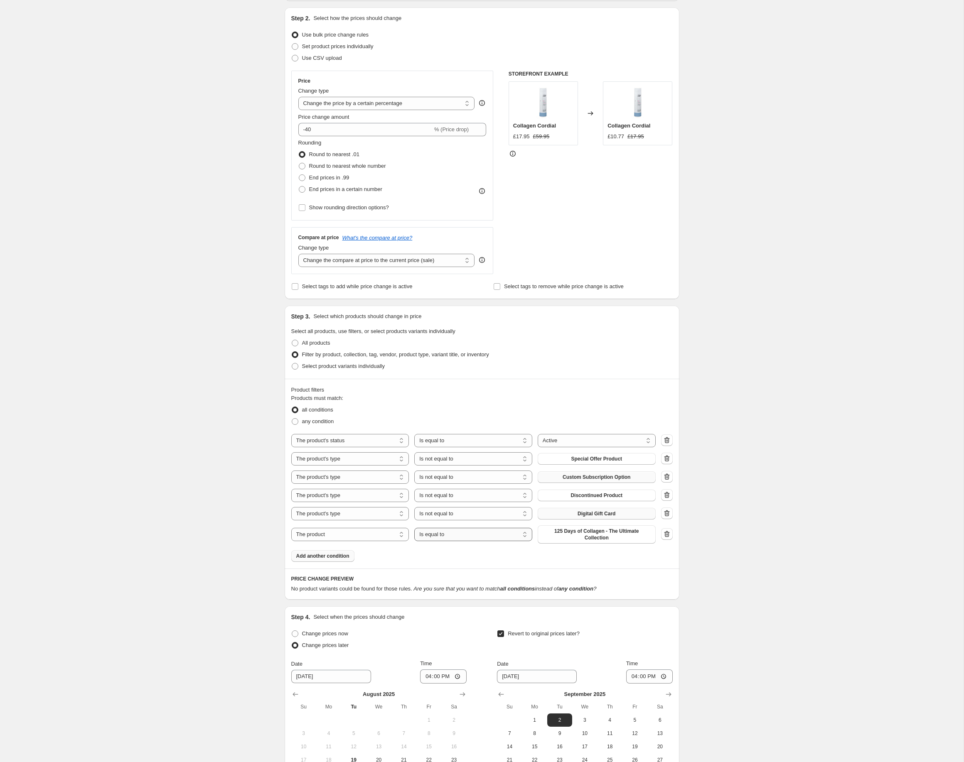
select select "not_equal"
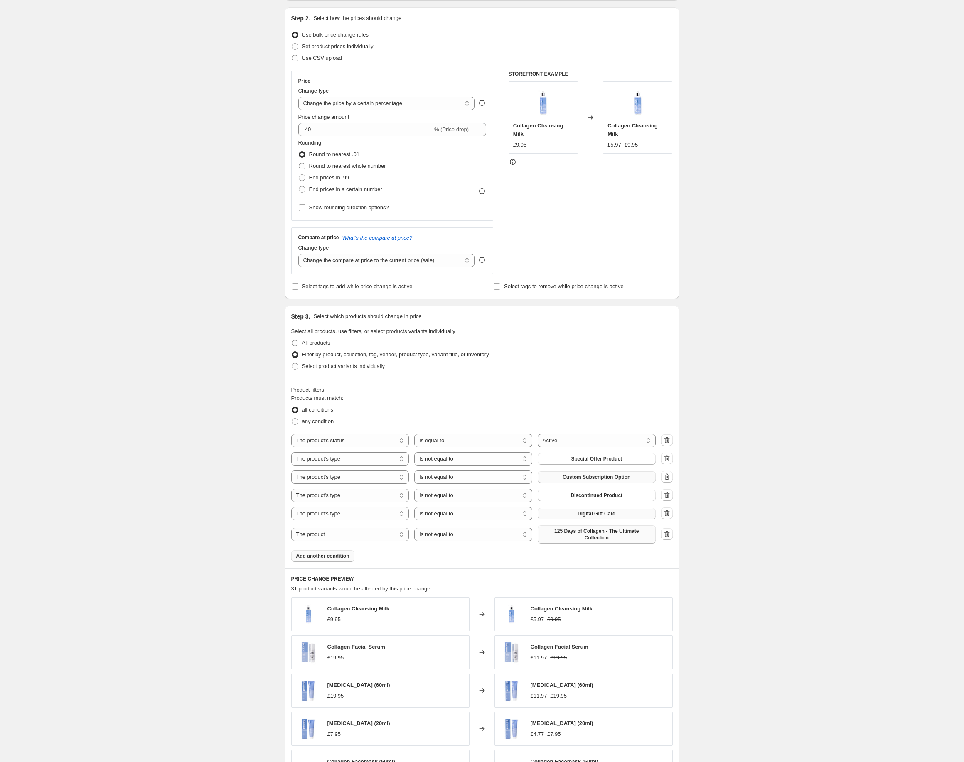
click at [596, 534] on span "125 Days of Collagen - The Ultimate Collection" at bounding box center [597, 534] width 108 height 13
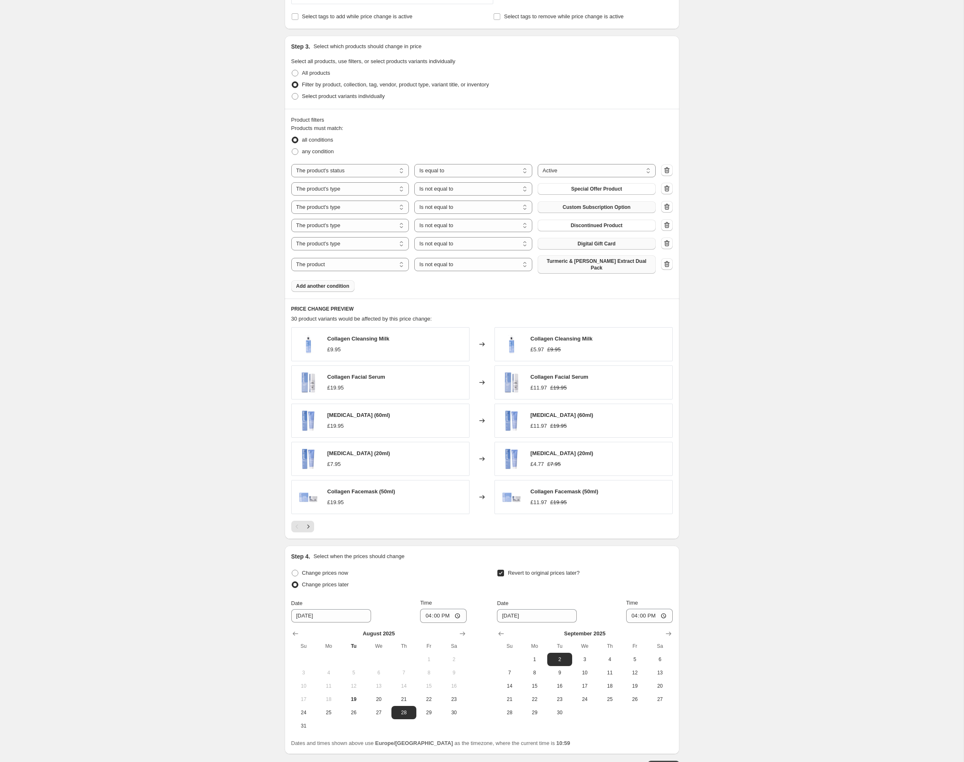
scroll to position [408, 0]
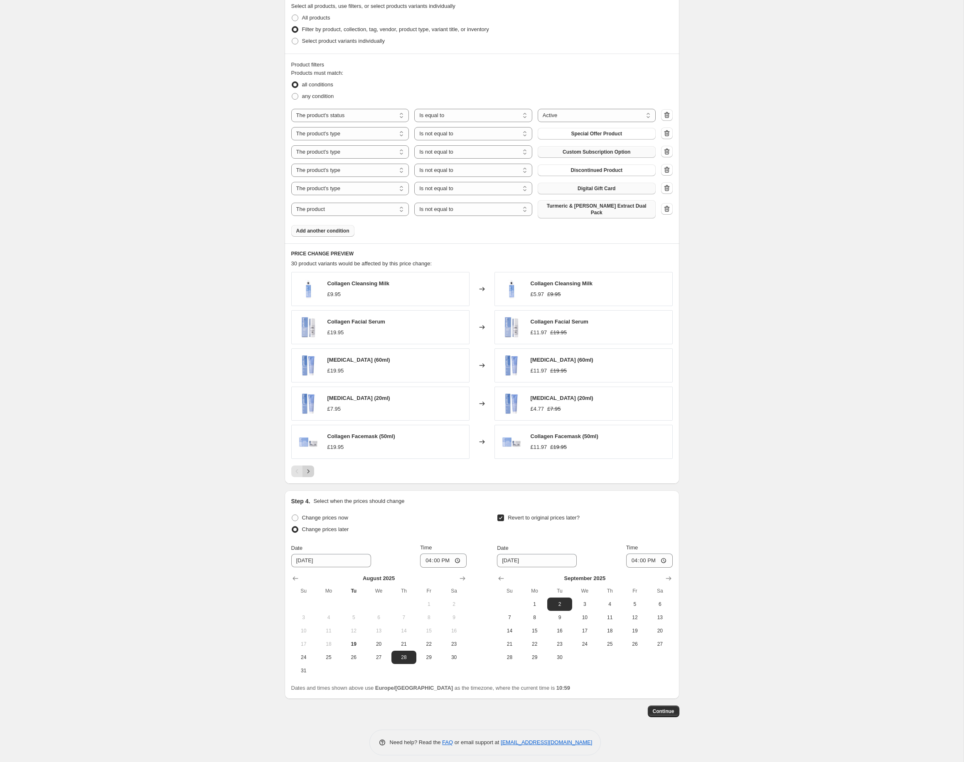
click at [310, 467] on icon "Next" at bounding box center [308, 471] width 8 height 8
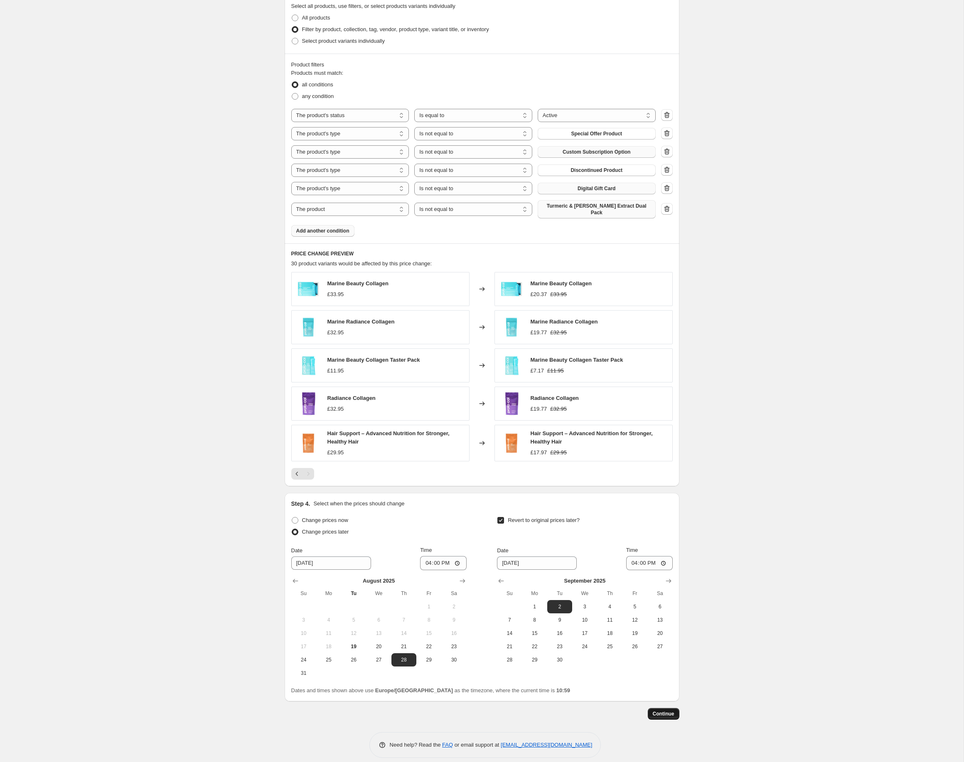
click at [665, 711] on span "Continue" at bounding box center [664, 714] width 22 height 7
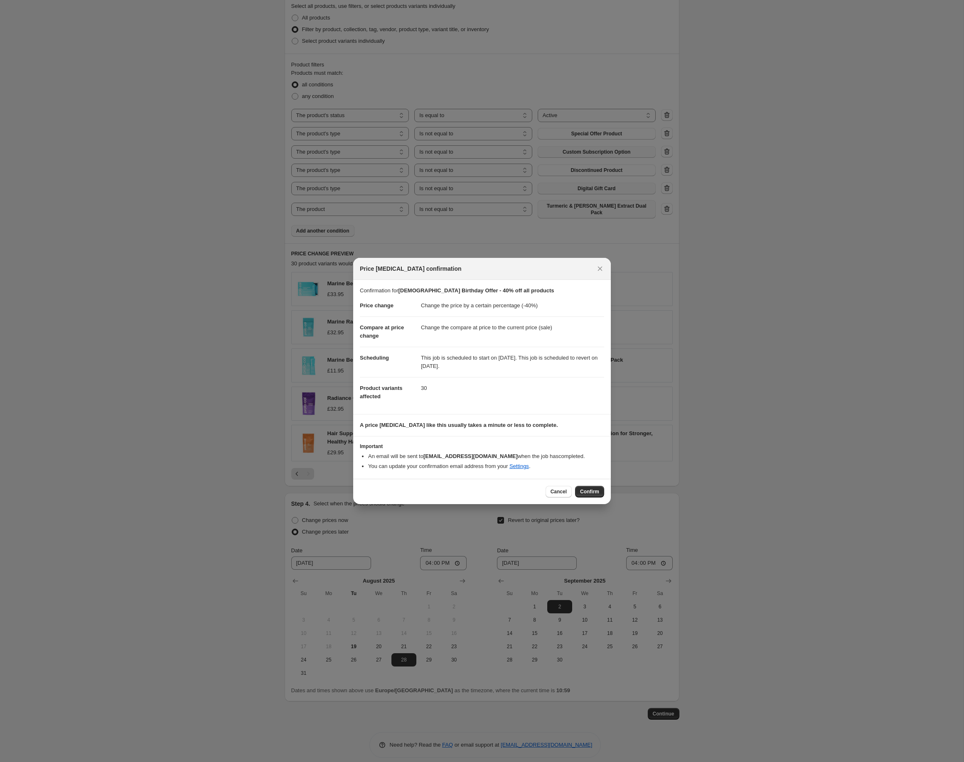
click at [586, 493] on span "Confirm" at bounding box center [589, 492] width 19 height 7
